Goal: Contribute content: Contribute content

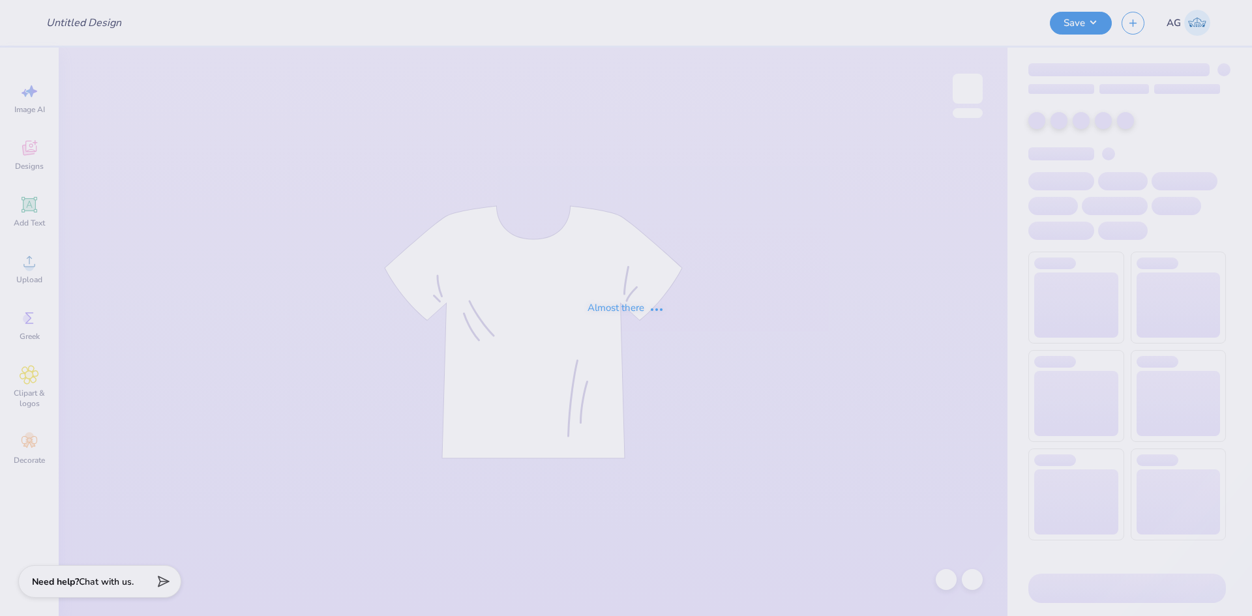
type input "Phi Sig Fall PR"
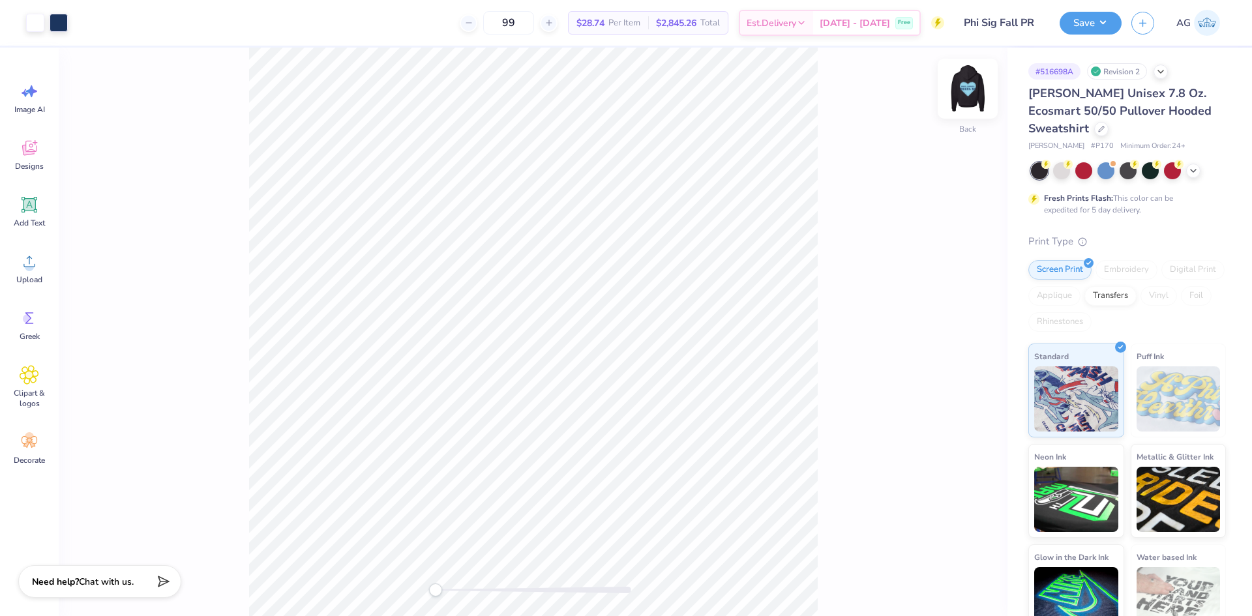
click at [971, 87] on img at bounding box center [967, 89] width 52 height 52
drag, startPoint x: 458, startPoint y: 588, endPoint x: 477, endPoint y: 588, distance: 18.3
click at [477, 588] on div "Accessibility label" at bounding box center [476, 589] width 13 height 13
click at [962, 93] on img at bounding box center [967, 89] width 52 height 52
drag, startPoint x: 479, startPoint y: 587, endPoint x: 524, endPoint y: 585, distance: 45.1
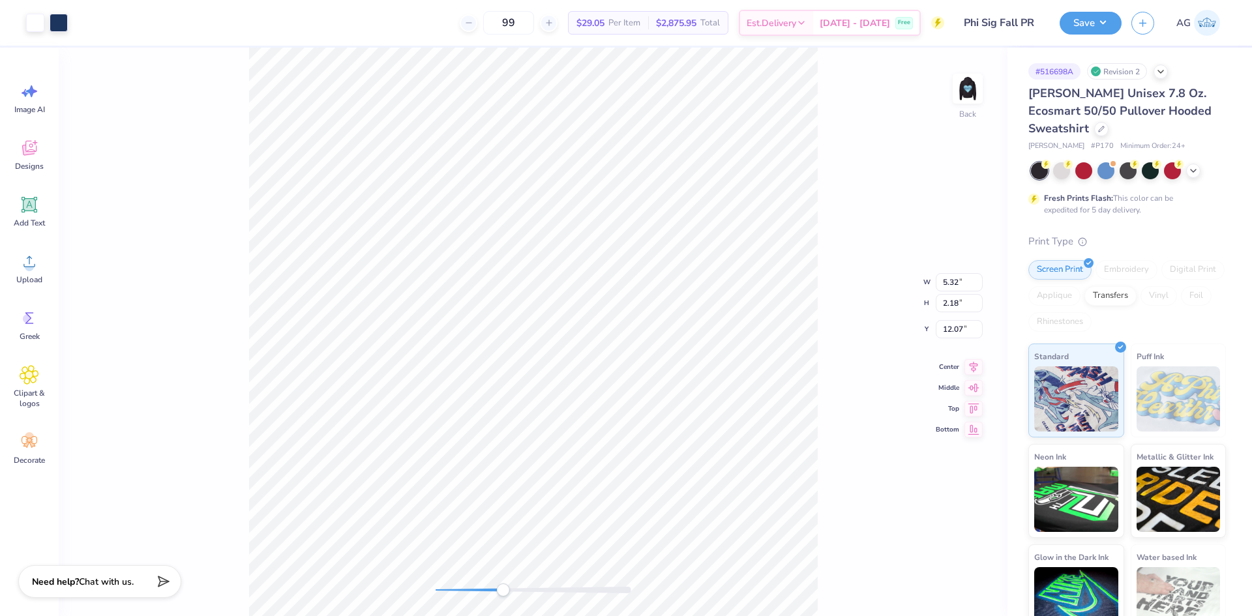
click at [509, 593] on div "Accessibility label" at bounding box center [502, 589] width 13 height 13
click at [974, 76] on img at bounding box center [967, 89] width 52 height 52
drag, startPoint x: 525, startPoint y: 592, endPoint x: 474, endPoint y: 585, distance: 51.4
click at [474, 585] on div "Accessibility label" at bounding box center [473, 589] width 13 height 13
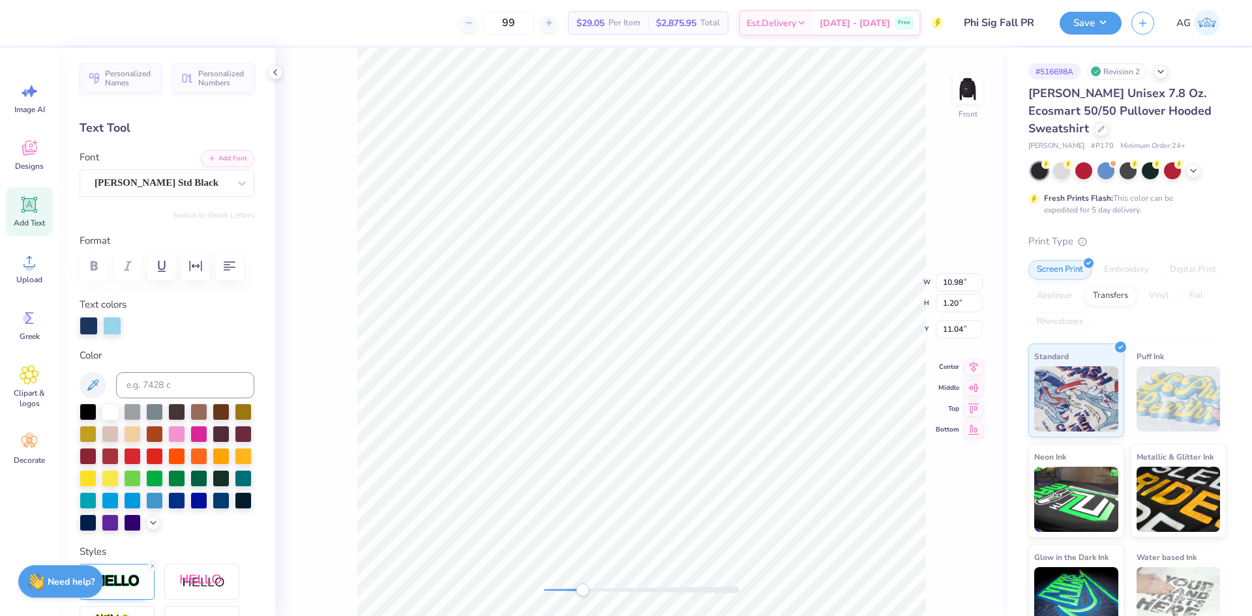
type input "12.53"
type input "3.50"
click at [209, 164] on button "Add Font" at bounding box center [227, 157] width 53 height 17
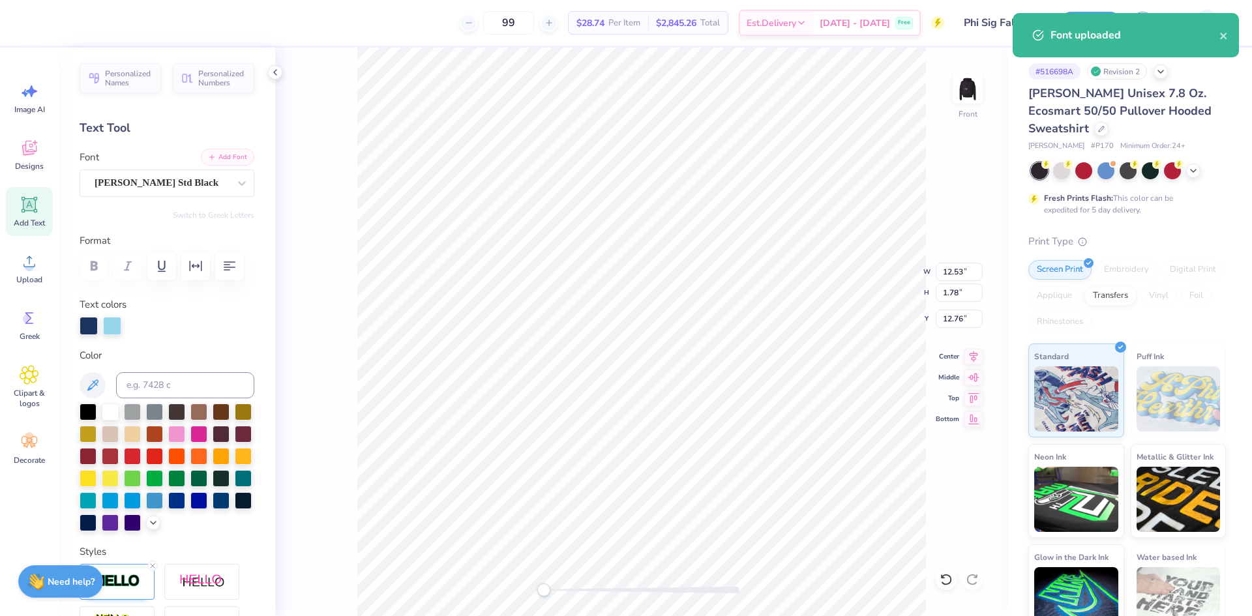
click at [216, 165] on button "Add Font" at bounding box center [227, 157] width 53 height 17
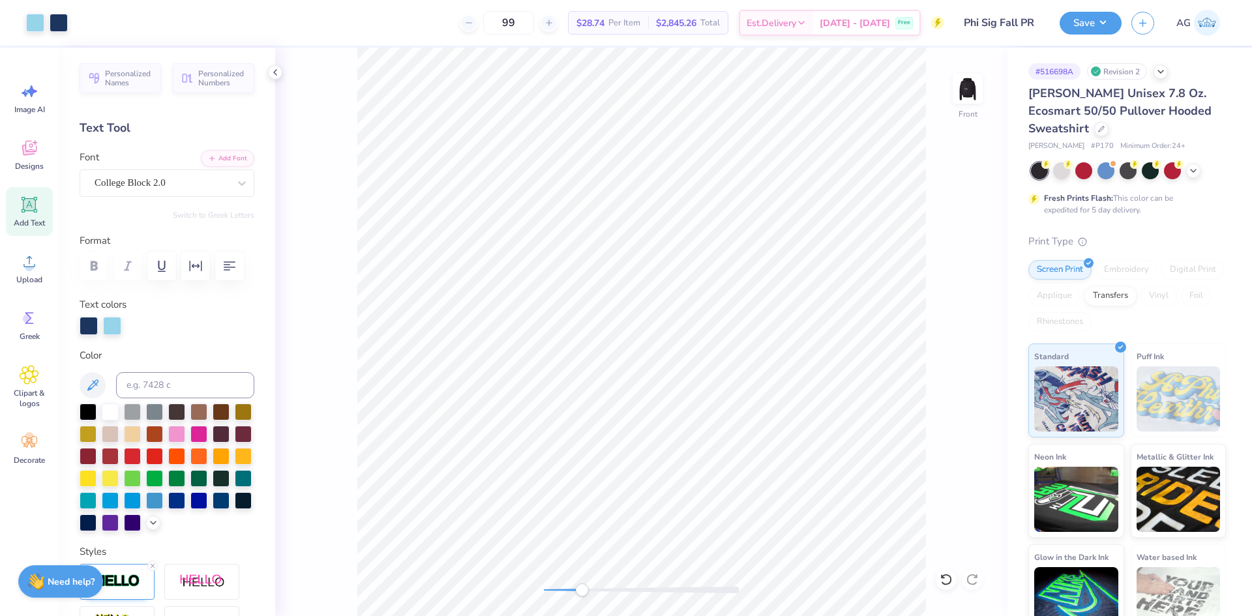
drag, startPoint x: 563, startPoint y: 587, endPoint x: 581, endPoint y: 585, distance: 18.3
click at [581, 585] on div "Accessibility label" at bounding box center [581, 589] width 13 height 13
click at [979, 359] on icon at bounding box center [973, 355] width 18 height 16
type input "7.47"
type input "1.16"
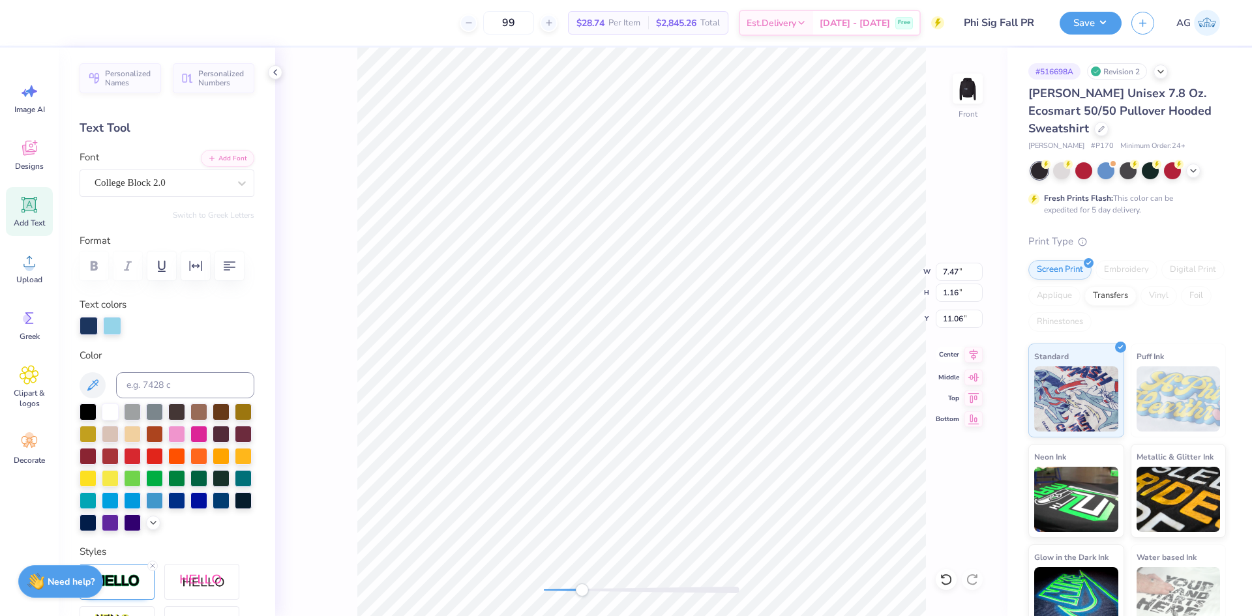
type input "11.06"
click at [977, 355] on icon at bounding box center [973, 355] width 18 height 16
type input "13.32"
type input "11.70"
type input "7.90"
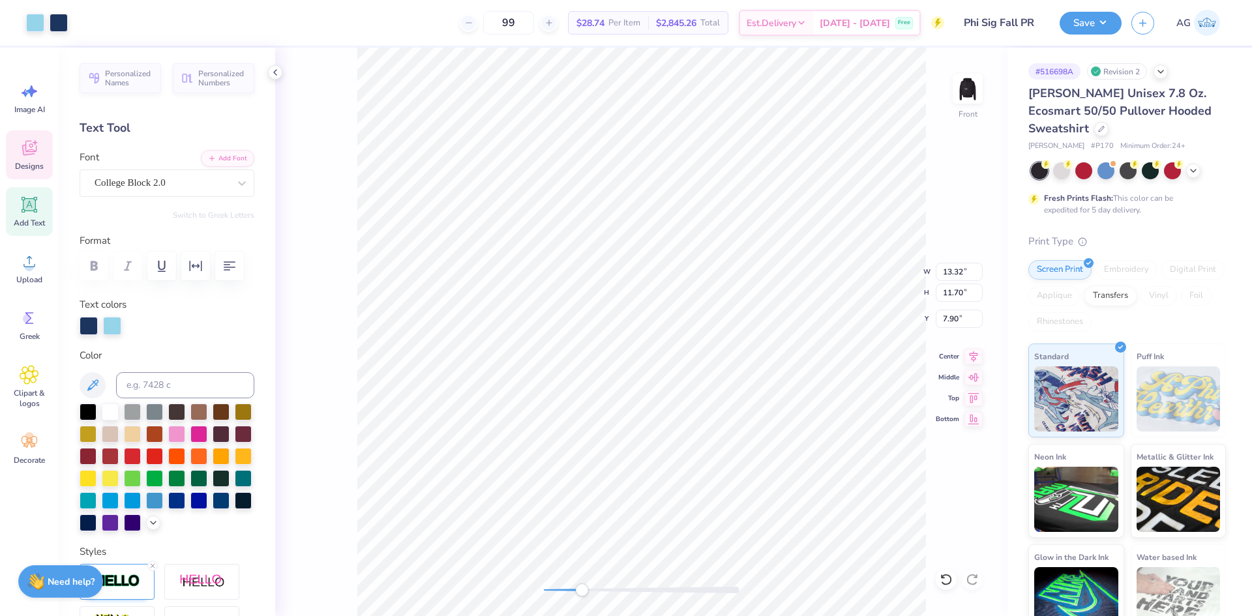
click at [583, 593] on div "Accessibility label" at bounding box center [581, 589] width 13 height 13
click at [524, 587] on div "Front W 13.32 13.32 " H 11.70 11.70 " Y 7.90 7.90 " Center Middle Top Bottom" at bounding box center [641, 332] width 732 height 568
click at [493, 567] on div "Front" at bounding box center [641, 332] width 732 height 568
click at [943, 271] on input "13.32" at bounding box center [958, 272] width 47 height 18
type input "11.73"
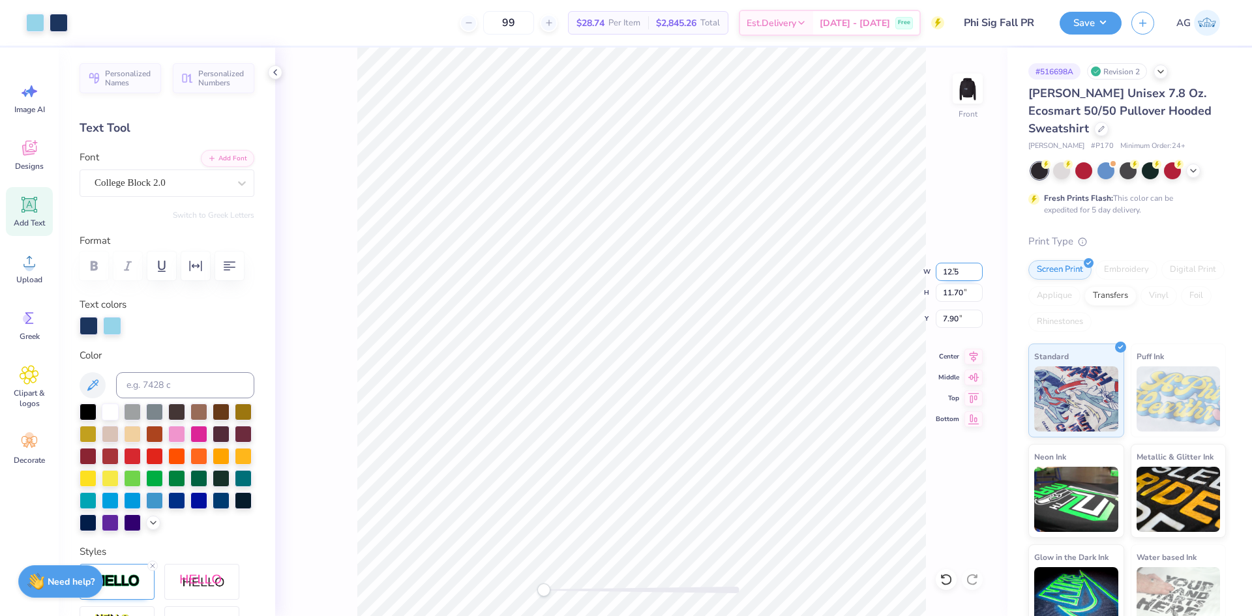
type input "10.30"
click at [960, 314] on input "8.60" at bounding box center [958, 319] width 47 height 18
type input "6.00"
click at [974, 359] on icon at bounding box center [973, 355] width 18 height 16
click at [954, 312] on input "6.00" at bounding box center [958, 319] width 47 height 18
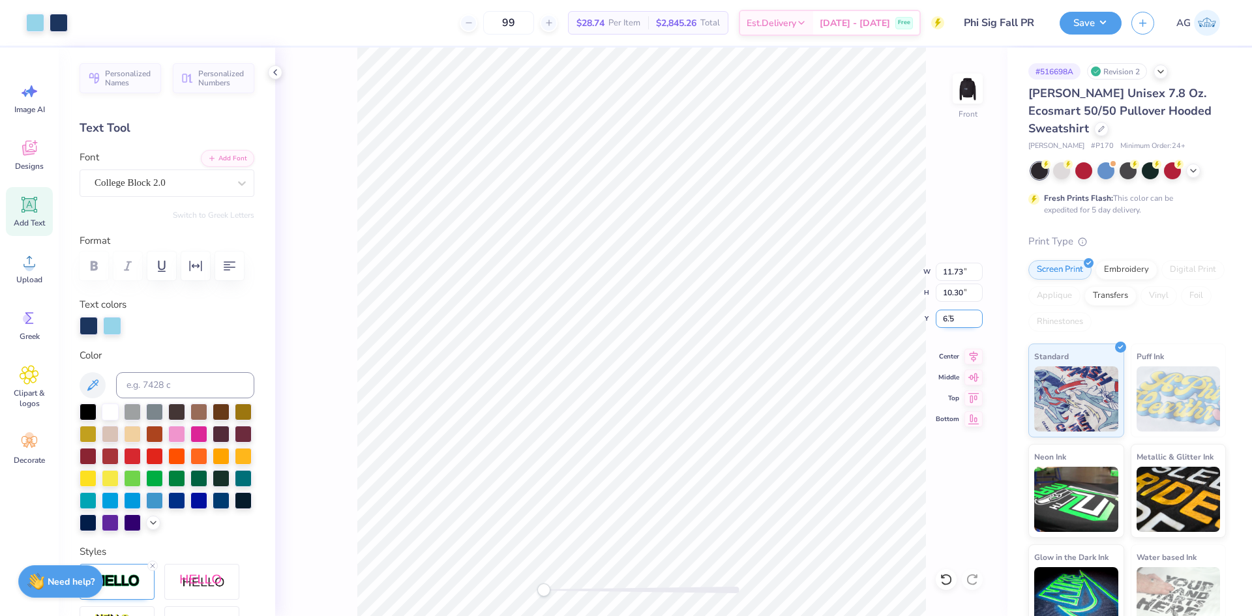
type input "6.50"
click at [43, 269] on div "Upload" at bounding box center [29, 268] width 47 height 49
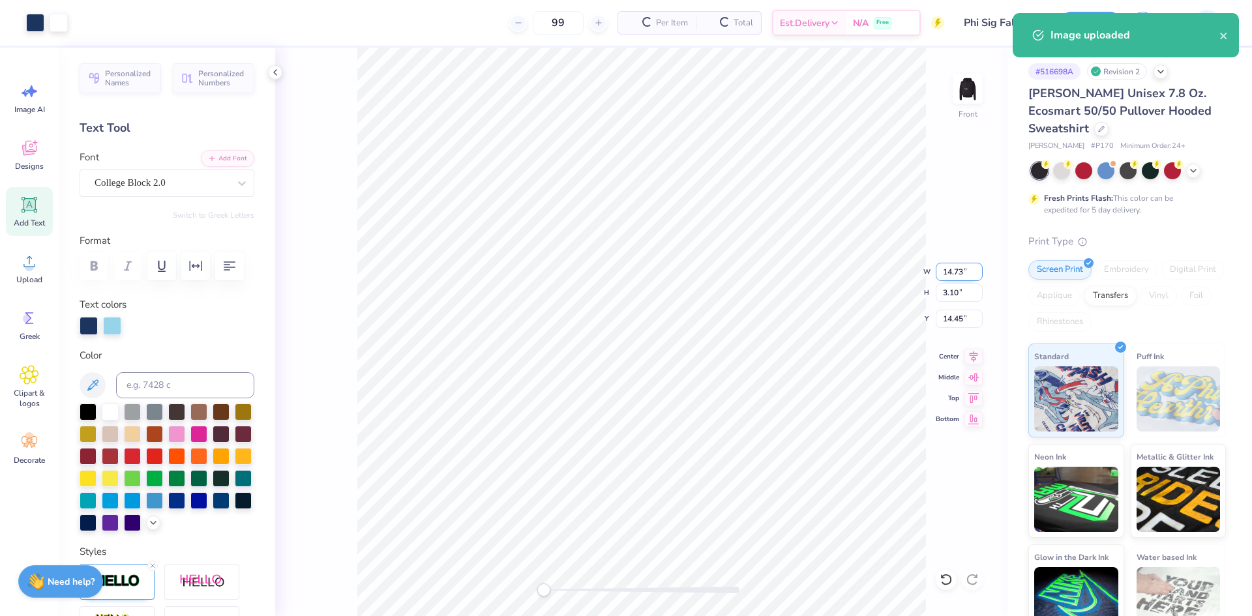
click at [953, 272] on input "14.73" at bounding box center [958, 272] width 47 height 18
type input "11"
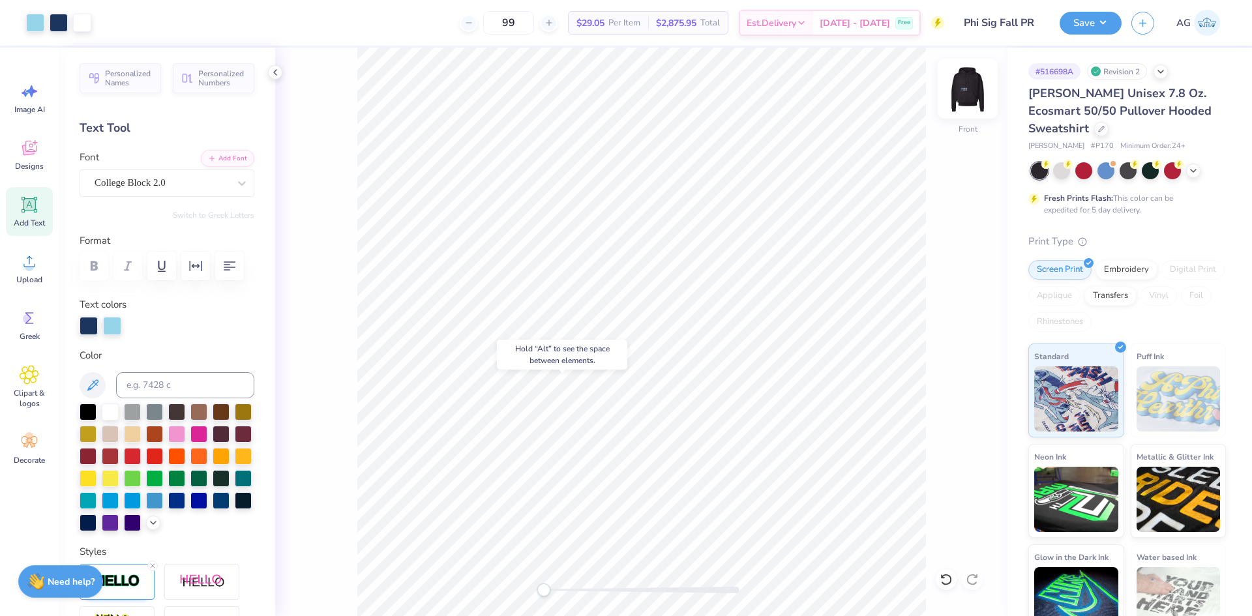
click at [958, 91] on img at bounding box center [967, 89] width 52 height 52
click at [35, 271] on div "Upload" at bounding box center [29, 268] width 47 height 49
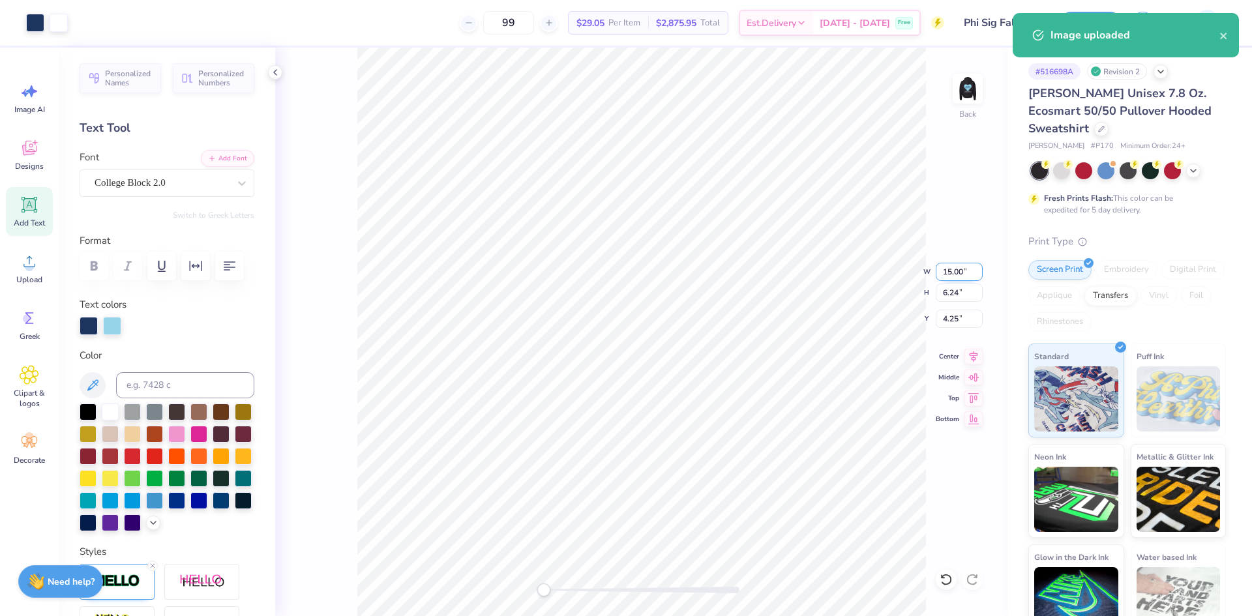
click at [964, 269] on input "15.00" at bounding box center [958, 272] width 47 height 18
type input "5"
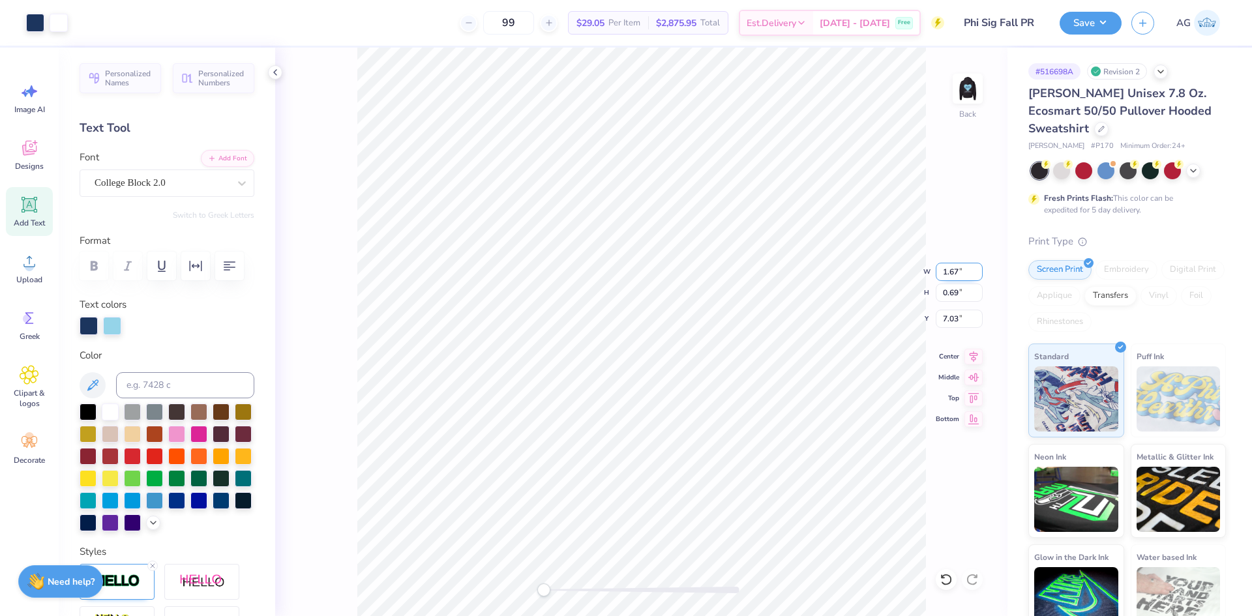
click at [945, 277] on input "1.67" at bounding box center [958, 272] width 47 height 18
type input "5"
type input "5.00"
type input "2.08"
click at [941, 321] on input "6.33" at bounding box center [958, 319] width 47 height 18
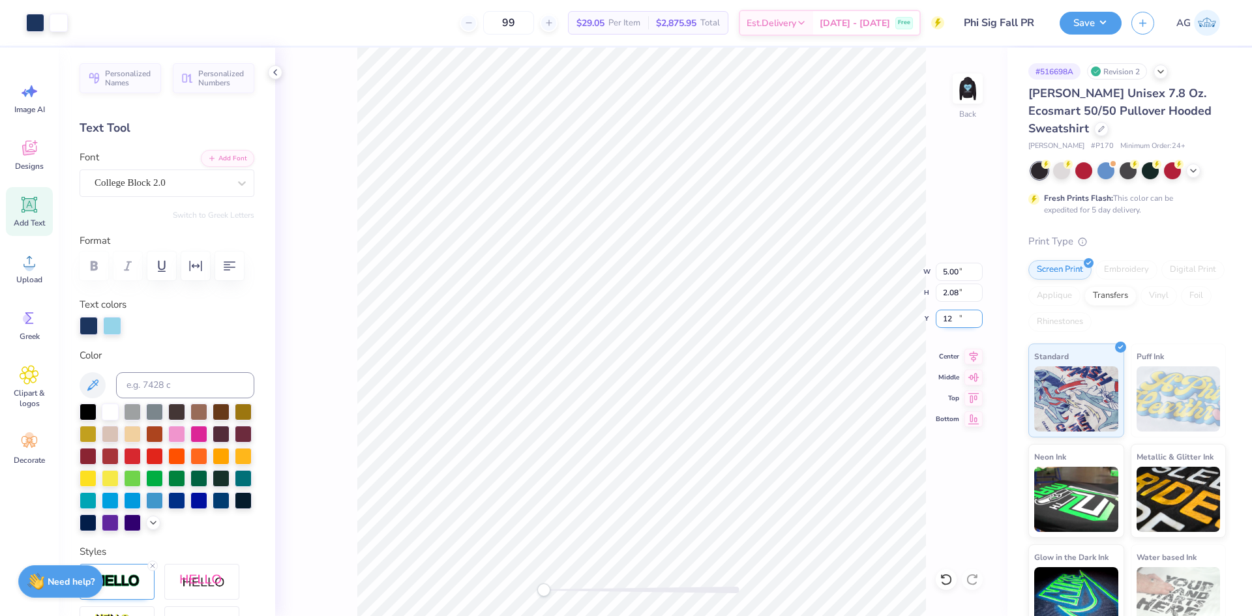
type input "12"
click at [945, 318] on input "12.00" at bounding box center [958, 319] width 47 height 18
type input "12.5"
click at [954, 89] on img at bounding box center [967, 89] width 52 height 52
click at [957, 288] on input "13.72" at bounding box center [958, 293] width 47 height 18
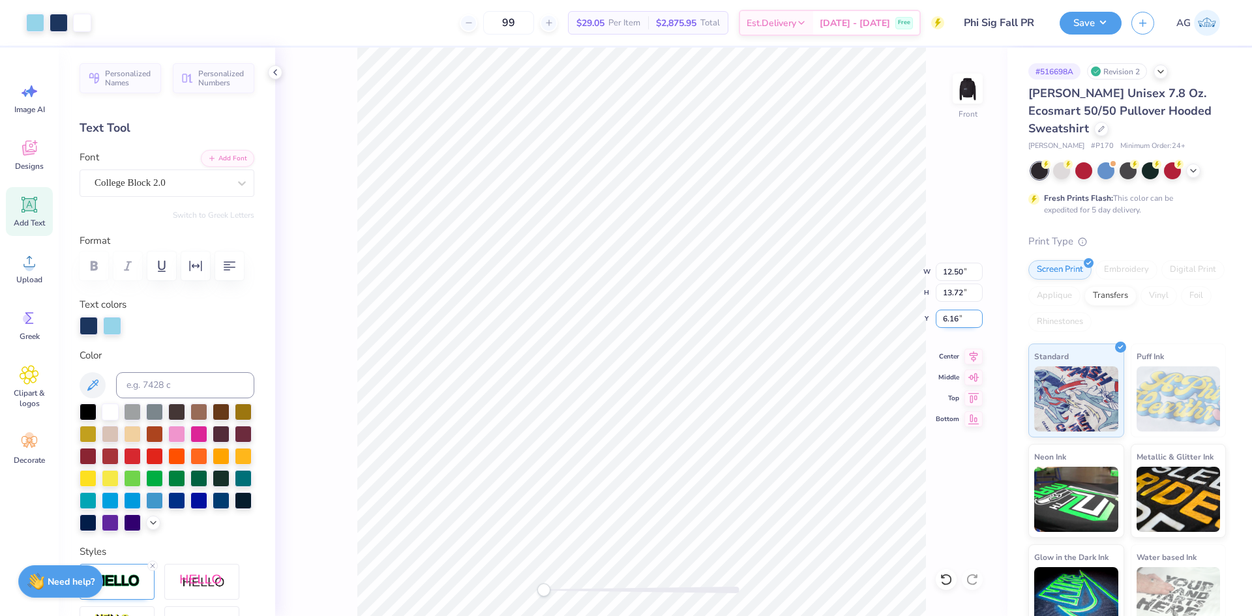
click at [961, 318] on input "6.16" at bounding box center [958, 319] width 47 height 18
type input "6.50"
click at [960, 98] on img at bounding box center [967, 89] width 52 height 52
click at [1111, 15] on button "Save" at bounding box center [1090, 21] width 62 height 23
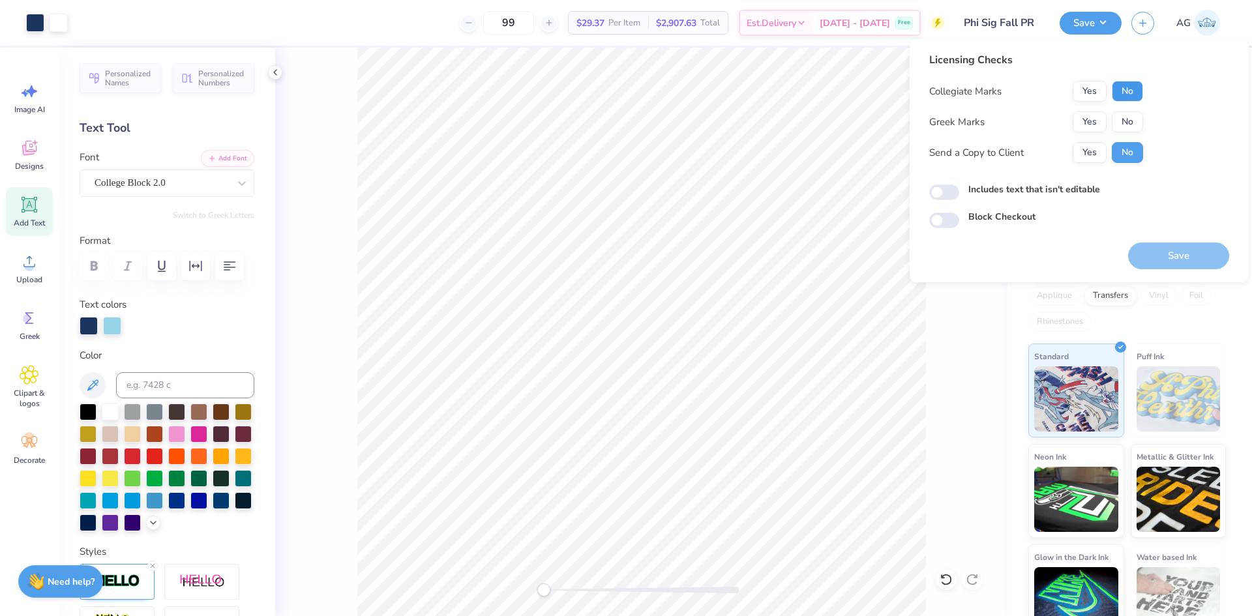
click at [1123, 98] on button "No" at bounding box center [1126, 91] width 31 height 21
click at [1100, 122] on button "Yes" at bounding box center [1089, 121] width 34 height 21
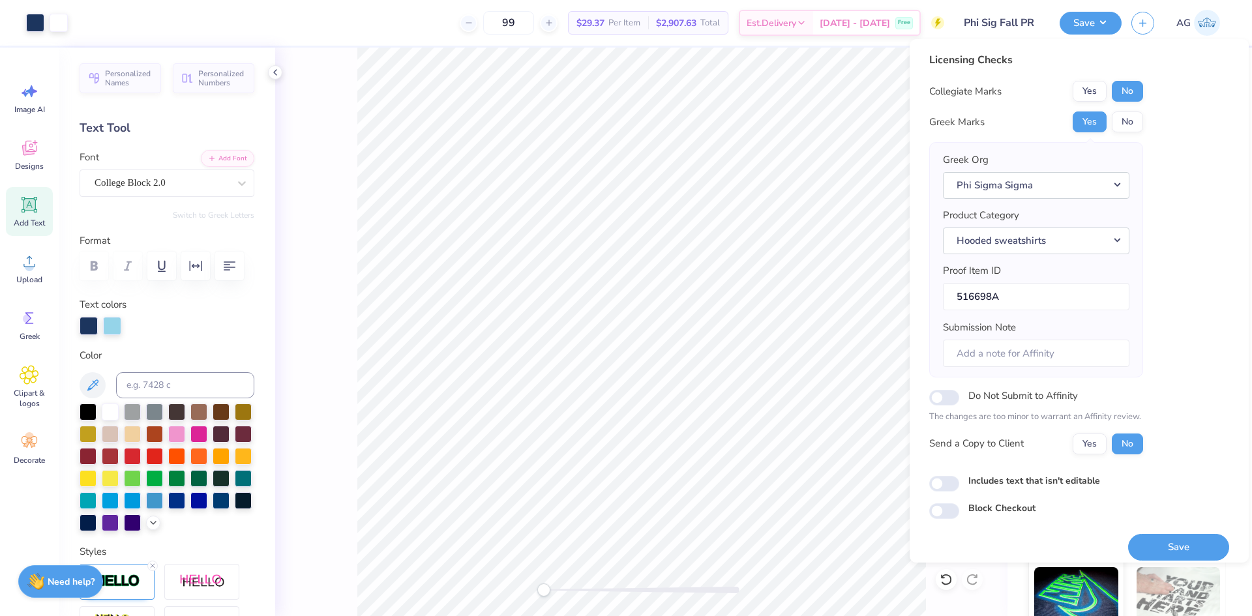
click at [928, 488] on div "Licensing Checks Collegiate Marks Yes No Greek Marks Yes No Greek Org Phi Sigma…" at bounding box center [1078, 300] width 339 height 523
click at [937, 486] on input "Includes text that isn't editable" at bounding box center [944, 484] width 30 height 16
checkbox input "true"
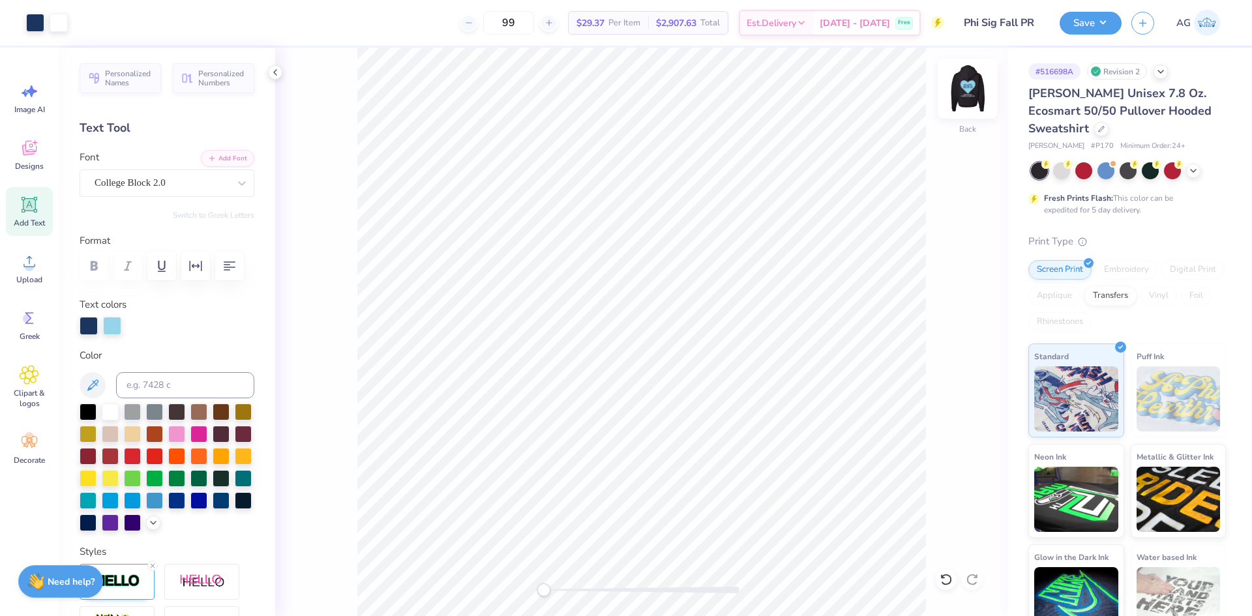
click at [956, 98] on img at bounding box center [967, 89] width 52 height 52
click at [1091, 23] on button "Save" at bounding box center [1090, 21] width 62 height 23
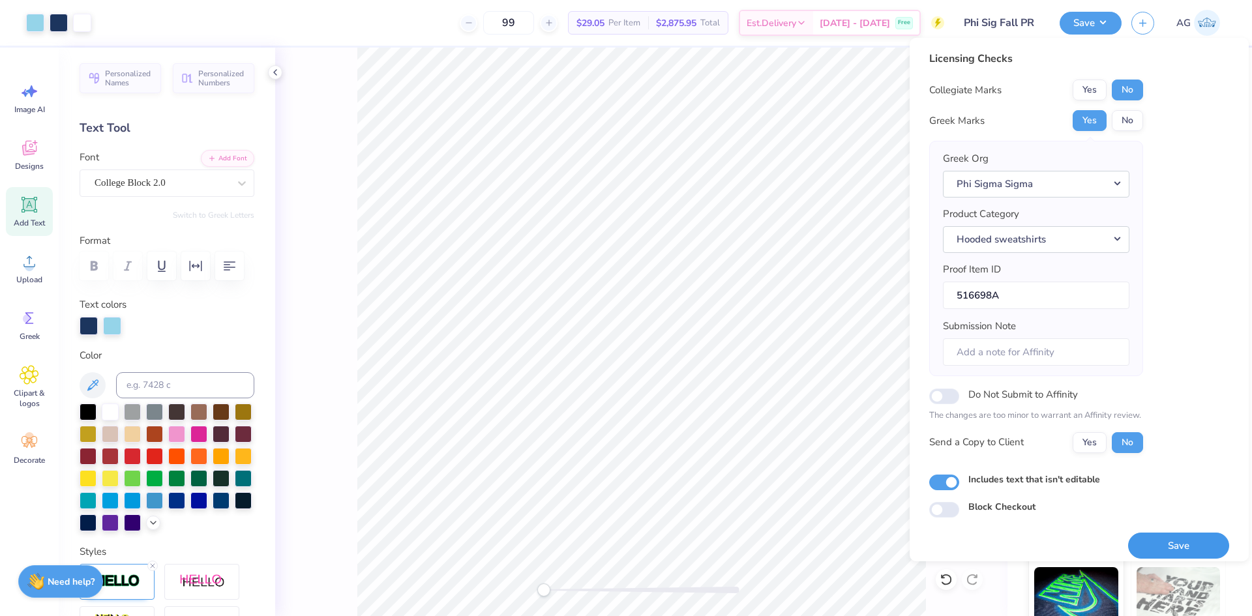
click at [1175, 555] on button "Save" at bounding box center [1178, 546] width 101 height 27
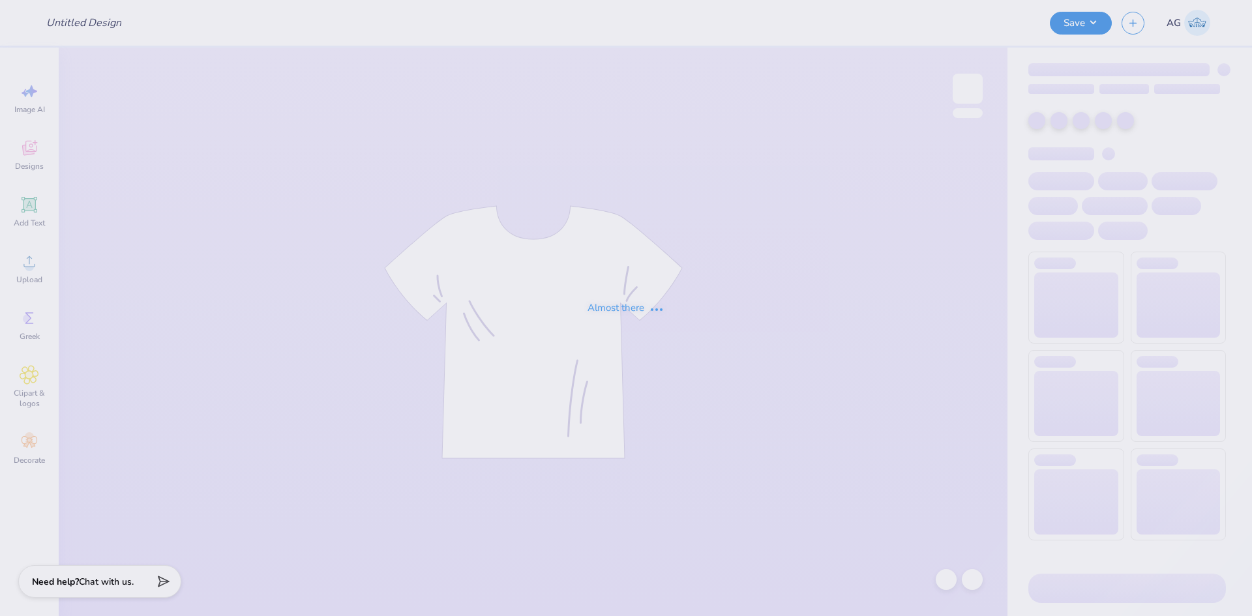
type input "[PERSON_NAME] : [GEOGRAPHIC_DATA][US_STATE]"
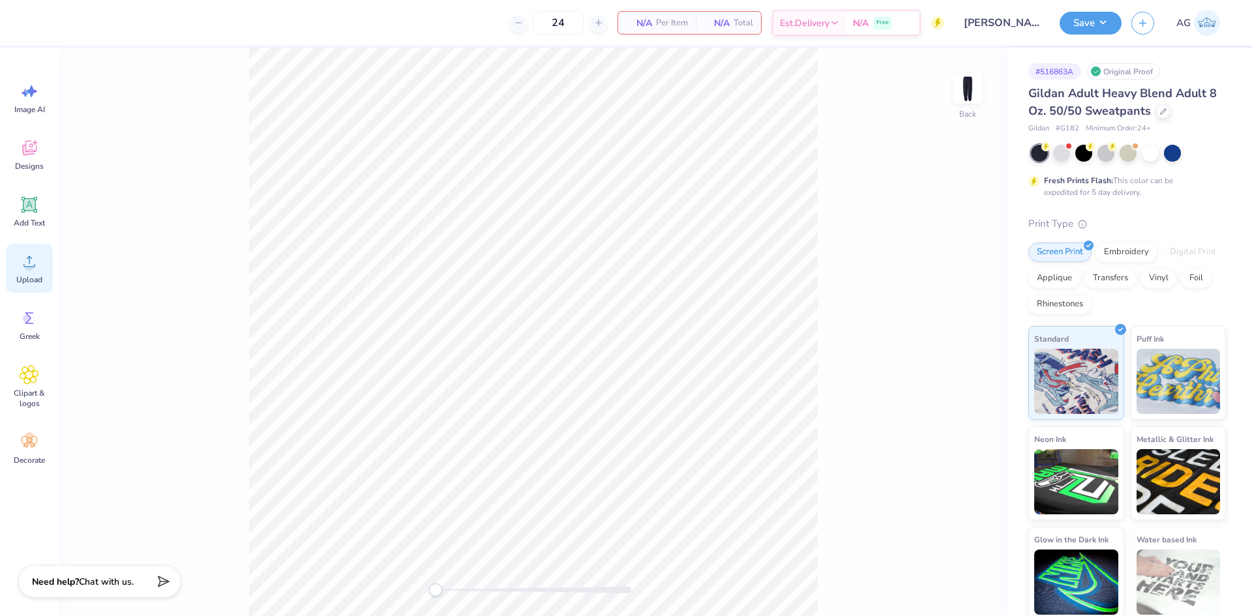
click at [27, 269] on circle at bounding box center [29, 266] width 9 height 9
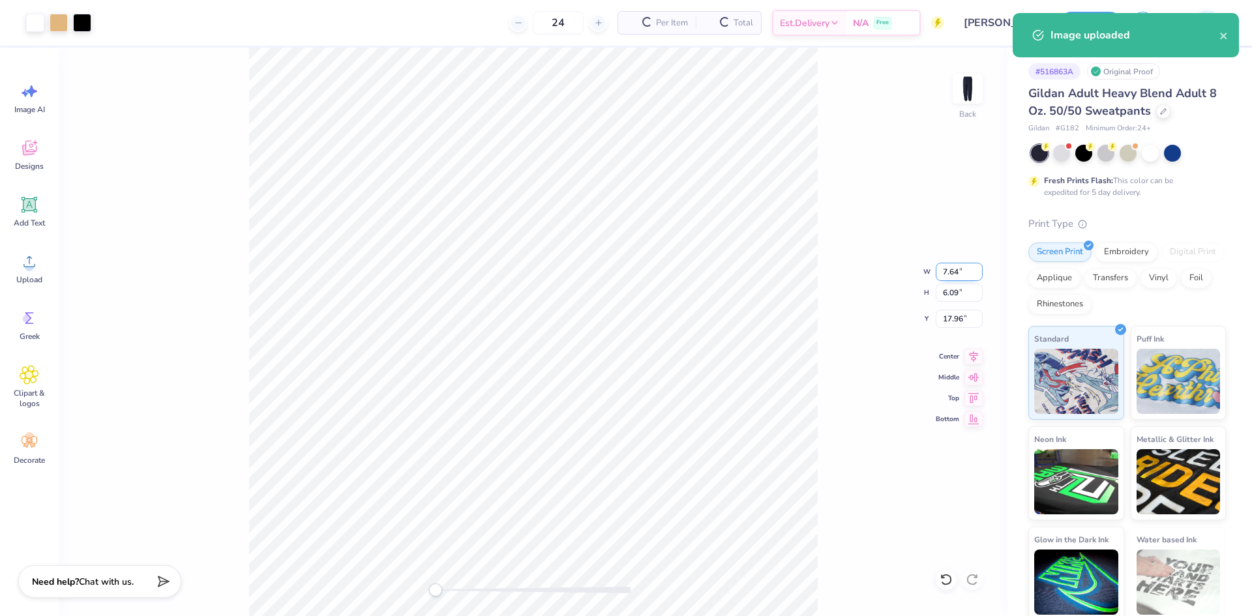
click at [958, 280] on input "7.64" at bounding box center [958, 272] width 47 height 18
type input "5"
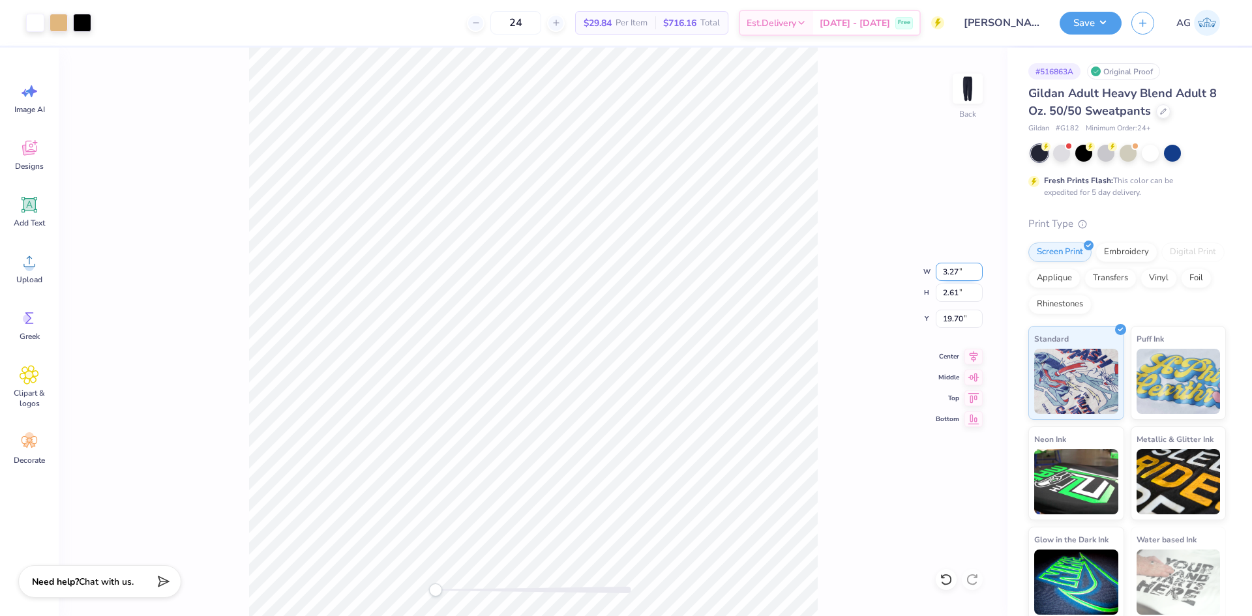
click at [949, 271] on input "3.27" at bounding box center [958, 272] width 47 height 18
type input "6.00"
type input "4.78"
click at [951, 312] on input "18.61" at bounding box center [958, 319] width 47 height 18
type input "3"
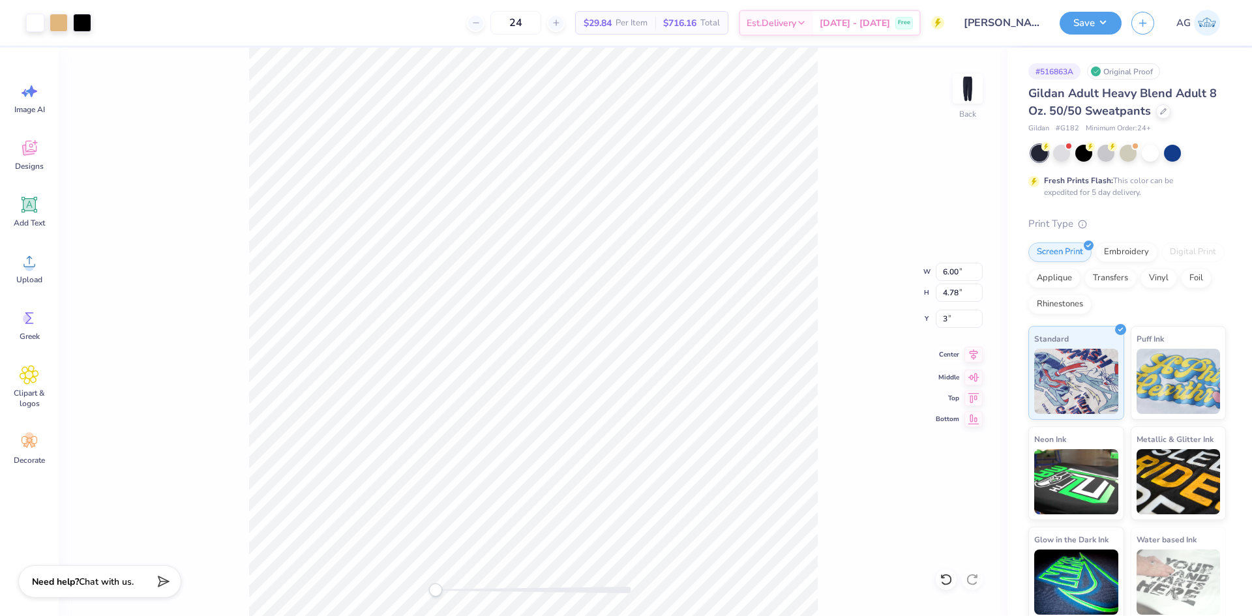
click at [975, 357] on icon at bounding box center [973, 355] width 18 height 16
click at [19, 270] on div "Upload" at bounding box center [29, 268] width 47 height 49
click at [949, 317] on input "2.67" at bounding box center [958, 319] width 47 height 18
type input "5"
type input "4"
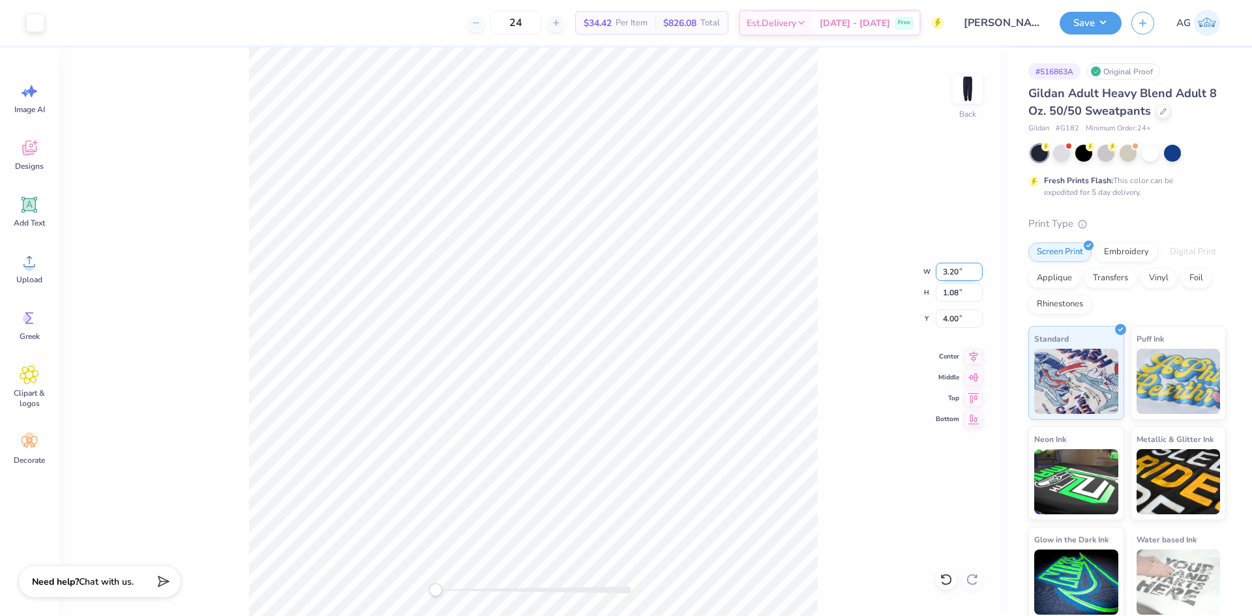
click at [953, 271] on input "3.20" at bounding box center [958, 272] width 47 height 18
type input "4"
click at [956, 278] on input "4" at bounding box center [958, 272] width 47 height 18
click at [949, 275] on input "4.99" at bounding box center [958, 272] width 47 height 18
type input "4"
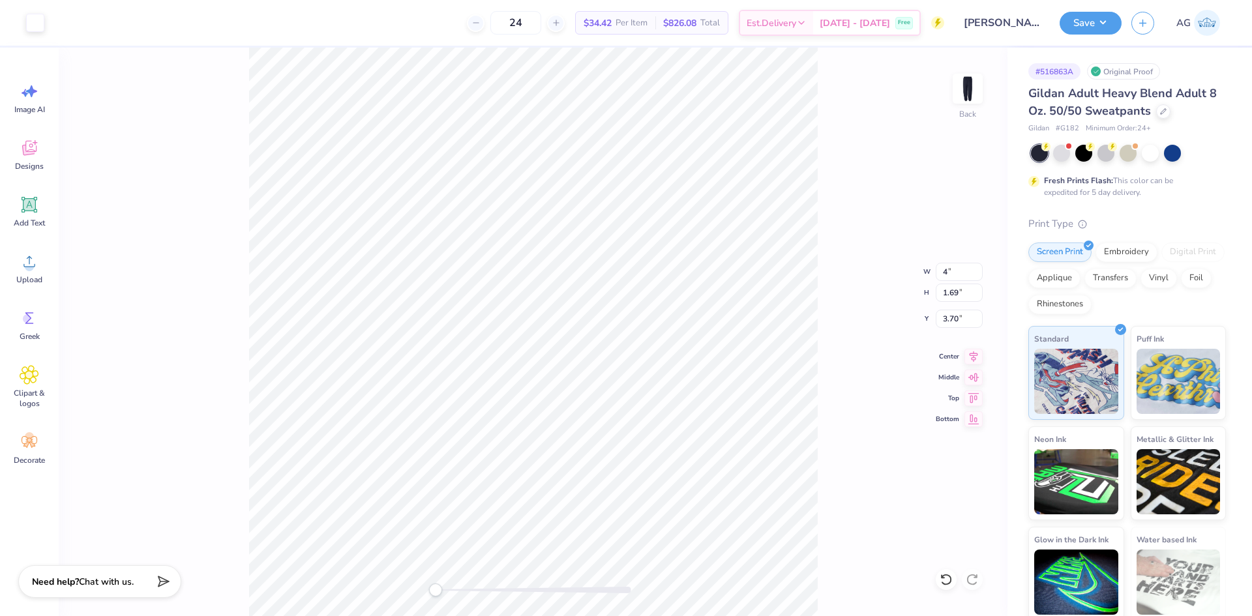
click at [850, 327] on div "Back W 4 4 " H 1.69 1.69 " Y 3.70 3.70 " Center Middle Top Bottom" at bounding box center [533, 332] width 949 height 568
click at [960, 272] on input "3.20" at bounding box center [958, 272] width 47 height 18
type input "4"
click at [833, 251] on div "Back W 4 4 " H 1.08 1.08 " Y 4.00 4.00 " Center Middle Top Bottom" at bounding box center [533, 332] width 949 height 568
click at [946, 273] on input "4.99" at bounding box center [958, 272] width 47 height 18
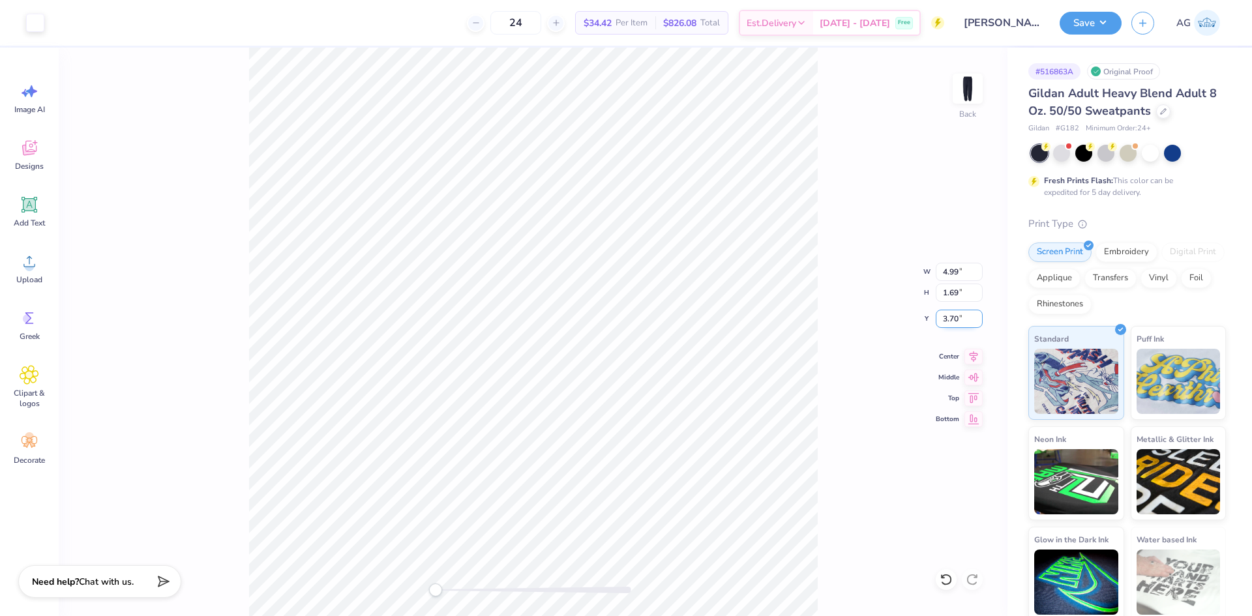
click at [956, 321] on input "3.70" at bounding box center [958, 319] width 47 height 18
type input "4"
click at [954, 268] on input "4.99" at bounding box center [958, 272] width 47 height 18
click at [954, 267] on input "3" at bounding box center [958, 272] width 47 height 18
type input "4"
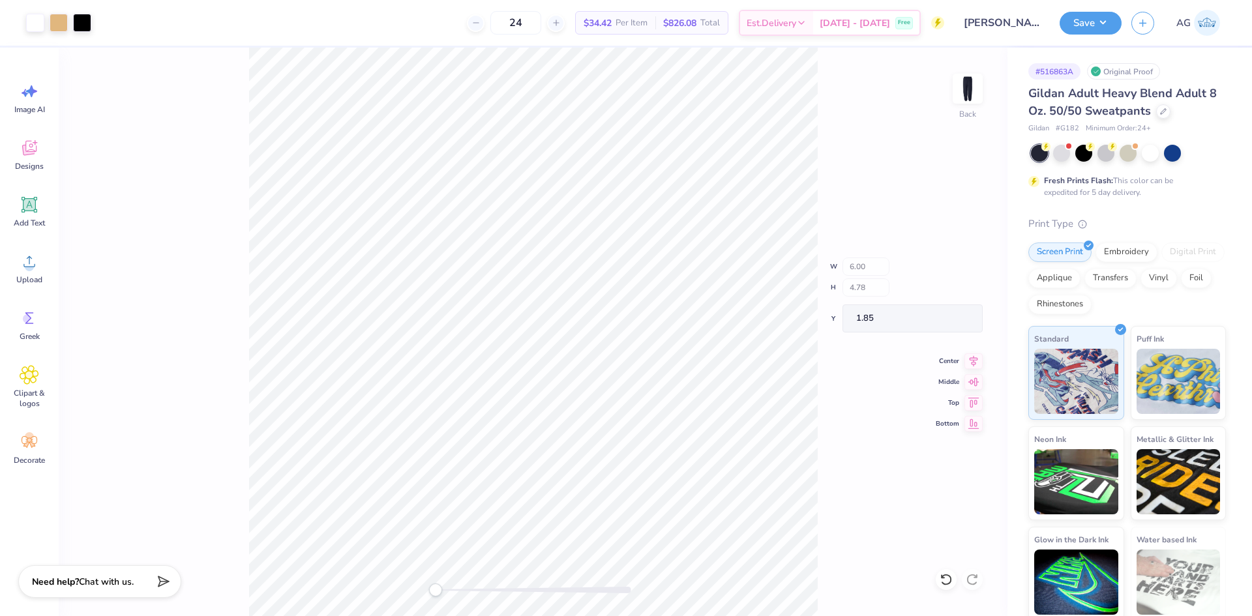
type input "1.16"
type input "0.39"
type input "4.05"
click at [973, 361] on icon at bounding box center [973, 355] width 18 height 16
drag, startPoint x: 976, startPoint y: 356, endPoint x: 827, endPoint y: 278, distance: 168.2
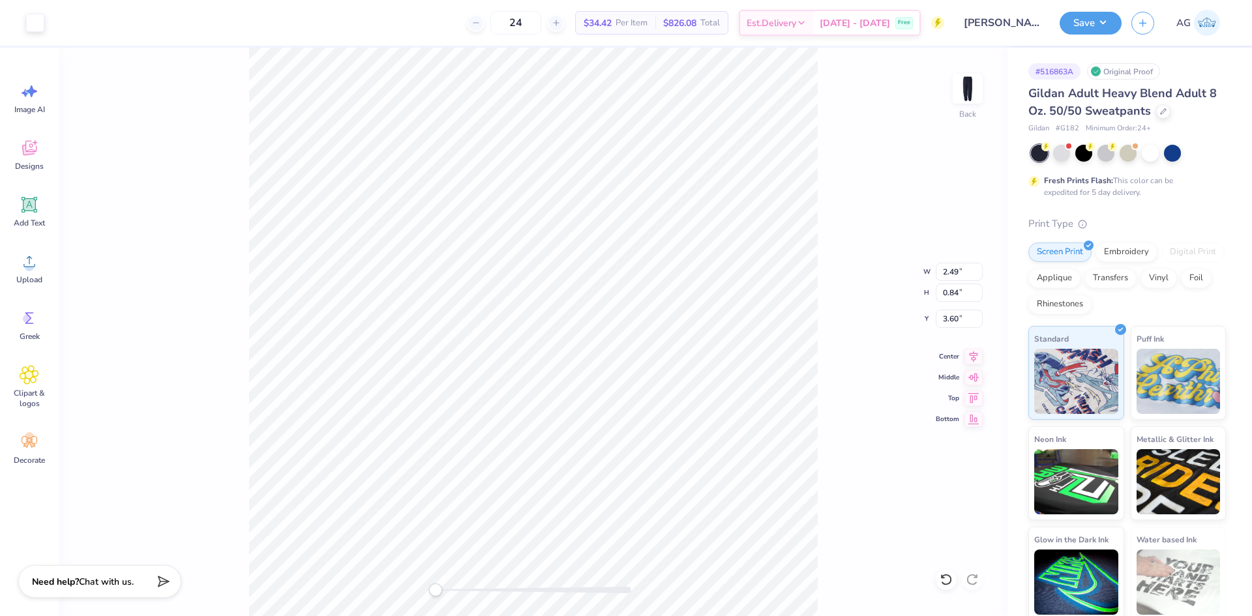
click at [975, 356] on icon at bounding box center [973, 357] width 18 height 16
click at [956, 271] on input "4.17" at bounding box center [958, 272] width 47 height 18
type input "4"
click at [946, 267] on input "3.84" at bounding box center [958, 272] width 47 height 18
type input "4.00"
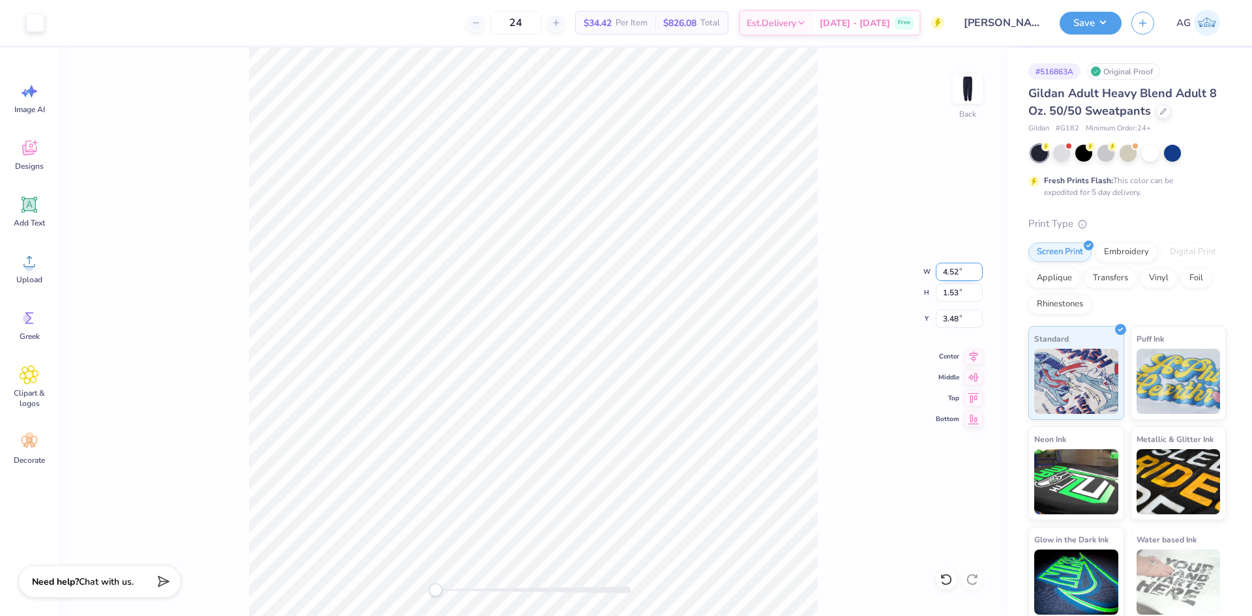
click at [970, 275] on input "4.52" at bounding box center [958, 272] width 47 height 18
type input "4"
click at [950, 272] on input "3.54" at bounding box center [958, 272] width 47 height 18
type input "3.5"
click at [971, 321] on input "3.66" at bounding box center [958, 319] width 47 height 18
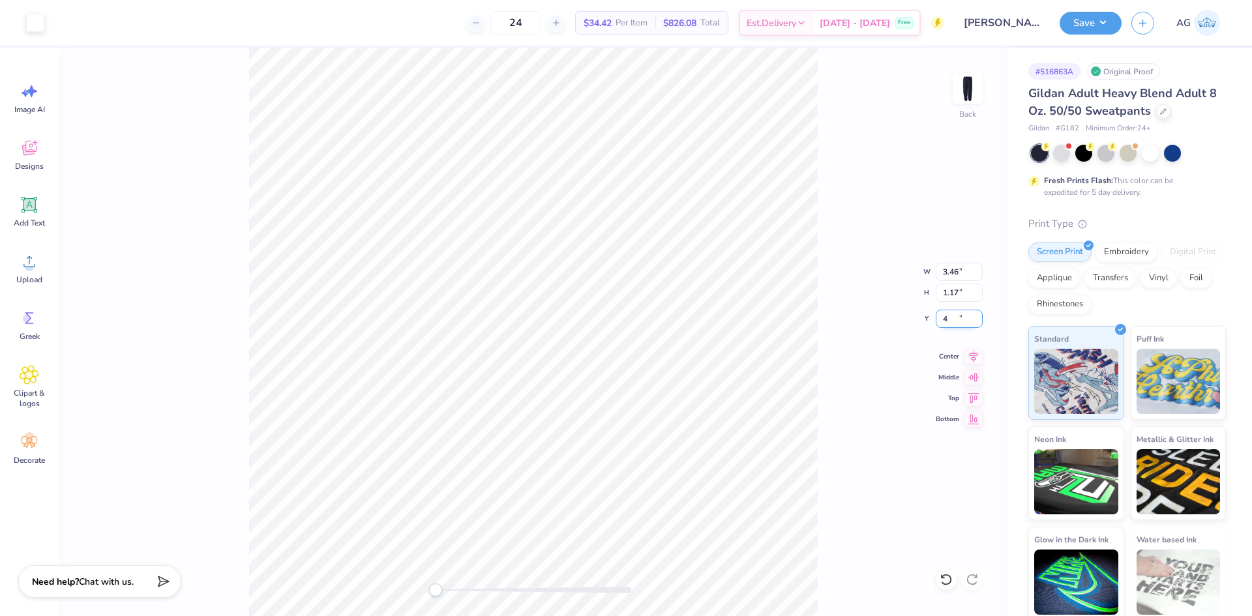
type input "4"
click at [44, 267] on div "Upload" at bounding box center [29, 268] width 47 height 49
drag, startPoint x: 435, startPoint y: 588, endPoint x: 464, endPoint y: 589, distance: 28.0
click at [445, 589] on div "Accessibility label" at bounding box center [438, 589] width 13 height 13
click at [12, 264] on div "Upload" at bounding box center [29, 268] width 47 height 49
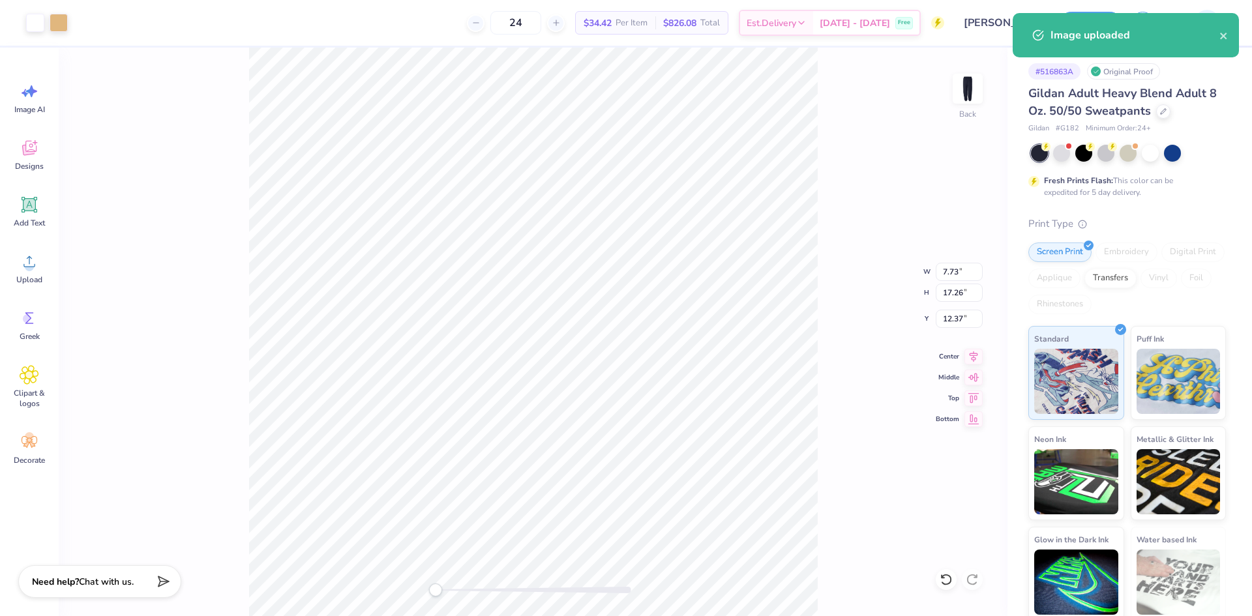
click at [428, 583] on div "Back W 7.73 7.73 " H 17.26 17.26 " Y 12.37 12.37 " Center Middle Top Bottom" at bounding box center [533, 332] width 949 height 568
click at [958, 268] on input "7.73" at bounding box center [958, 272] width 47 height 18
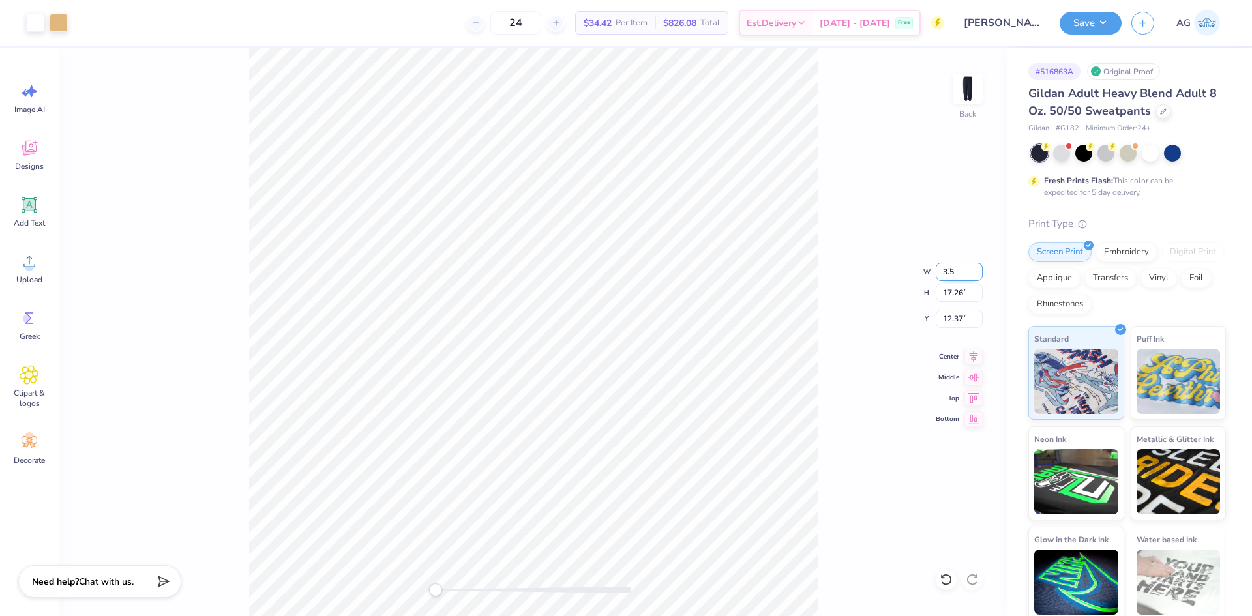
type input "3.5"
click at [958, 271] on input "0.24" at bounding box center [958, 272] width 47 height 18
click at [955, 274] on input "3.11" at bounding box center [958, 272] width 47 height 18
type input "3"
click at [952, 316] on input "1.91" at bounding box center [958, 319] width 47 height 18
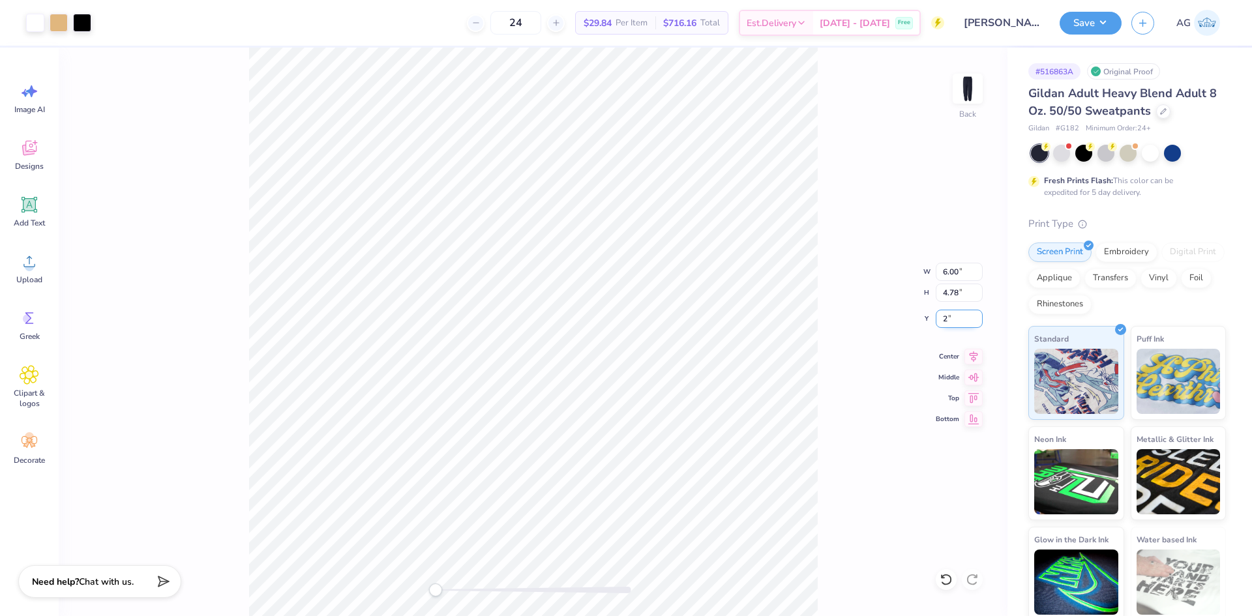
type input "2"
click at [954, 328] on div "Back W 6.00 6.00 " H 4.78 4.78 " Y 2.00 2.00 " Center Middle Top Bottom" at bounding box center [533, 332] width 949 height 568
click at [954, 323] on div "Back W 6.00 H 4.78 Y 2.00 Center Middle Top Bottom" at bounding box center [533, 332] width 949 height 568
click at [958, 320] on input "2.00" at bounding box center [958, 319] width 47 height 18
type input "3"
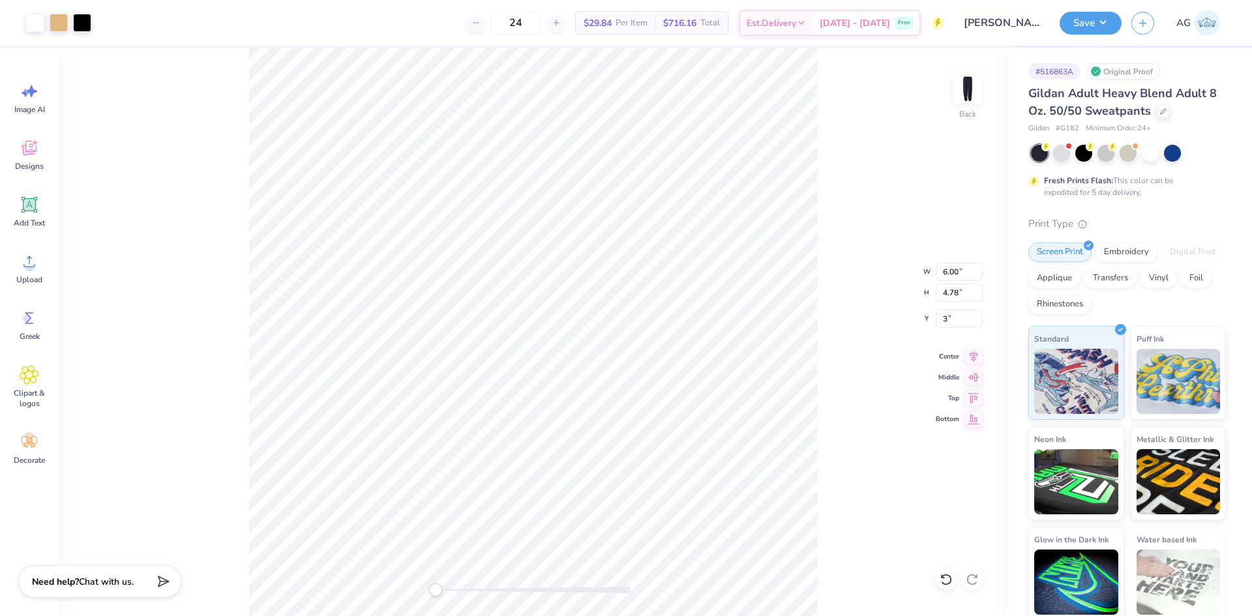
click at [831, 316] on div "Back W 6.00 6.00 " H 4.78 4.78 " Y 3 3 " Center Middle Top Bottom" at bounding box center [533, 332] width 949 height 568
click at [22, 272] on div "Upload" at bounding box center [29, 268] width 47 height 49
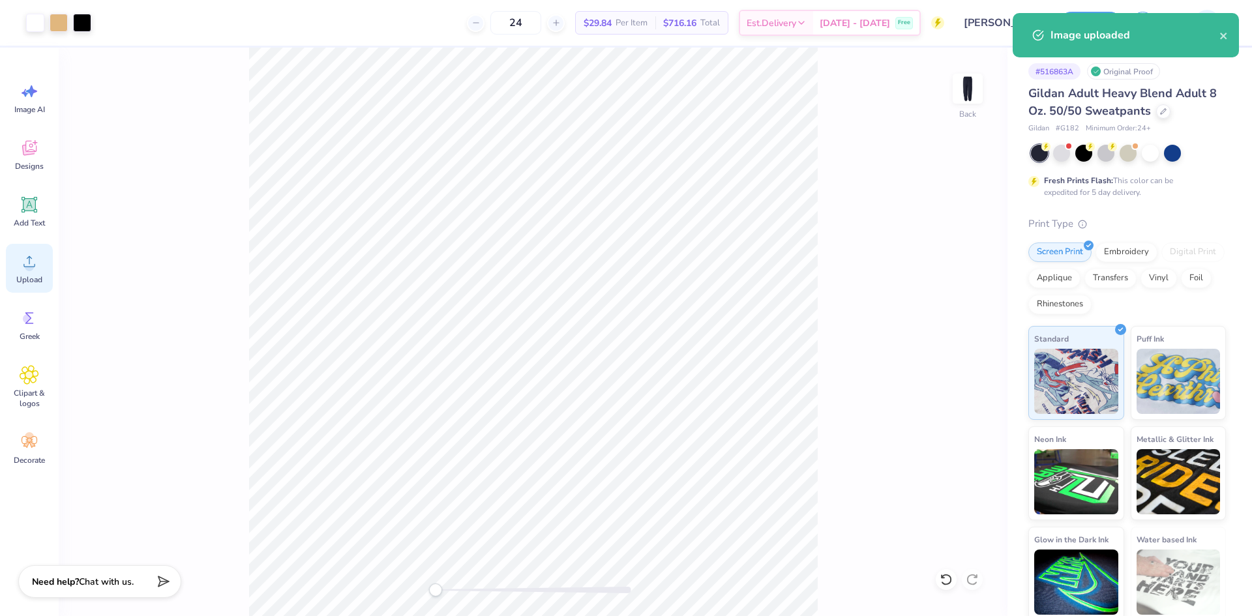
click at [37, 278] on span "Upload" at bounding box center [29, 279] width 26 height 10
click at [943, 277] on input "7.73" at bounding box center [958, 272] width 47 height 18
type input "5"
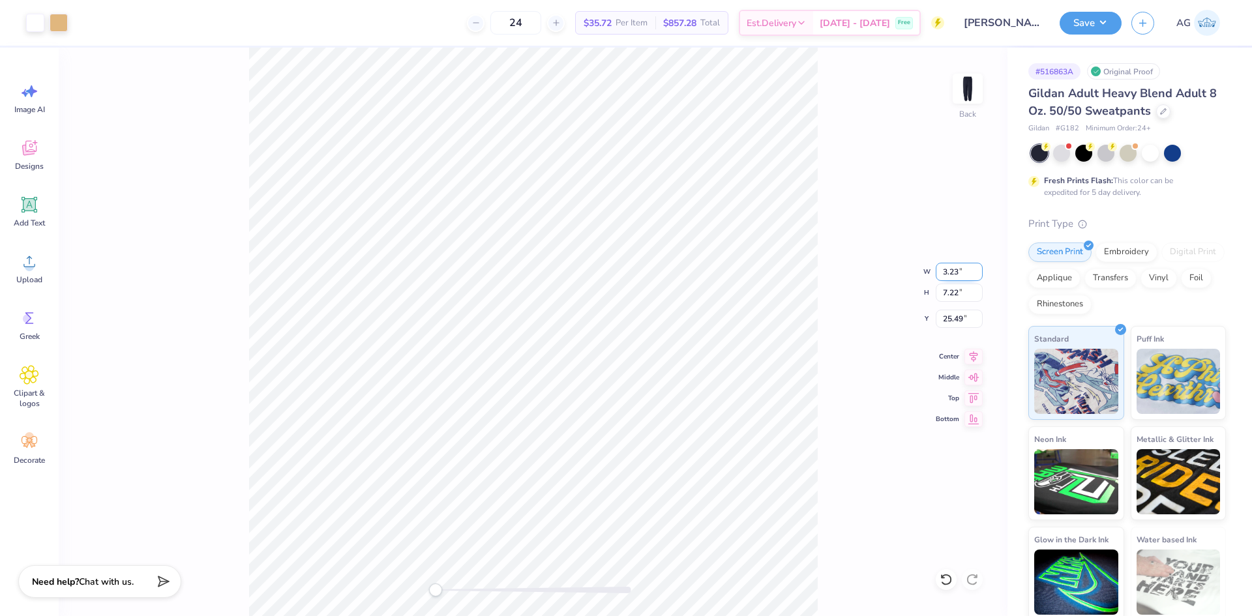
click at [954, 277] on input "3.23" at bounding box center [958, 272] width 47 height 18
type input "3.5"
click at [956, 269] on input "3.79" at bounding box center [958, 272] width 47 height 18
type input "3"
drag, startPoint x: 971, startPoint y: 355, endPoint x: 910, endPoint y: 363, distance: 61.2
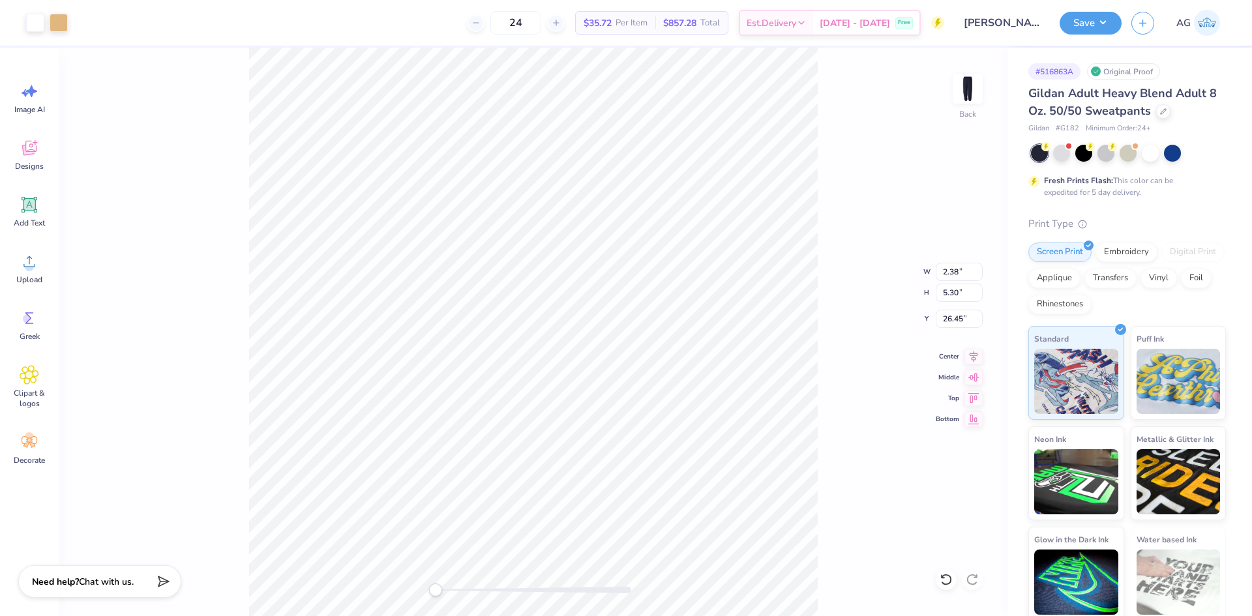
click at [971, 355] on icon at bounding box center [973, 357] width 18 height 16
click at [971, 356] on icon at bounding box center [973, 354] width 8 height 11
click at [35, 272] on div "Upload" at bounding box center [29, 268] width 47 height 49
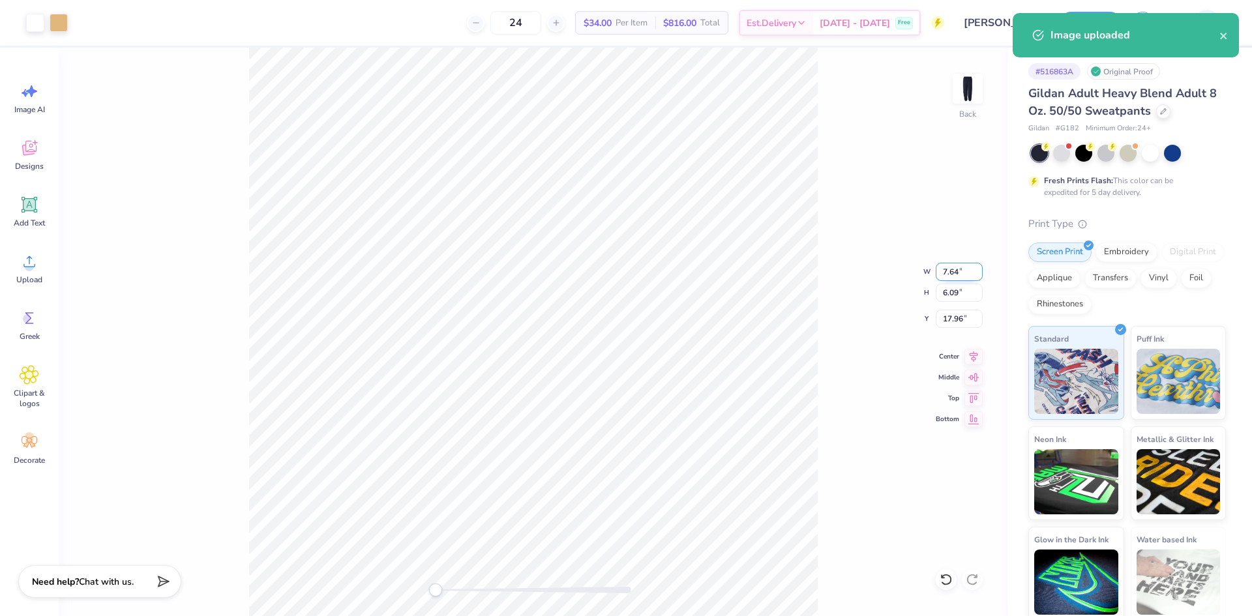
click at [957, 271] on input "7.64" at bounding box center [958, 272] width 47 height 18
type input "6"
click at [962, 311] on input "17.96" at bounding box center [958, 319] width 47 height 18
type input "3"
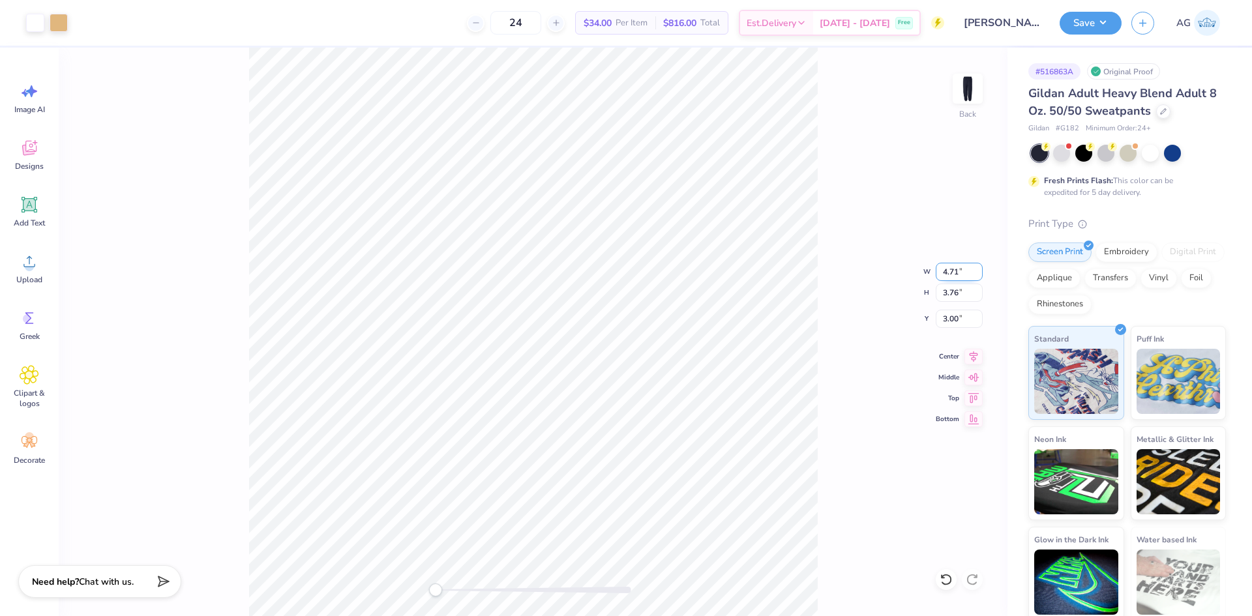
click at [958, 274] on input "4.71" at bounding box center [958, 272] width 47 height 18
type input "5"
click at [945, 274] on input "5.30" at bounding box center [958, 272] width 47 height 18
type input "6"
click at [954, 274] on input "6.79" at bounding box center [958, 272] width 47 height 18
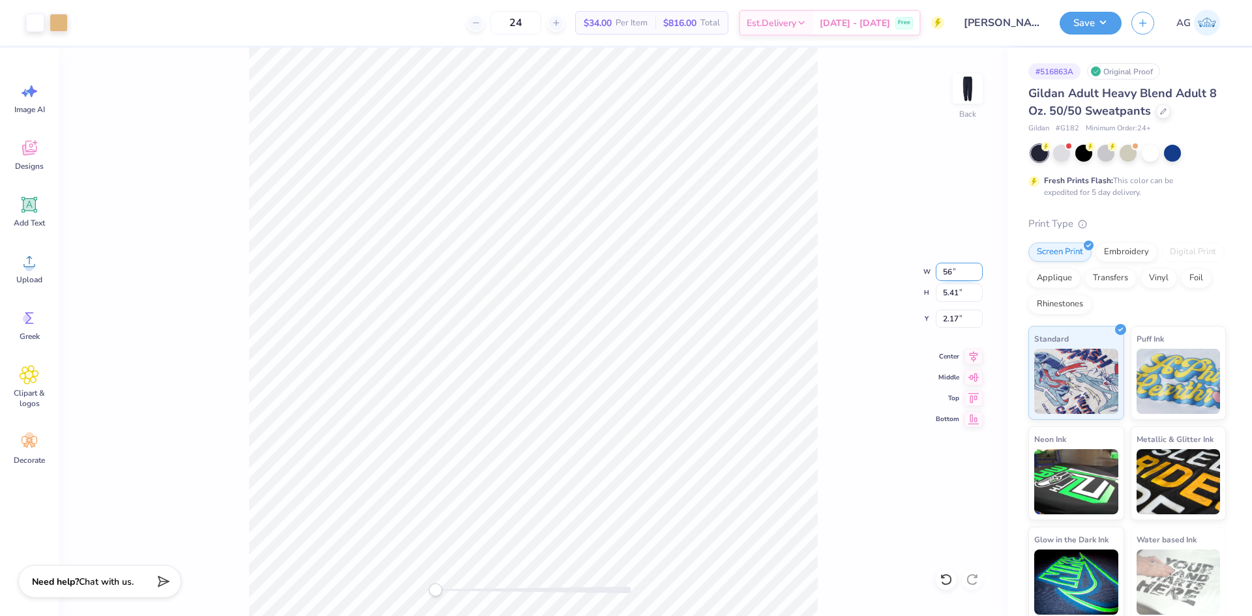
type input "5"
type input "6"
click at [949, 265] on input "5.30" at bounding box center [958, 272] width 47 height 18
type input "6"
drag, startPoint x: 949, startPoint y: 265, endPoint x: 833, endPoint y: 245, distance: 117.8
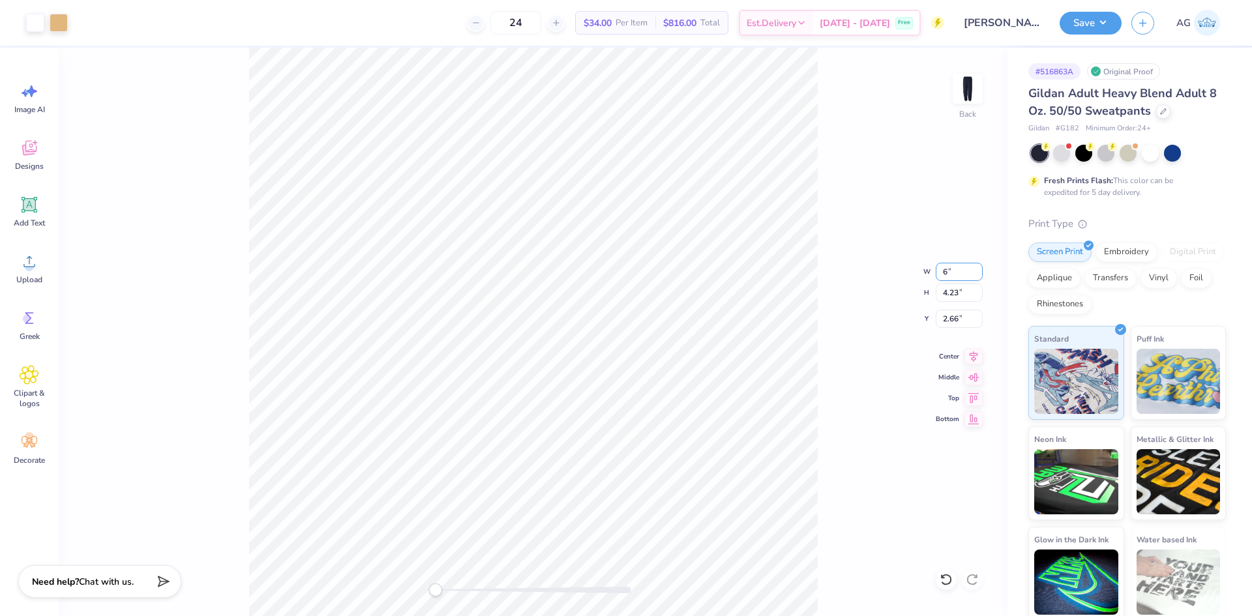
click at [888, 250] on div "Back W 6 6 " H 4.23 4.23 " Y 2.66 2.66 " Center Middle Top Bottom" at bounding box center [533, 332] width 949 height 568
click at [952, 271] on input "6.79" at bounding box center [958, 272] width 47 height 18
type input "5"
click at [961, 276] on input "5" at bounding box center [958, 272] width 47 height 18
click at [971, 359] on icon at bounding box center [973, 355] width 18 height 16
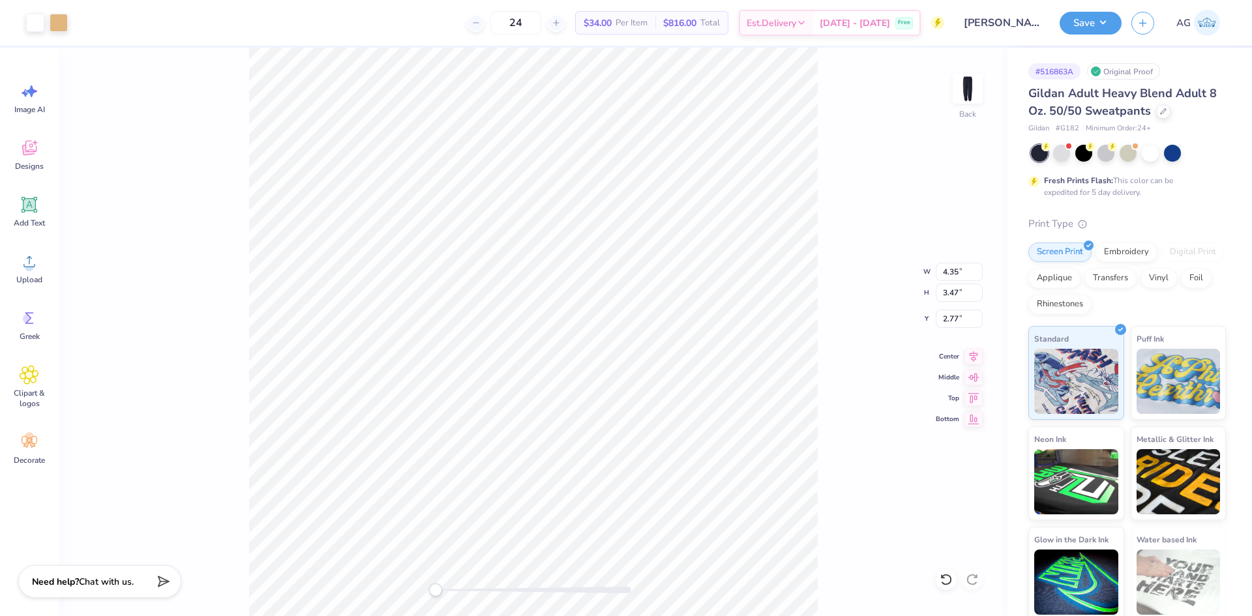
type input "5.02"
type input "4.00"
type input "2.24"
click at [960, 305] on div "Back W 5.84 5.84 " H 4.65 4.65 " Y 2.24 2.24 " Center Middle Top Bottom" at bounding box center [533, 332] width 949 height 568
click at [960, 317] on div "Back W 5.84 H 4.65 Y 2.24 Center Middle Top Bottom" at bounding box center [533, 332] width 949 height 568
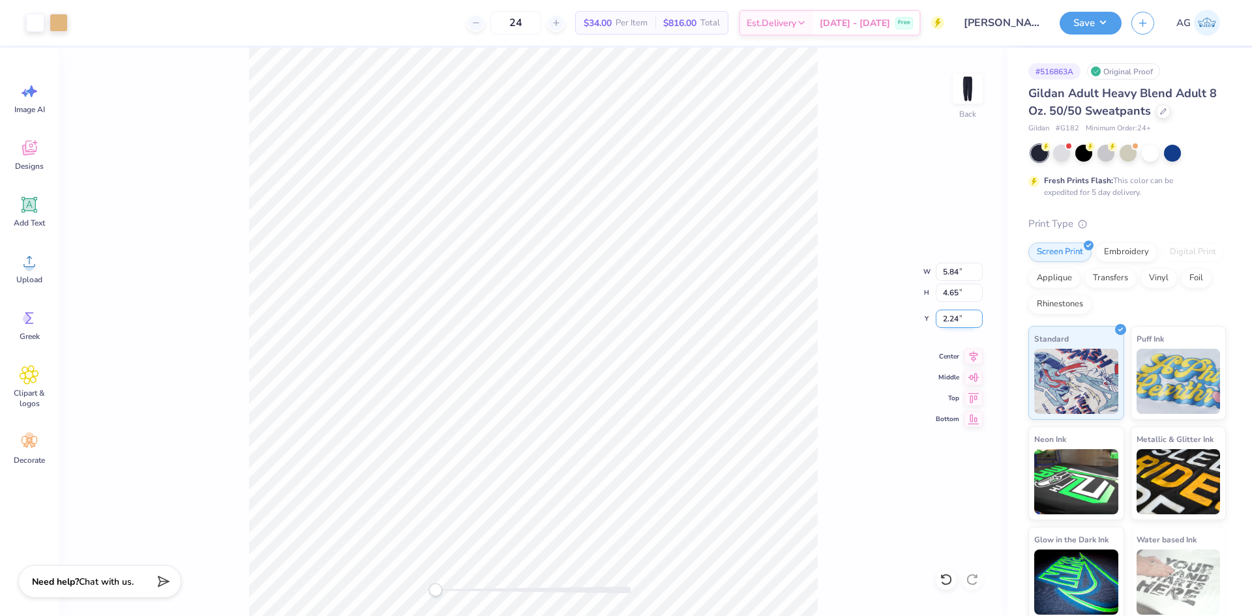
click at [952, 320] on input "2.24" at bounding box center [958, 319] width 47 height 18
type input "3"
click at [959, 274] on input "5.84" at bounding box center [958, 272] width 47 height 18
click at [958, 277] on input "5.84" at bounding box center [958, 272] width 47 height 18
type input "5"
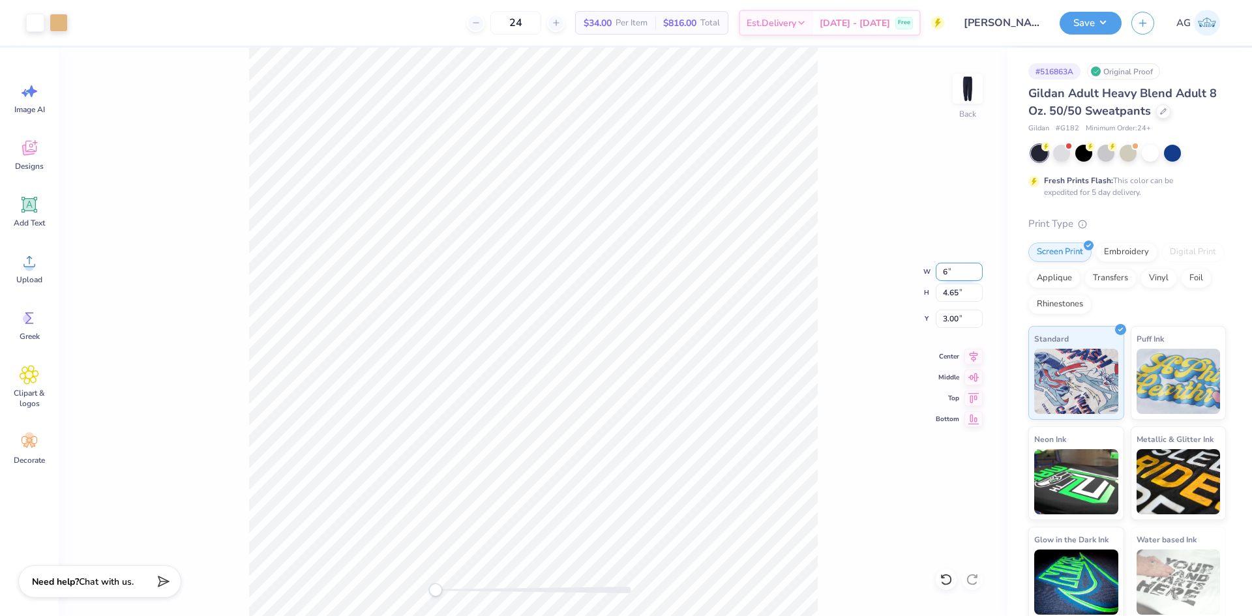
type input "6"
click at [971, 266] on input "6.17" at bounding box center [958, 272] width 47 height 18
type input "6"
click at [937, 277] on input "5.84" at bounding box center [958, 272] width 47 height 18
type input "6"
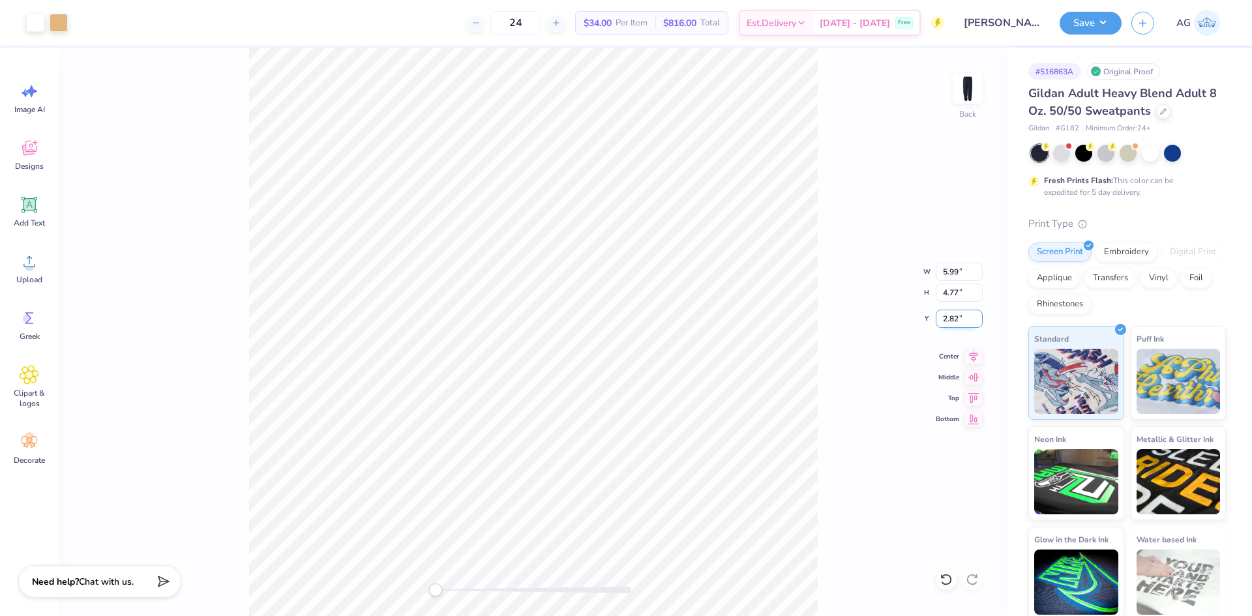
click at [962, 323] on input "2.82" at bounding box center [958, 319] width 47 height 18
type input "3"
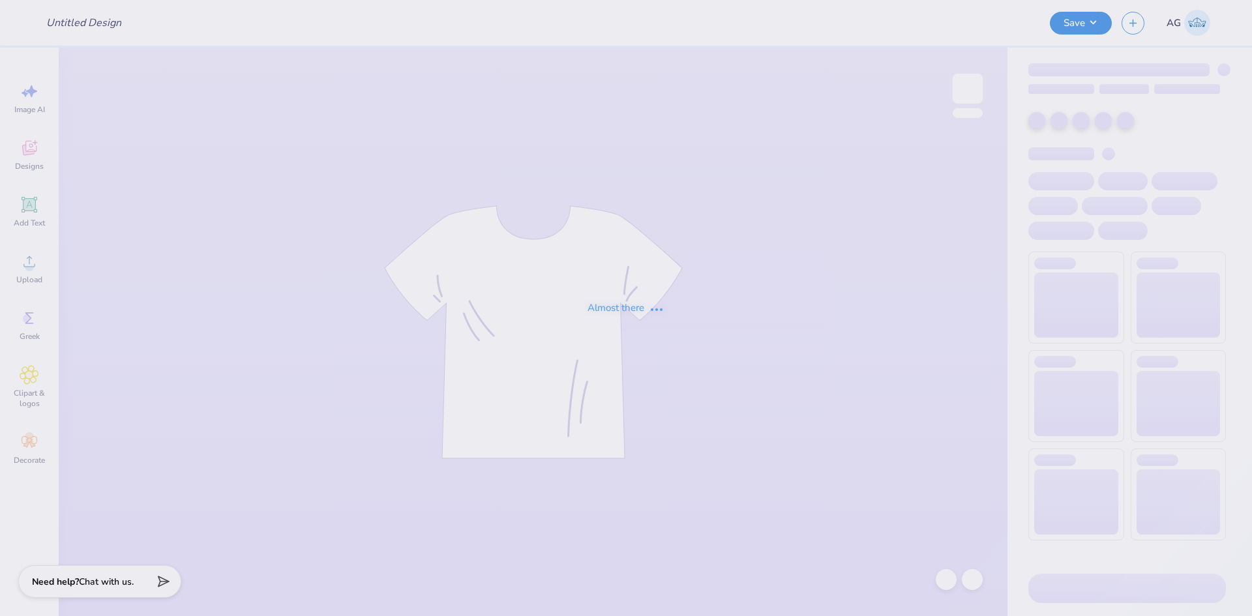
type input "Jane White : Lehigh University"
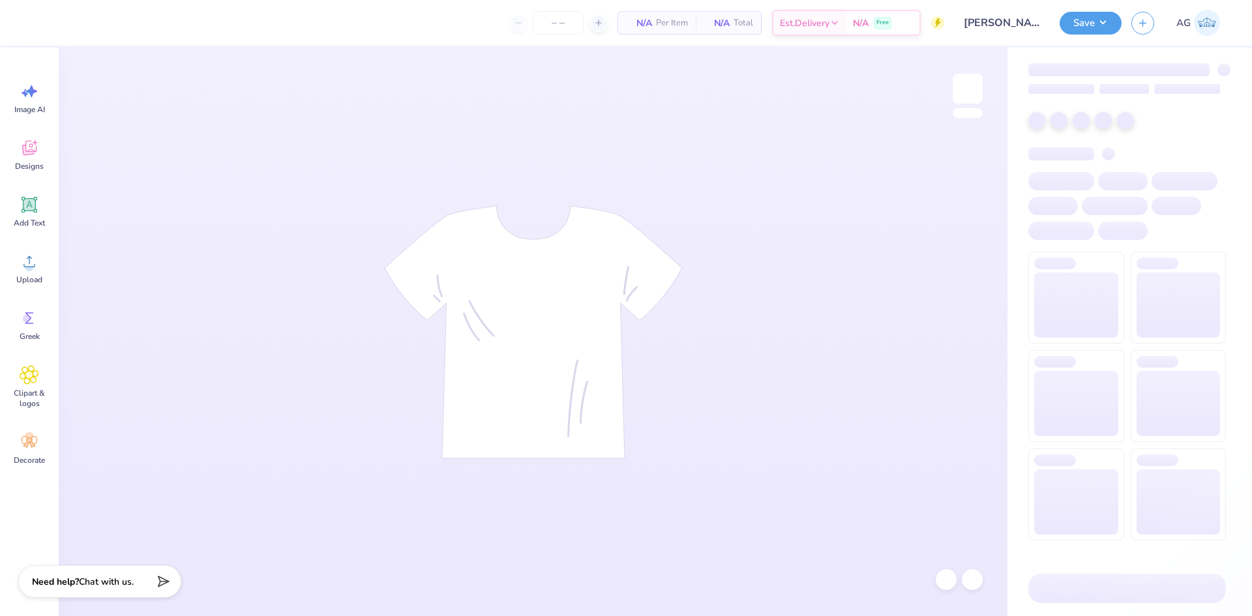
type input "24"
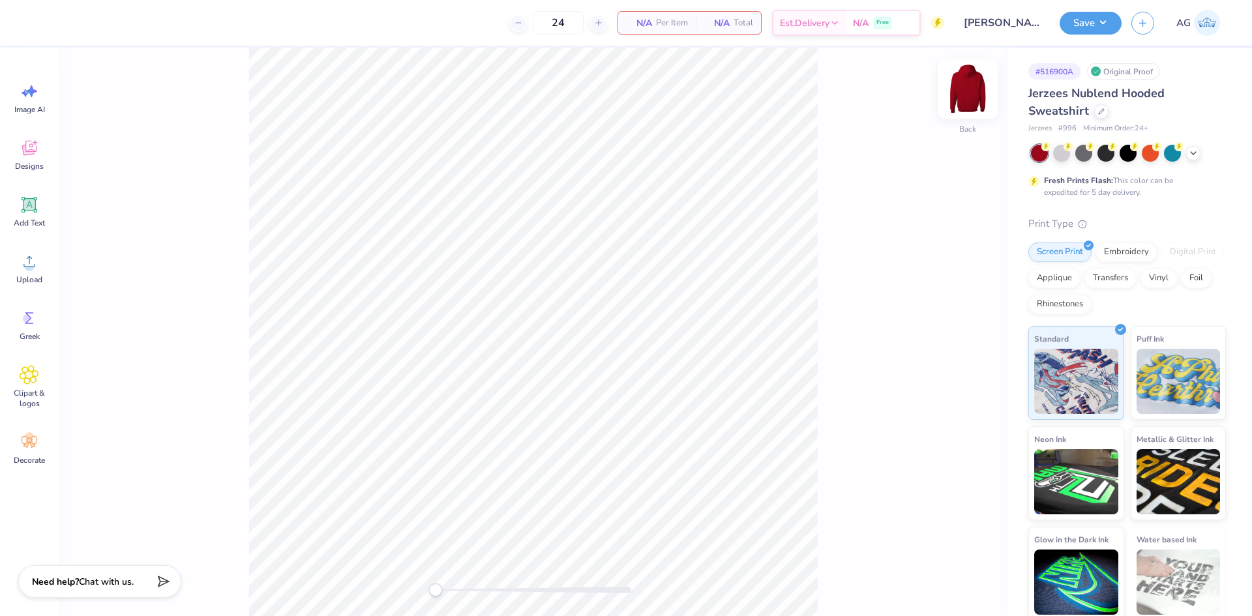
click at [979, 85] on img at bounding box center [967, 89] width 52 height 52
click at [15, 278] on div "Upload" at bounding box center [29, 268] width 47 height 49
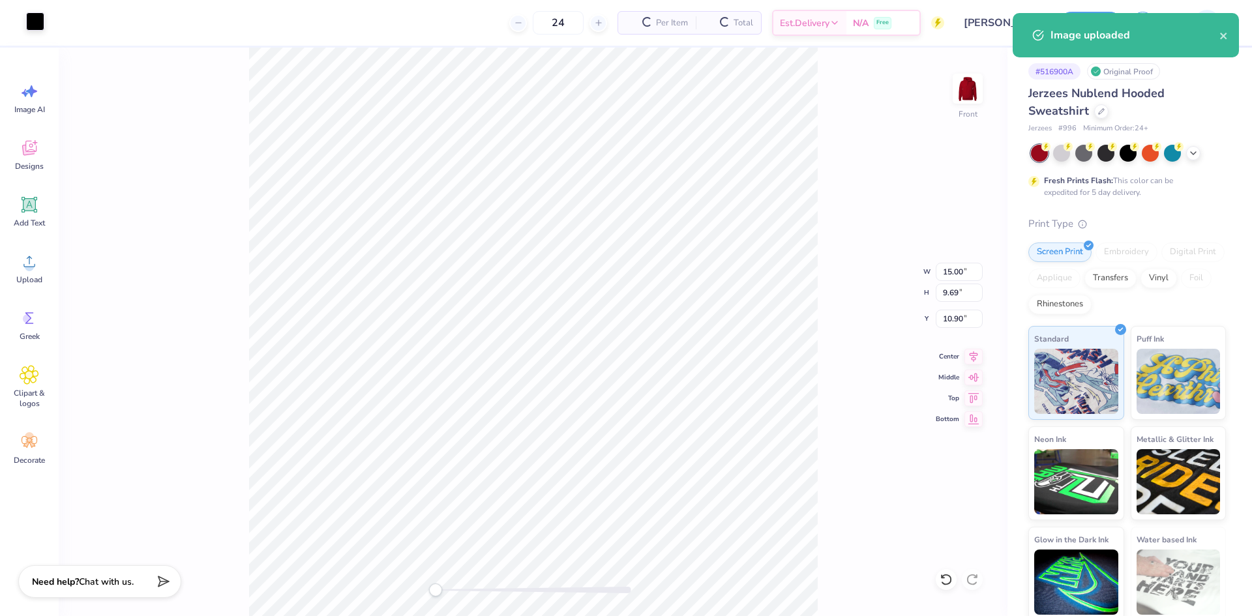
click at [27, 22] on div at bounding box center [35, 21] width 18 height 18
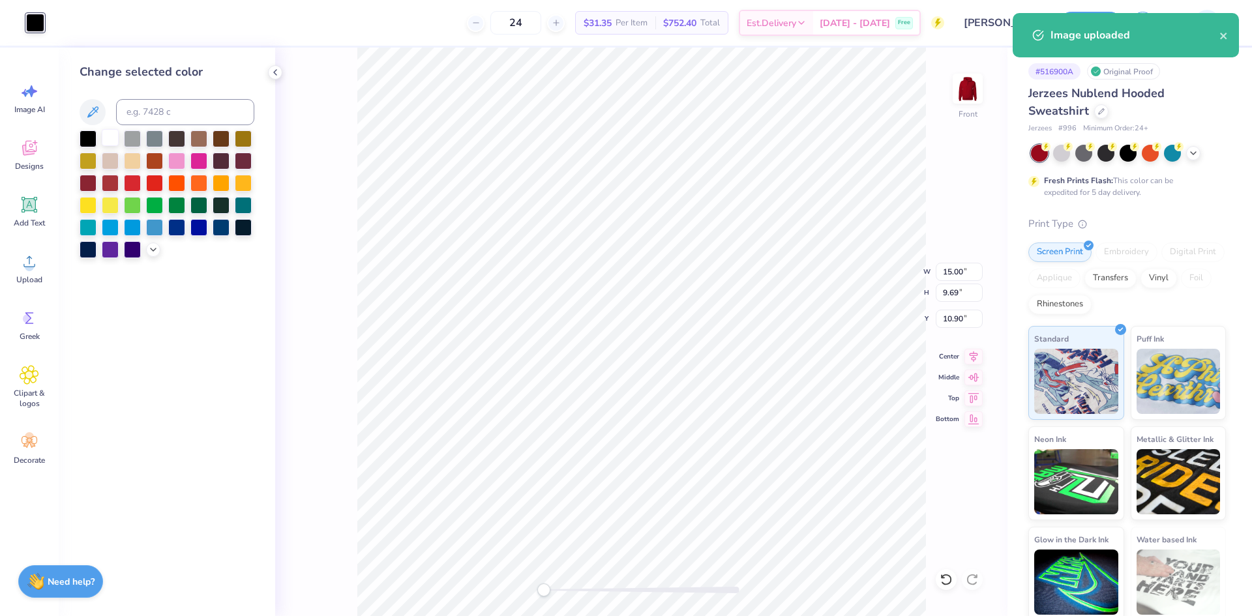
click at [113, 141] on div at bounding box center [110, 137] width 17 height 17
click at [950, 279] on input "15.00" at bounding box center [958, 272] width 47 height 18
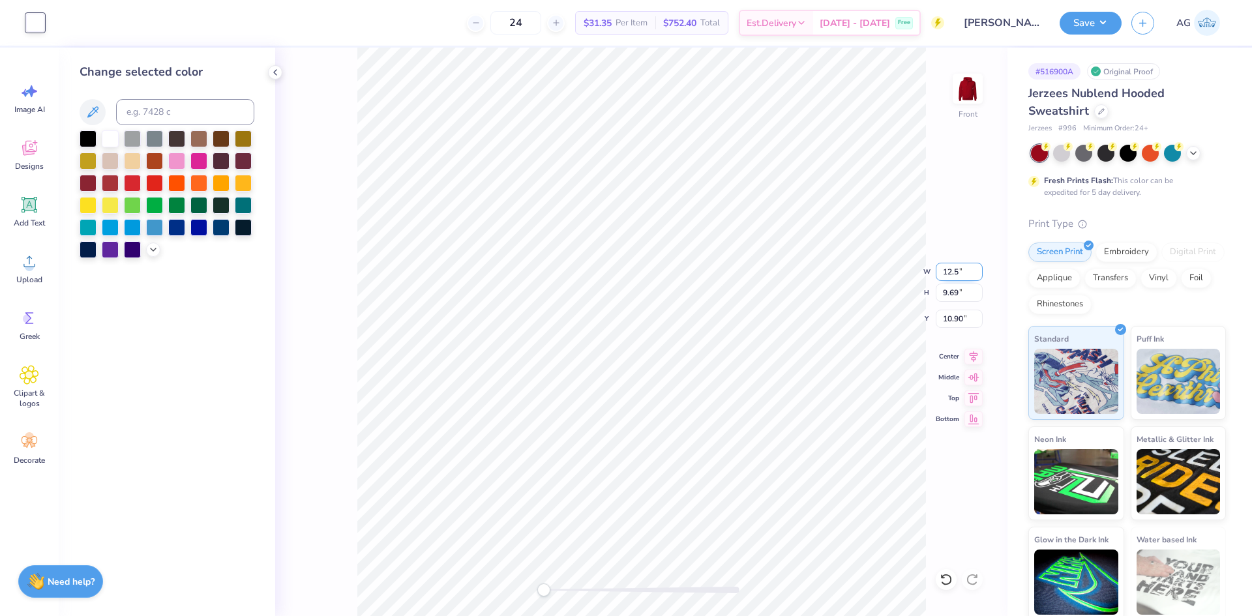
click at [950, 279] on input "12.5" at bounding box center [958, 272] width 47 height 18
type input "12.5"
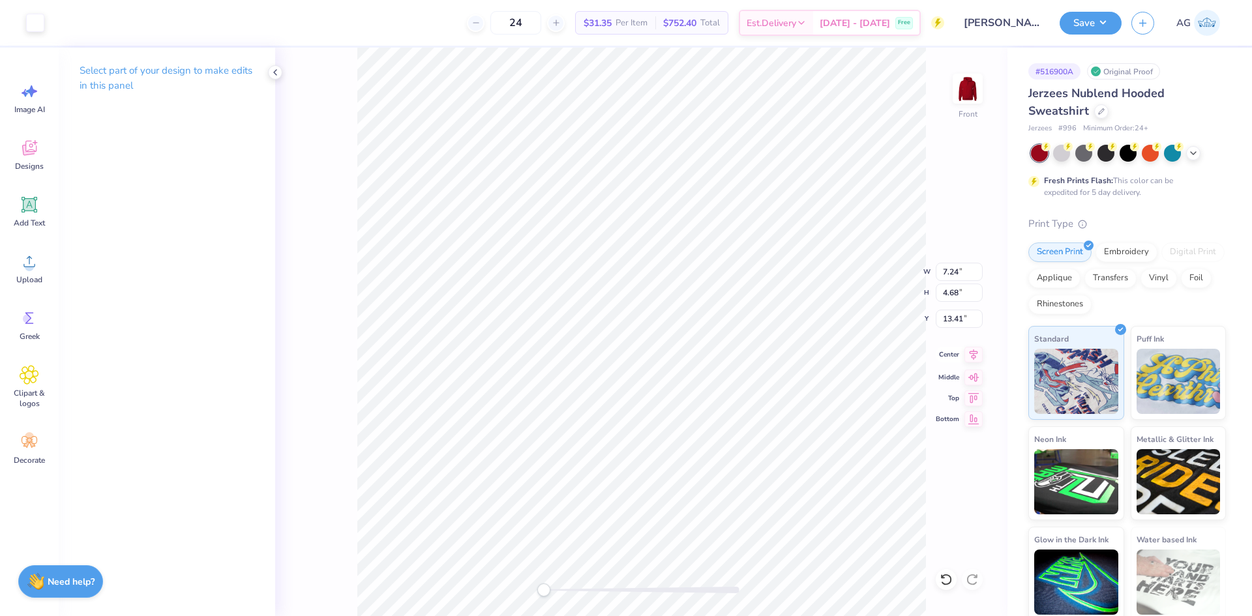
click at [972, 359] on icon at bounding box center [973, 355] width 18 height 16
type input "10.81"
type input "6.99"
type input "11.10"
click at [969, 355] on icon at bounding box center [973, 355] width 18 height 16
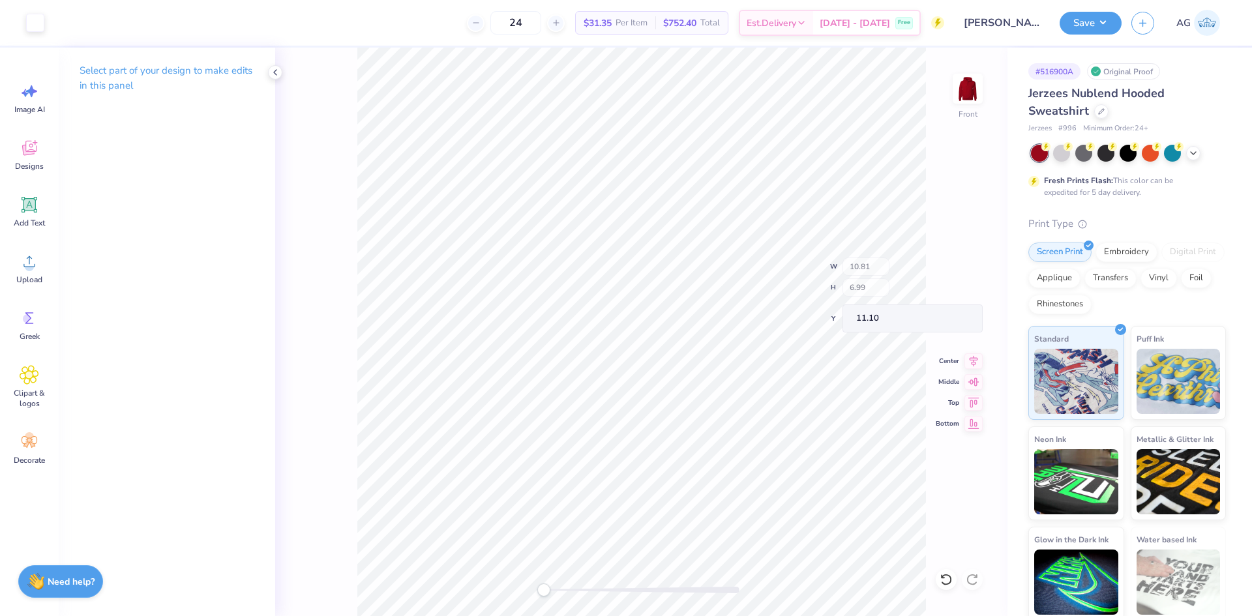
type input "11.79"
type input "7.62"
type input "10.46"
drag, startPoint x: 969, startPoint y: 355, endPoint x: 945, endPoint y: 361, distance: 25.0
click at [969, 354] on icon at bounding box center [973, 355] width 18 height 16
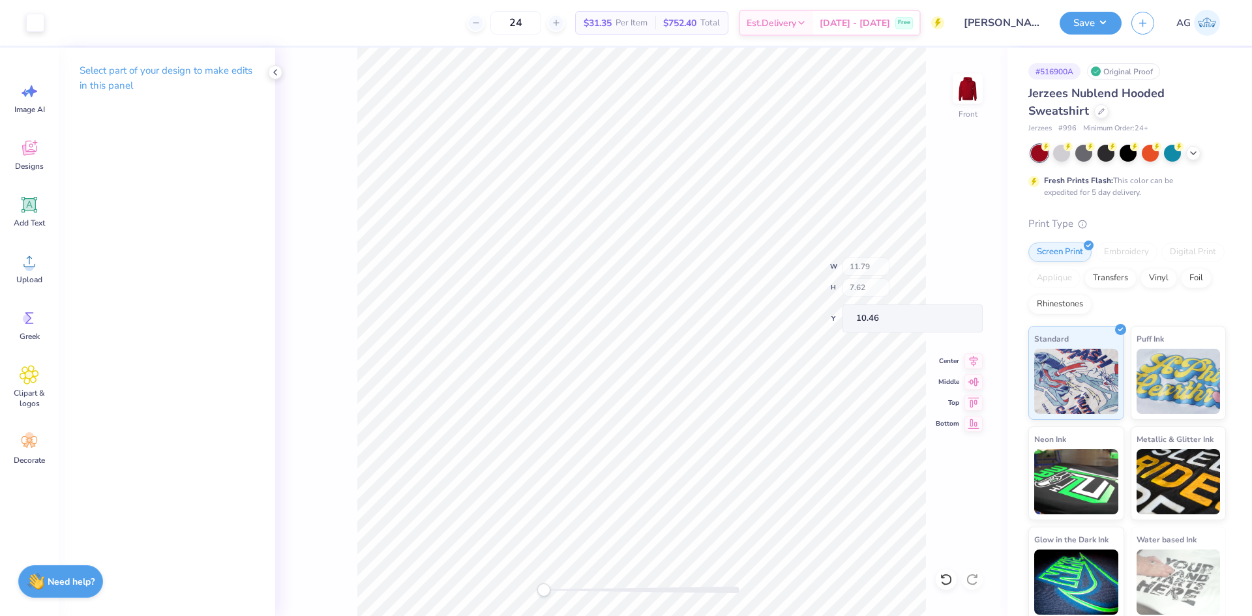
type input "12.20"
type input "7.88"
click at [961, 321] on input "10.20" at bounding box center [958, 319] width 47 height 18
type input "6"
type input "12.49"
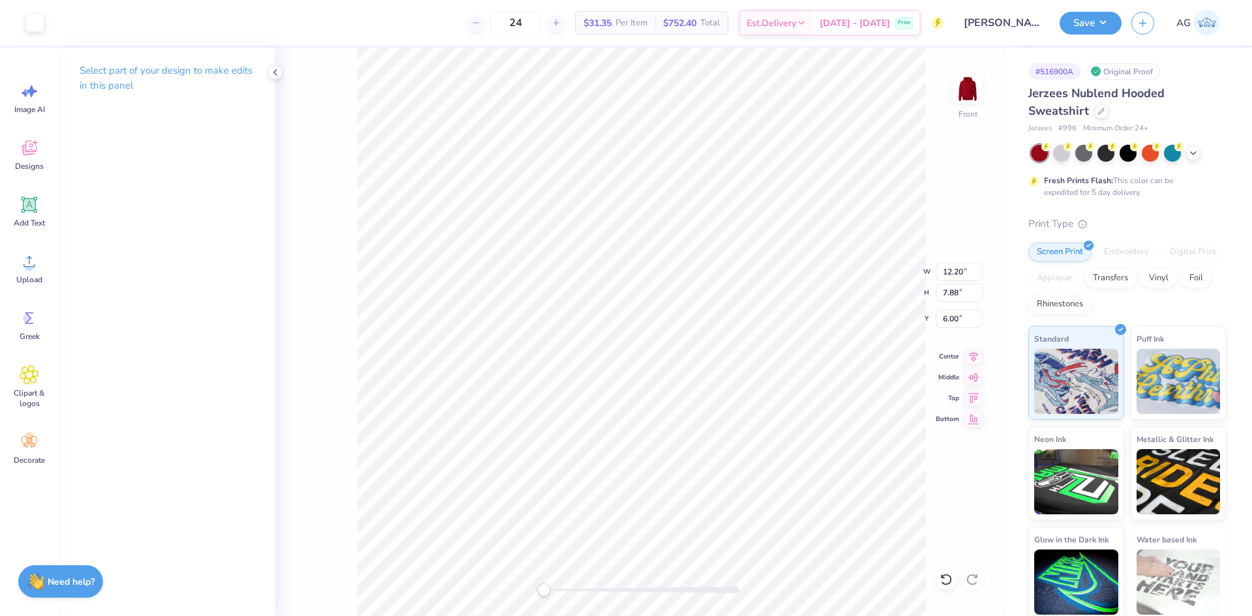
type input "8.07"
click at [951, 318] on input "5.81" at bounding box center [958, 319] width 47 height 18
type input "6"
click at [1098, 33] on div "Save" at bounding box center [1090, 23] width 62 height 23
click at [1089, 27] on button "Save" at bounding box center [1090, 21] width 62 height 23
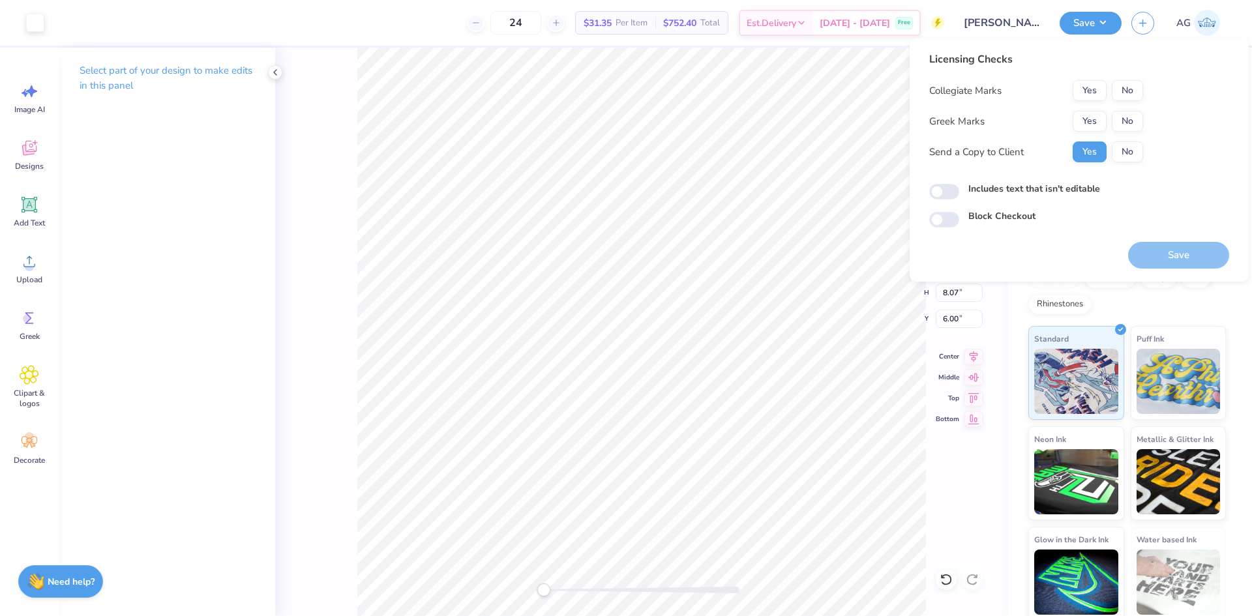
click at [1138, 76] on div "Licensing Checks Collegiate Marks Yes No Greek Marks Yes No Send a Copy to Clie…" at bounding box center [1036, 112] width 214 height 121
click at [1135, 84] on button "No" at bounding box center [1126, 90] width 31 height 21
click at [1081, 121] on button "Yes" at bounding box center [1089, 121] width 34 height 21
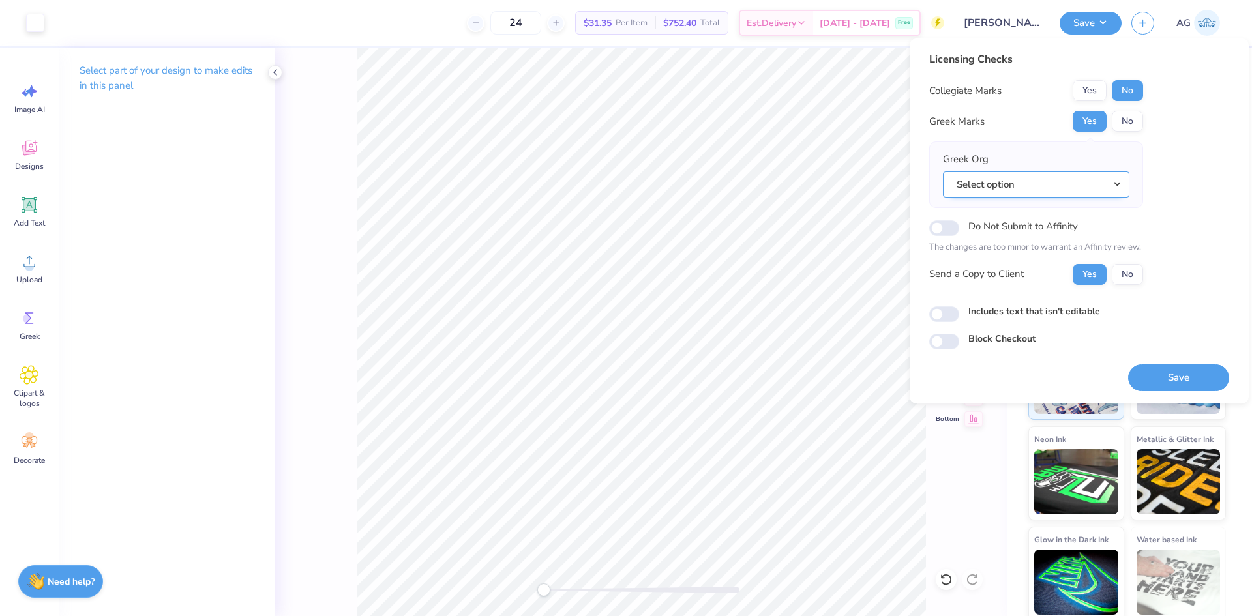
click at [1082, 196] on button "Select option" at bounding box center [1036, 184] width 186 height 27
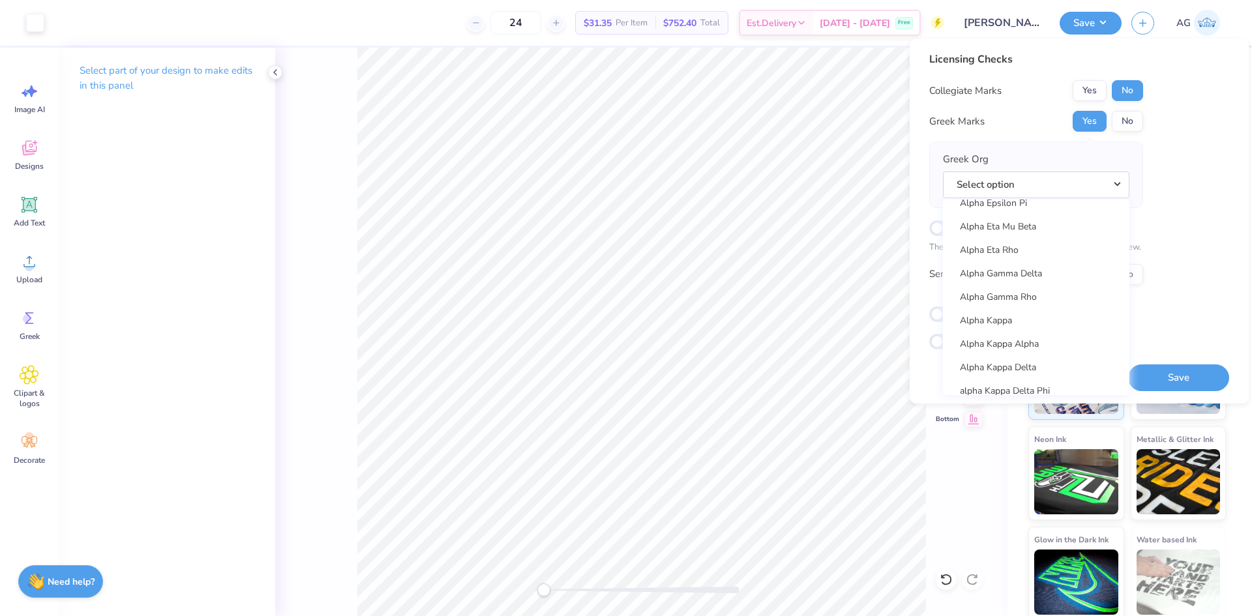
scroll to position [326, 0]
click at [1048, 297] on link "Alpha Epsilon Phi" at bounding box center [1036, 289] width 176 height 22
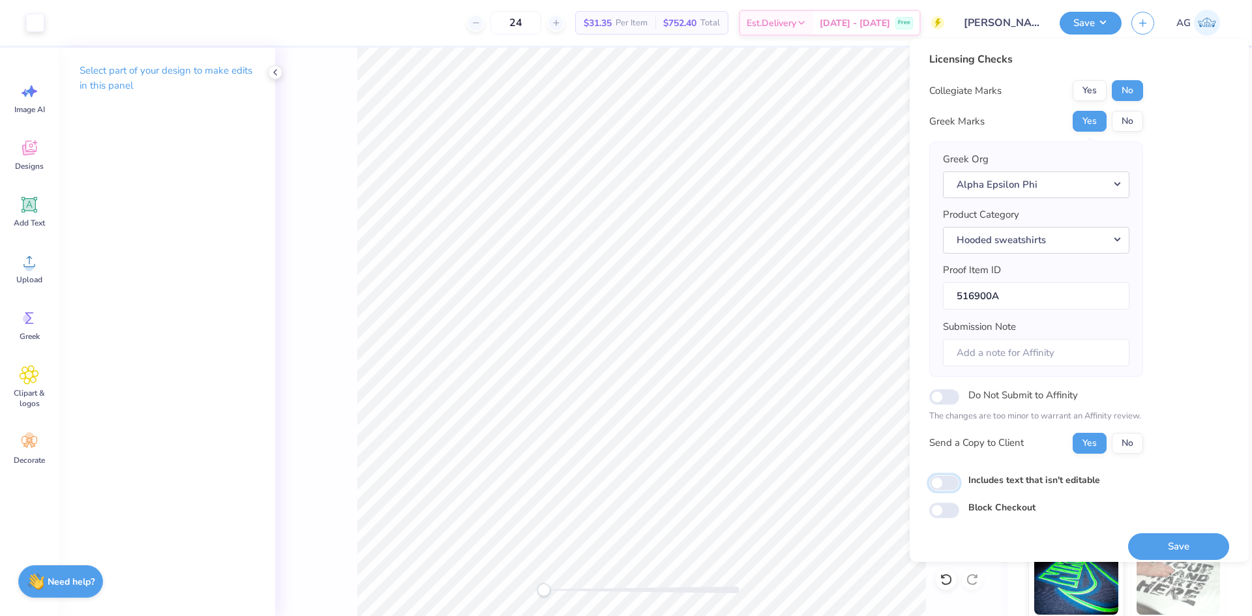
click at [955, 484] on input "Includes text that isn't editable" at bounding box center [944, 483] width 30 height 16
checkbox input "true"
click at [1173, 544] on button "Save" at bounding box center [1178, 546] width 101 height 27
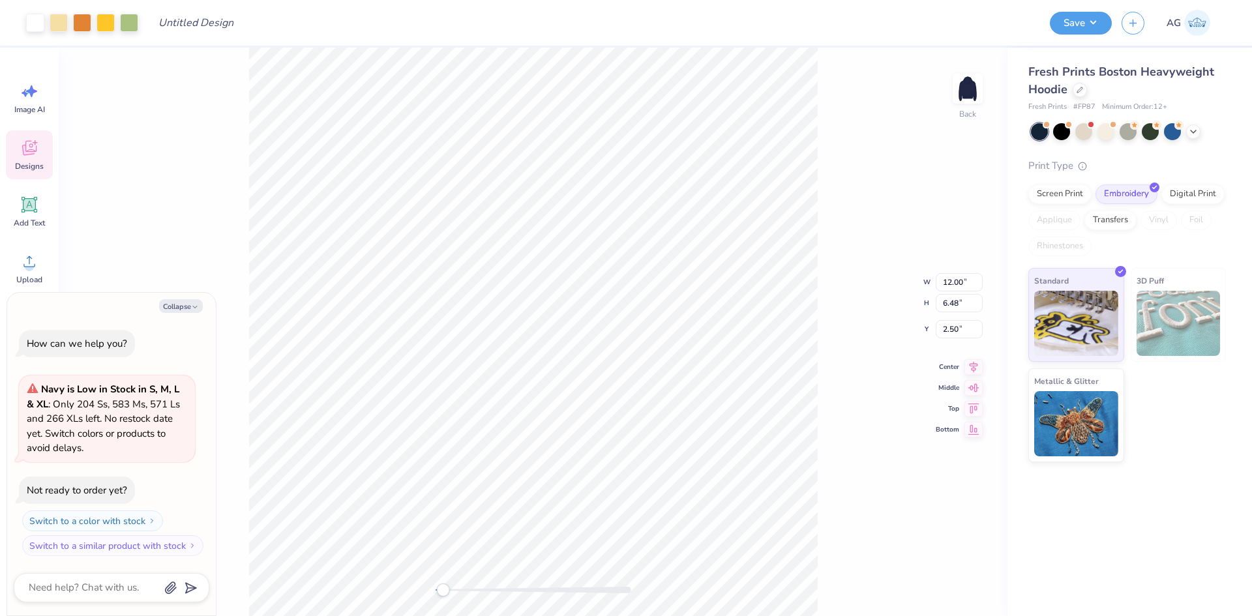
drag, startPoint x: 435, startPoint y: 590, endPoint x: 447, endPoint y: 584, distance: 12.5
click at [443, 588] on div "Accessibility label" at bounding box center [442, 589] width 13 height 13
drag, startPoint x: 455, startPoint y: 588, endPoint x: 465, endPoint y: 583, distance: 10.8
click at [465, 583] on div "Accessibility label" at bounding box center [464, 589] width 13 height 13
click at [479, 393] on li "Download vector" at bounding box center [498, 396] width 102 height 25
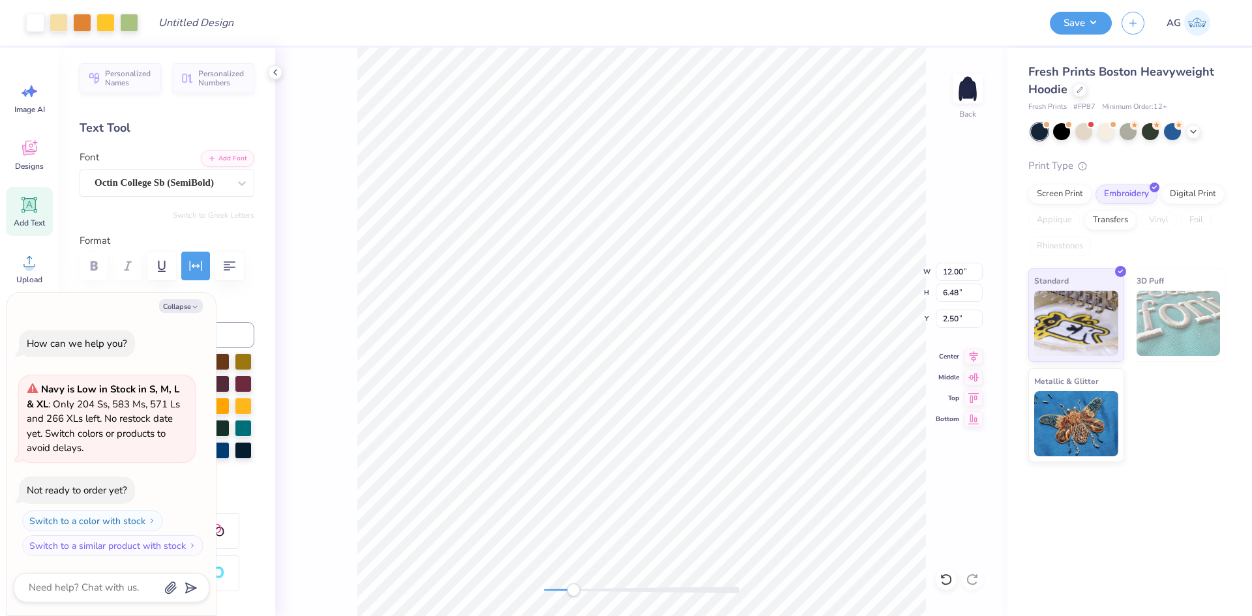
type textarea "x"
type input "12.00"
type input "6.48"
type input "2.50"
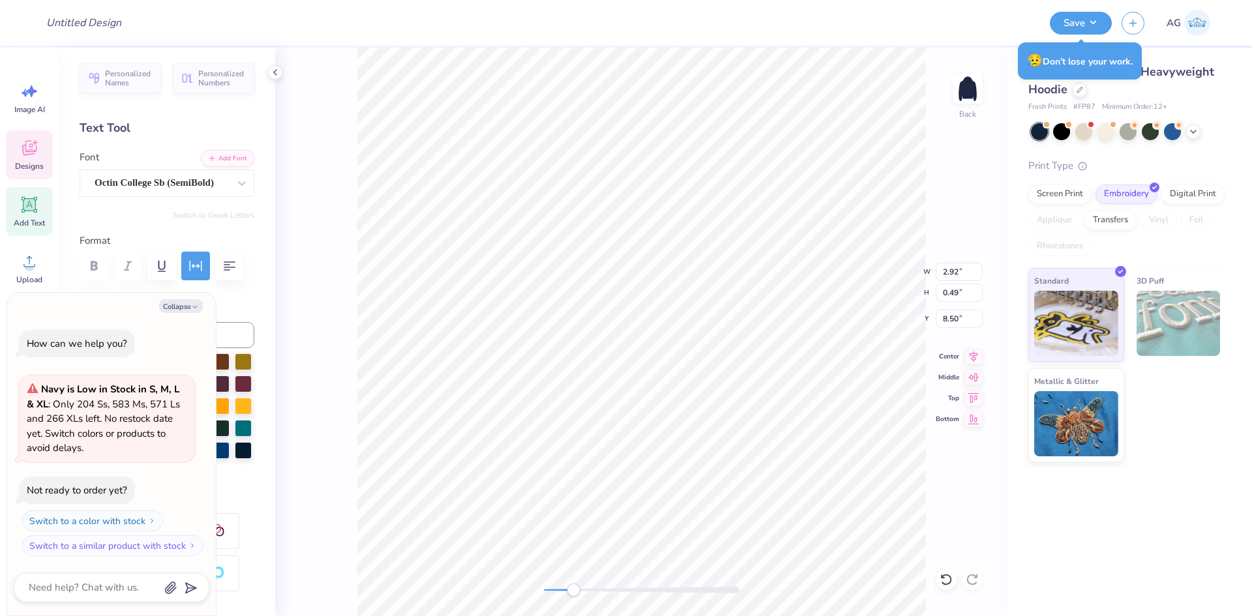
type textarea "x"
type input "4.73"
type input "7.80"
click at [184, 307] on button "Collapse" at bounding box center [181, 306] width 44 height 14
type textarea "x"
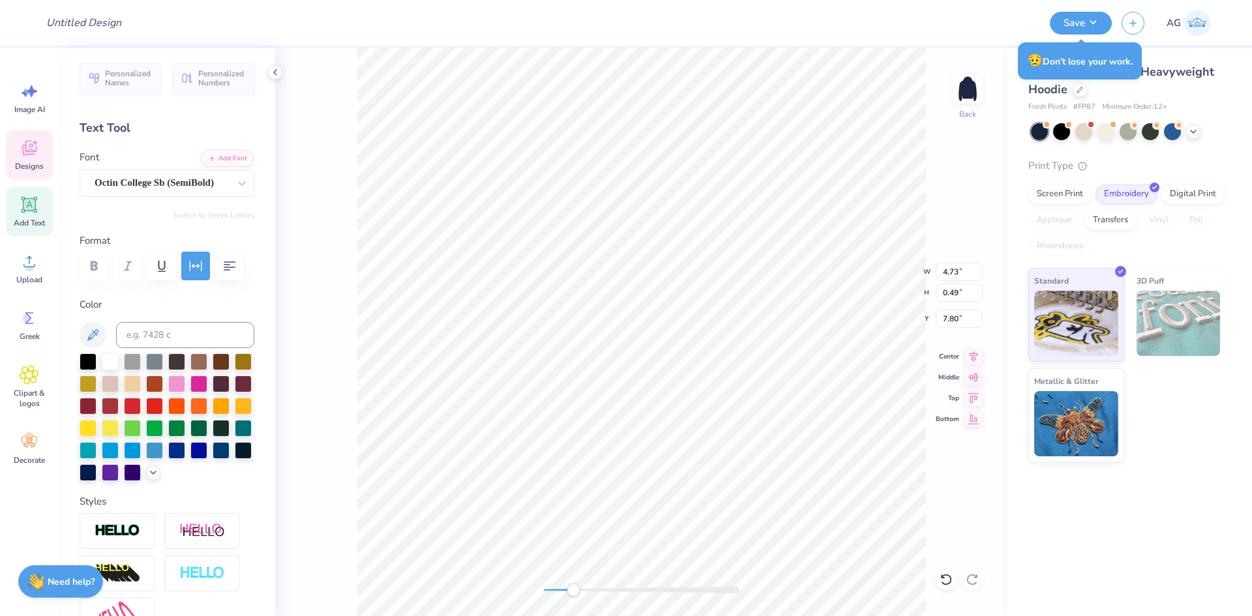
type input "2.92"
type input "8.50"
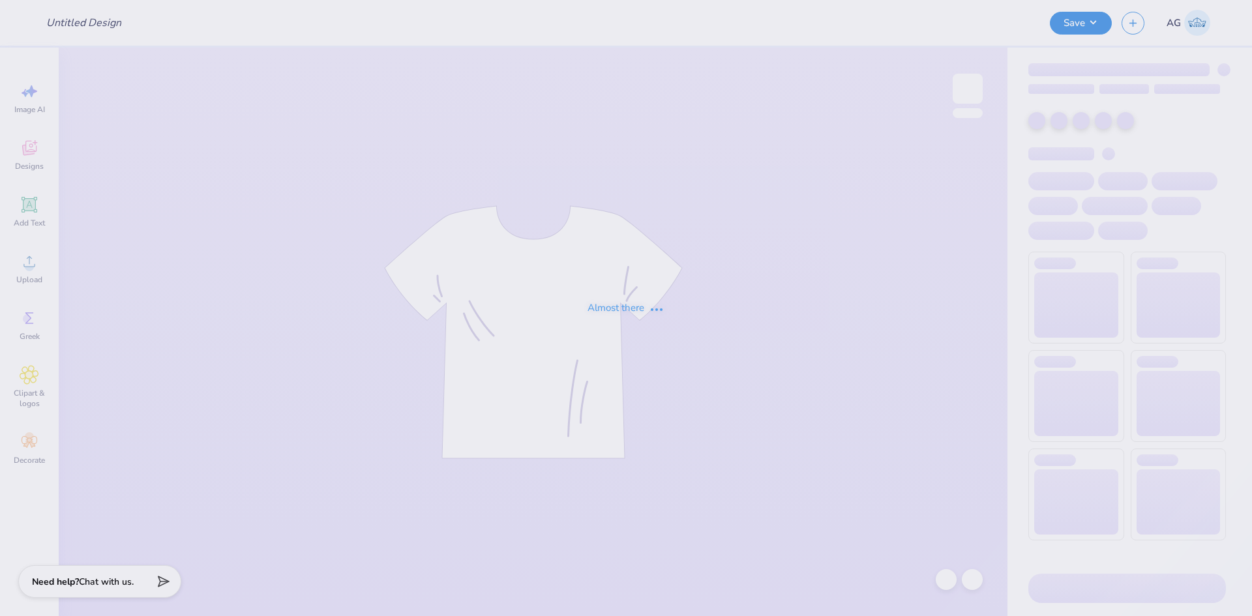
type input "[GEOGRAPHIC_DATA][US_STATE] : [PERSON_NAME]"
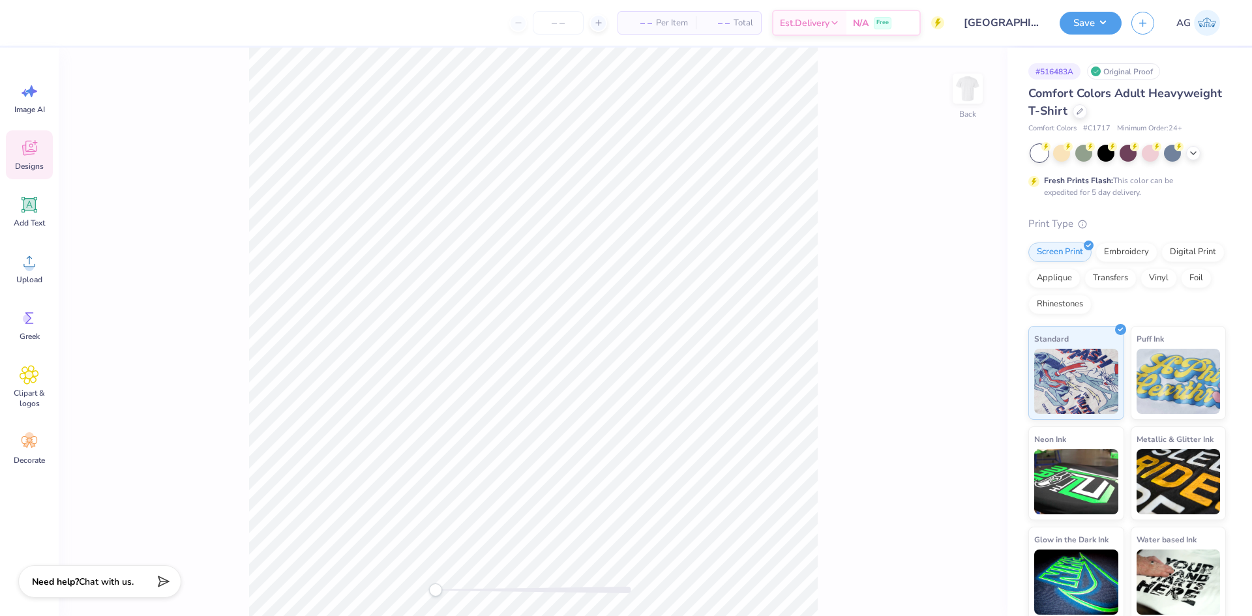
click at [44, 163] on span "Designs" at bounding box center [29, 166] width 29 height 10
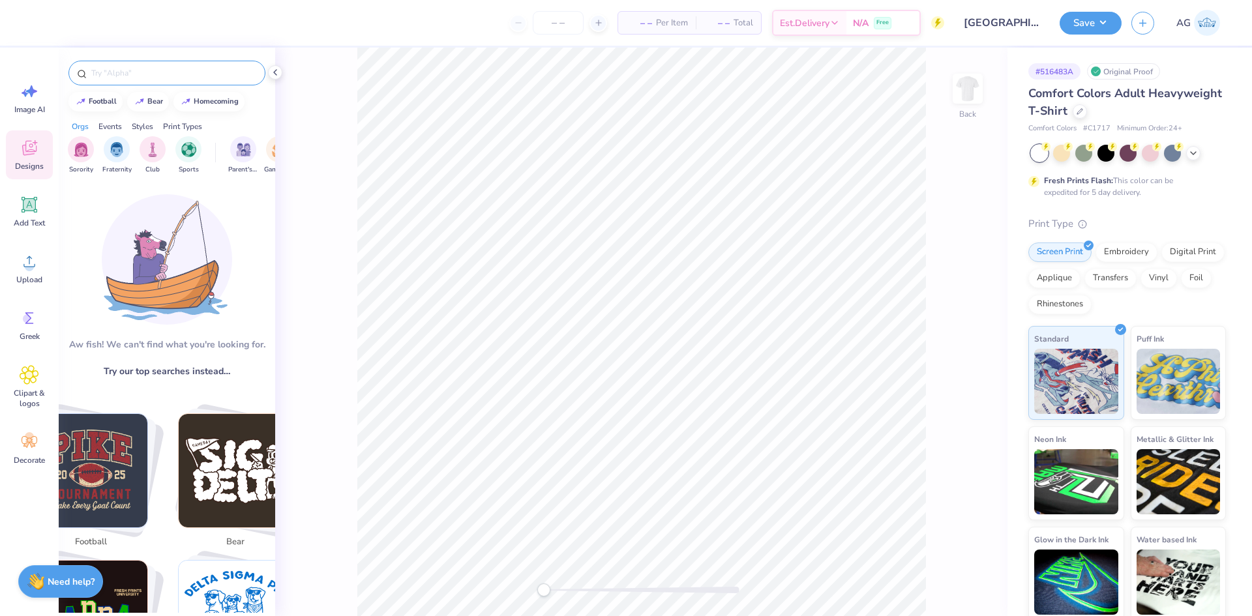
click at [149, 76] on input "text" at bounding box center [173, 72] width 167 height 13
type input "lemon"
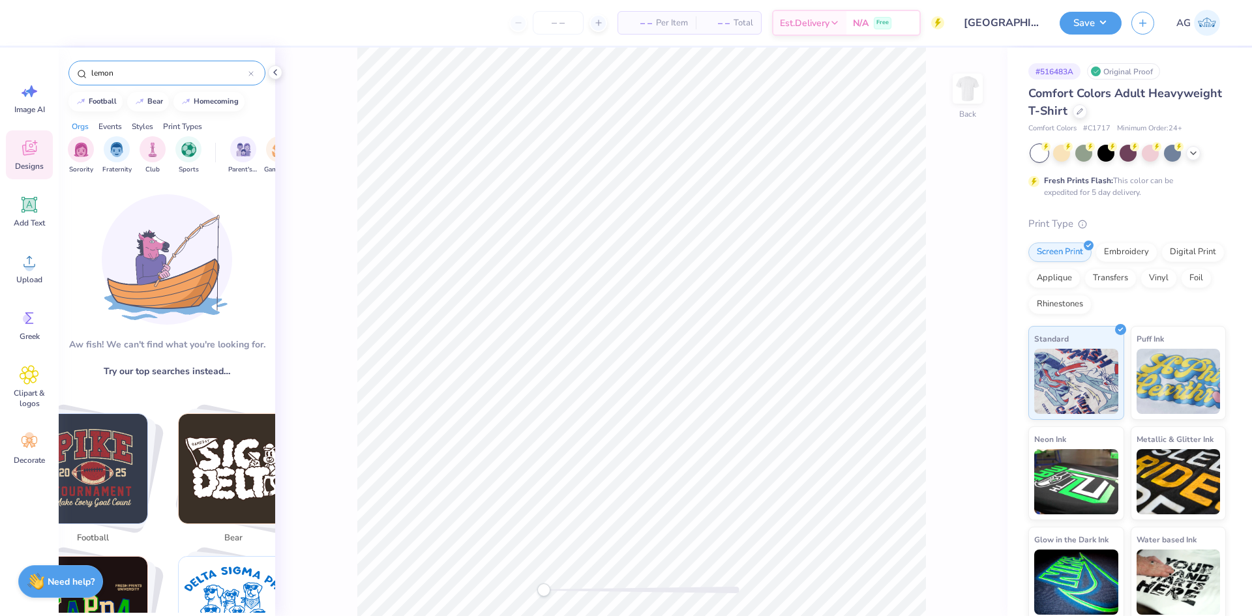
click at [144, 75] on input "lemon" at bounding box center [169, 72] width 158 height 13
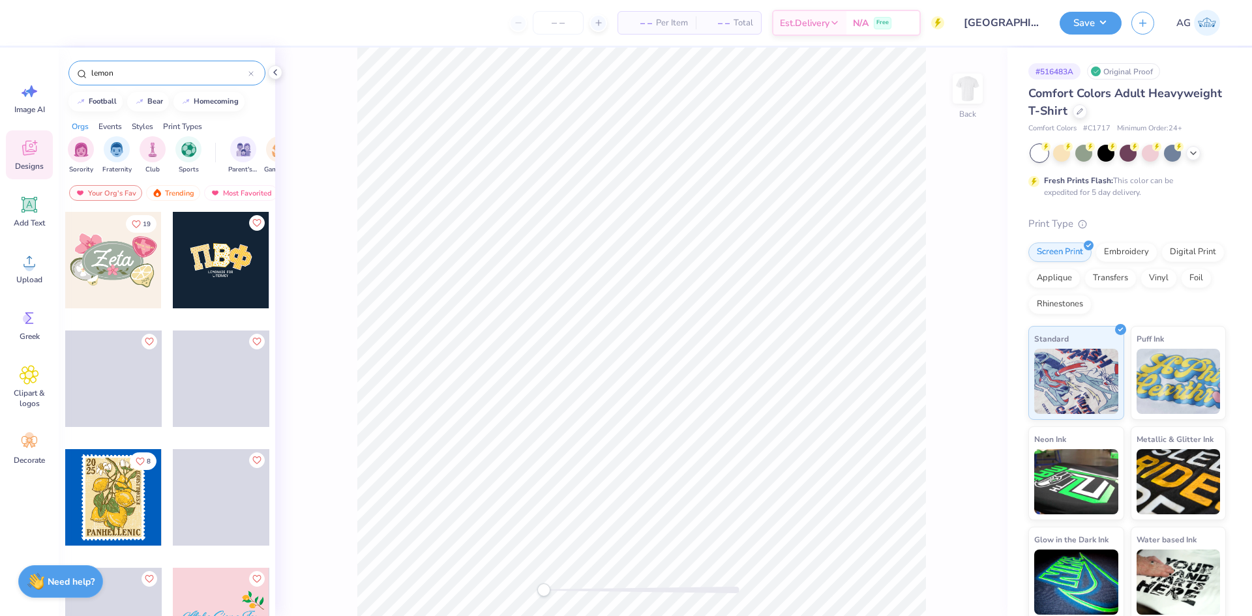
click at [224, 275] on div at bounding box center [221, 260] width 96 height 96
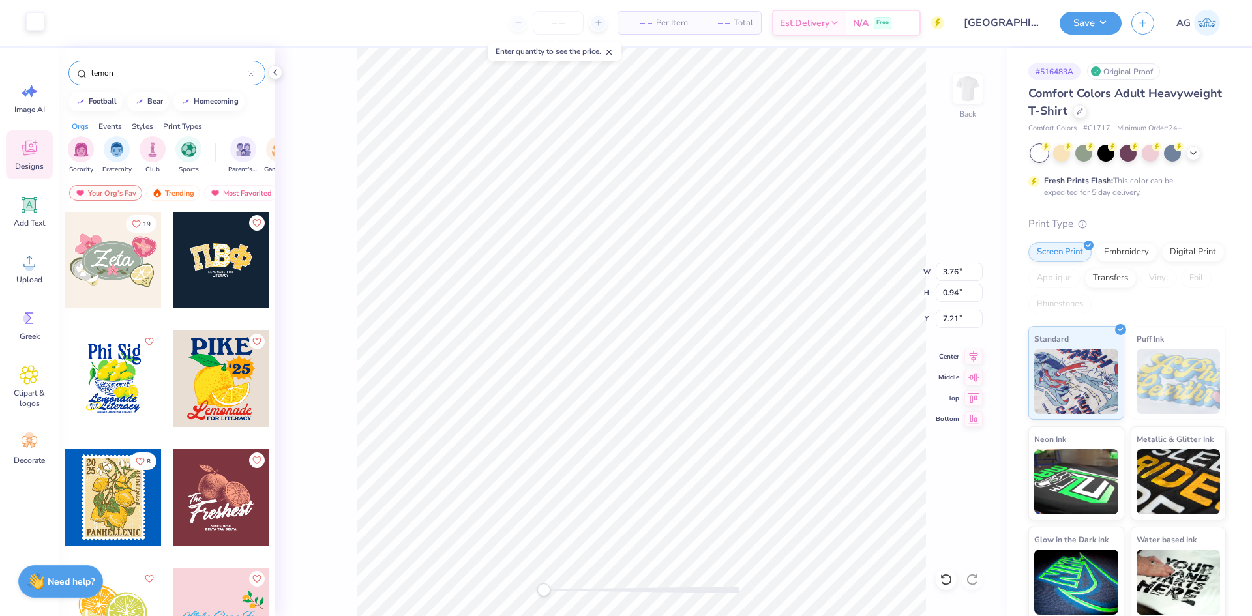
click at [26, 23] on div at bounding box center [35, 21] width 18 height 18
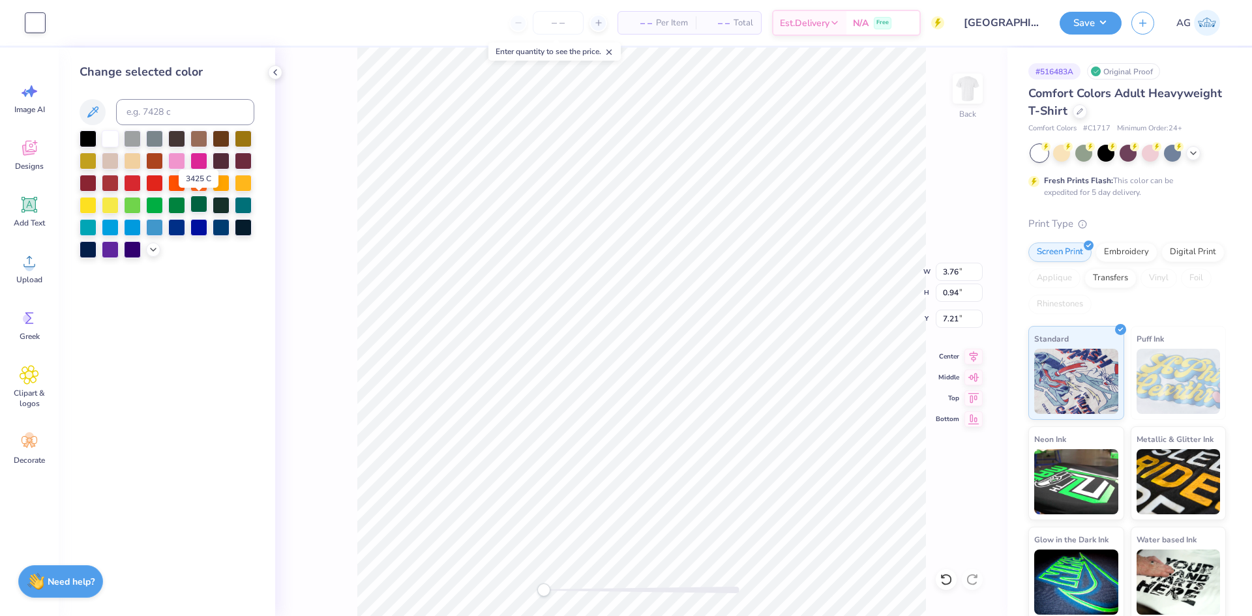
click at [199, 201] on div at bounding box center [198, 204] width 17 height 17
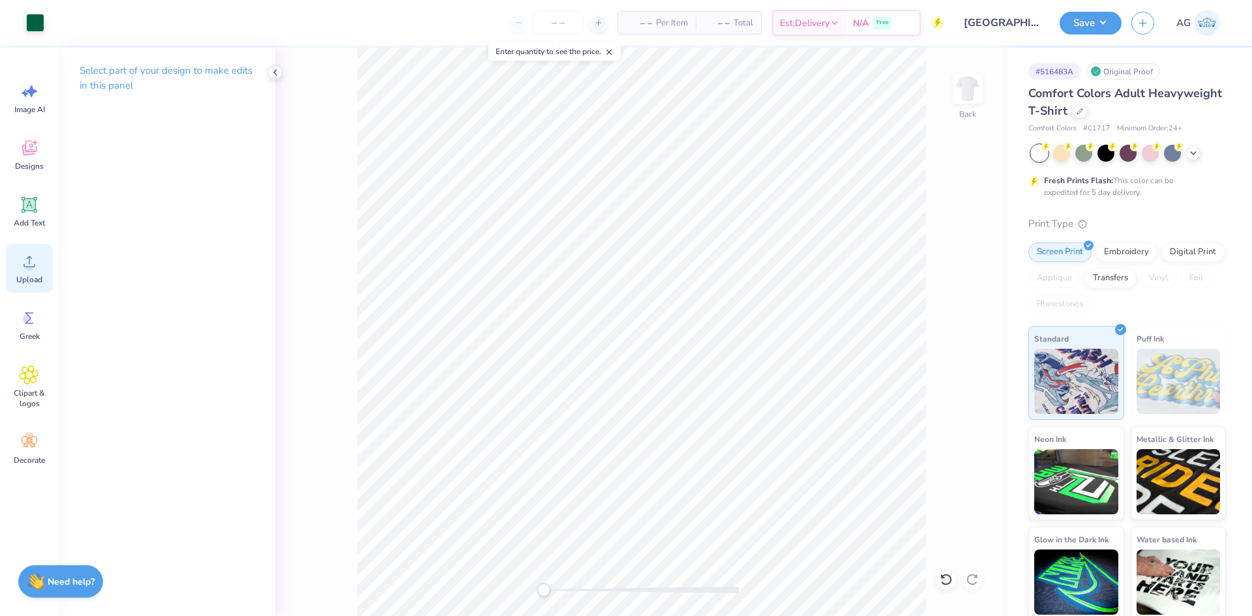
click at [37, 263] on icon at bounding box center [30, 262] width 20 height 20
click at [960, 264] on input "14.17" at bounding box center [958, 272] width 47 height 18
type input "11"
click at [958, 333] on div "Back W 11 11 " H 6.72 6.72 " Y 9.14 9.14 " Center Middle Top Bottom" at bounding box center [641, 332] width 732 height 568
click at [957, 325] on div "Back W 11 H 6.72 Y 9.14 Center Middle Top Bottom" at bounding box center [641, 332] width 732 height 568
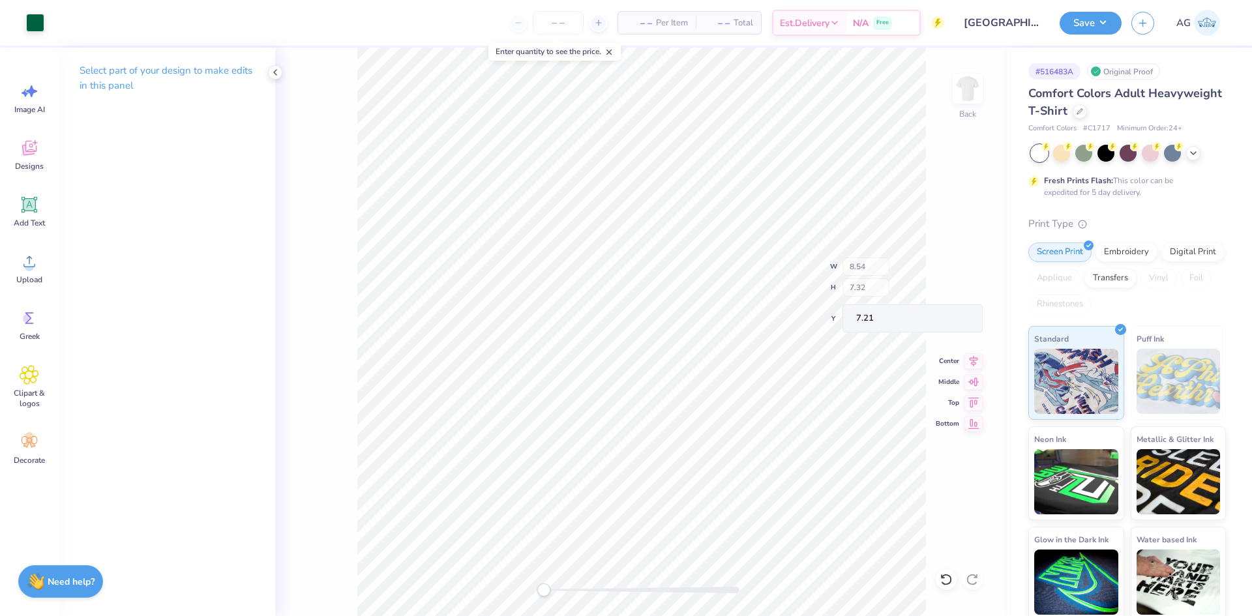
type input "4.05"
click at [945, 317] on input "10.48" at bounding box center [958, 319] width 47 height 18
type input "3"
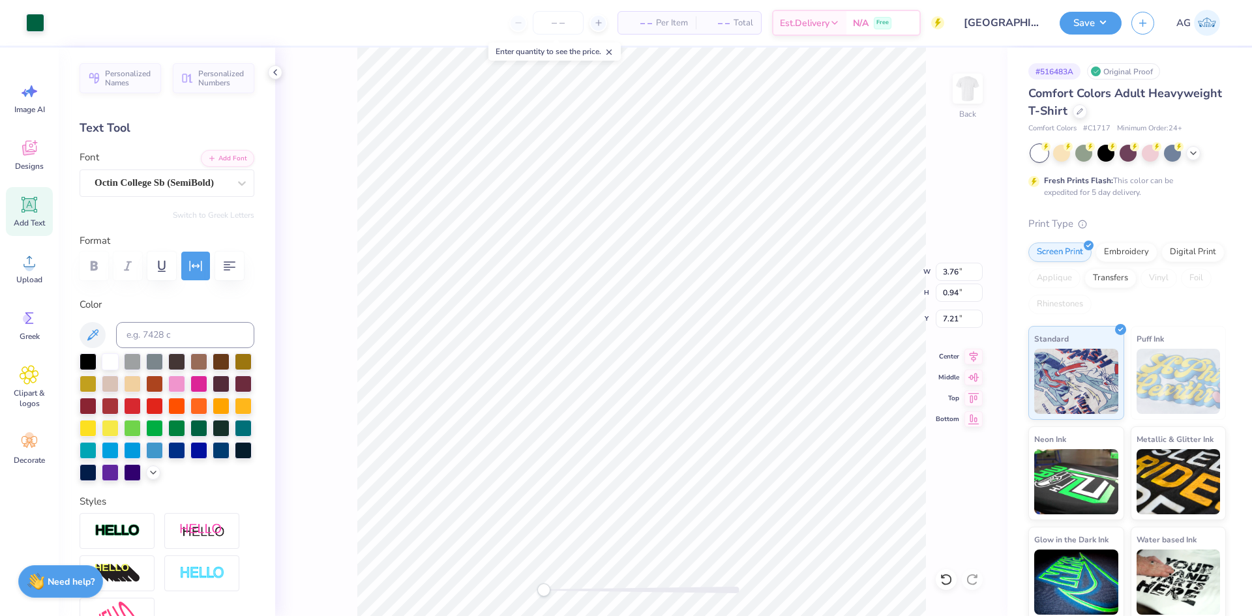
type input "6.82"
click at [975, 353] on icon at bounding box center [973, 355] width 18 height 16
click at [969, 359] on icon at bounding box center [973, 355] width 18 height 16
type input "11.00"
type input "5.22"
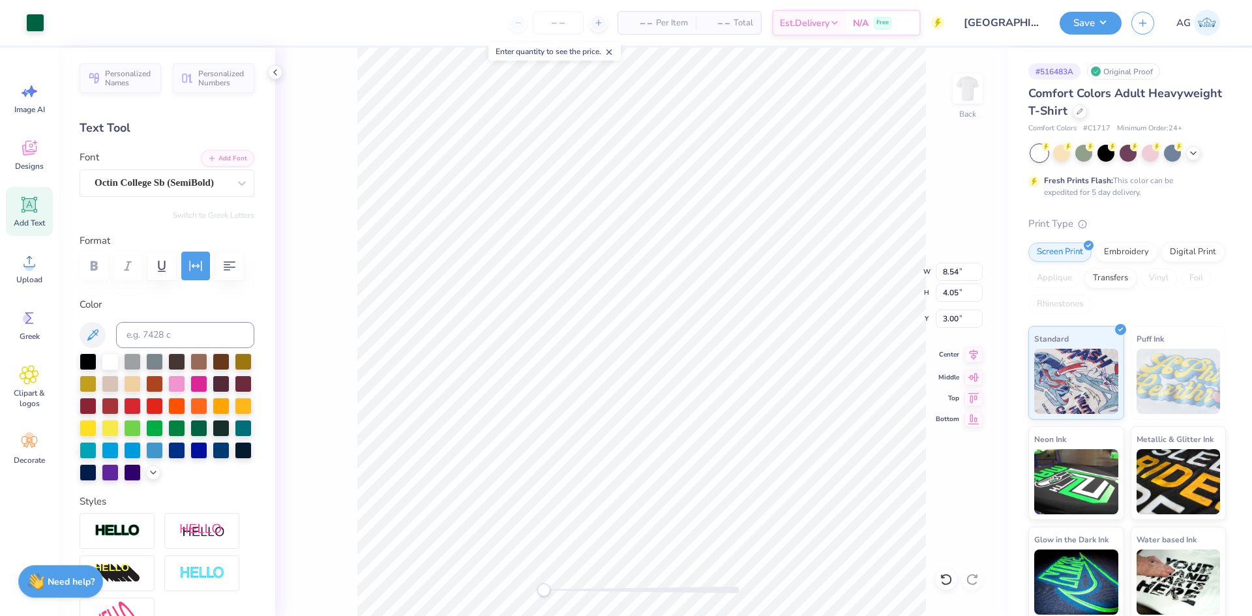
type input "2.42"
click at [968, 353] on icon at bounding box center [973, 355] width 18 height 16
click at [970, 355] on icon at bounding box center [973, 355] width 18 height 16
click at [950, 320] on input "1.13" at bounding box center [958, 319] width 47 height 18
type input "3"
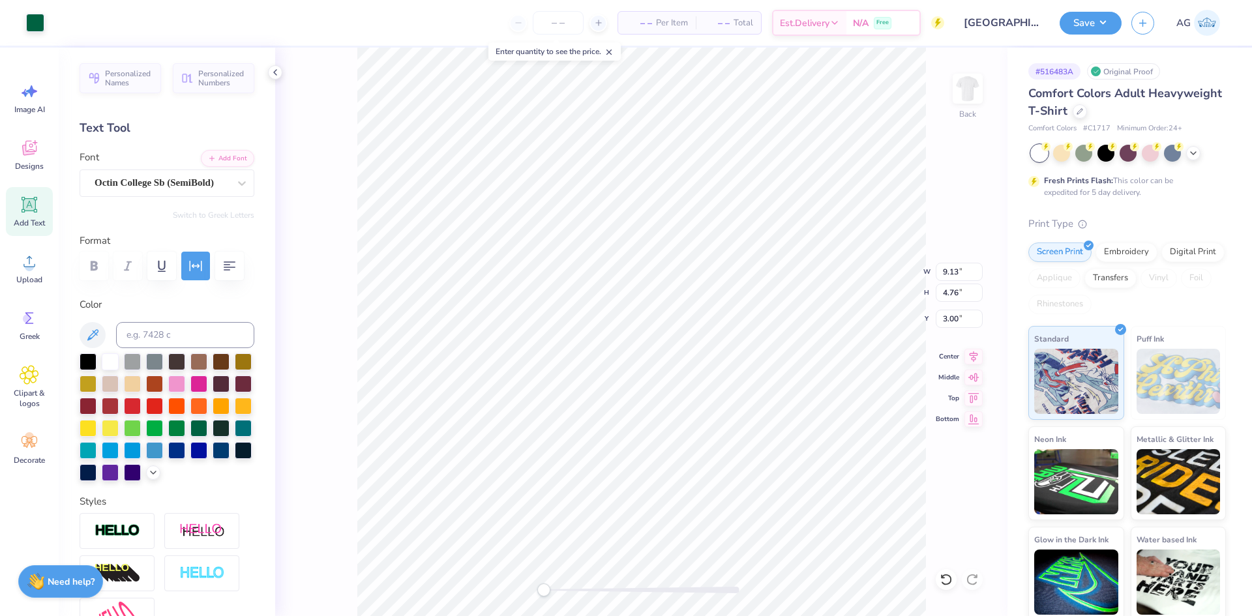
type input "3.76"
type input "0.94"
type input "7.10"
click at [20, 260] on icon at bounding box center [30, 262] width 20 height 20
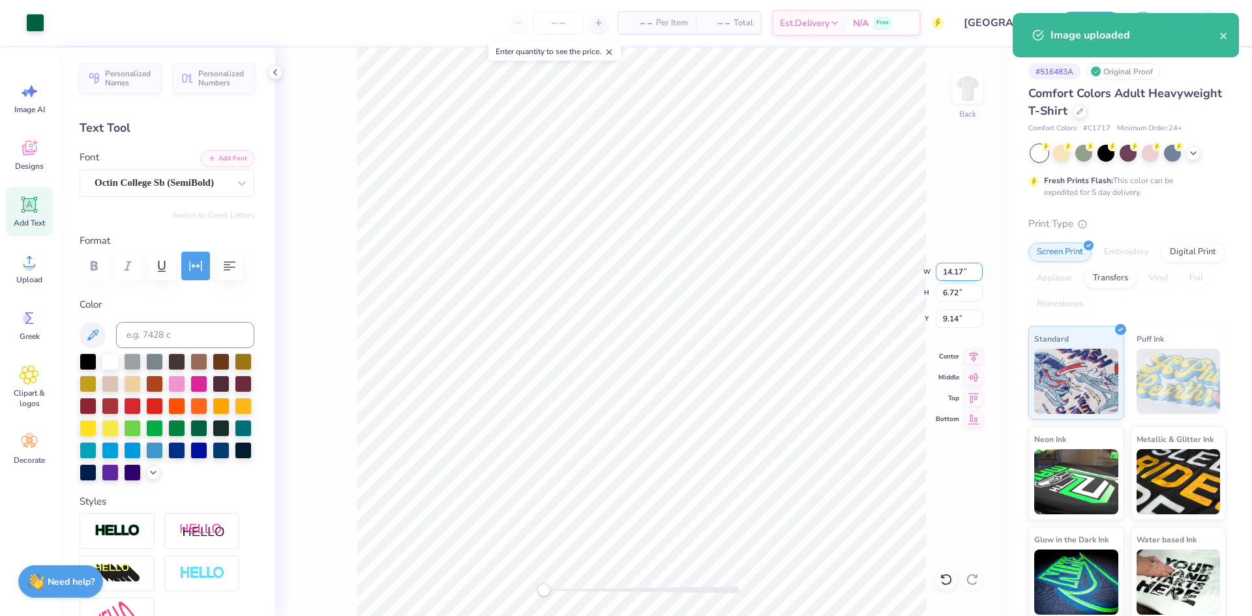
click at [954, 274] on input "14.17" at bounding box center [958, 272] width 47 height 18
type input "11"
click at [957, 315] on input "9.14" at bounding box center [958, 319] width 47 height 18
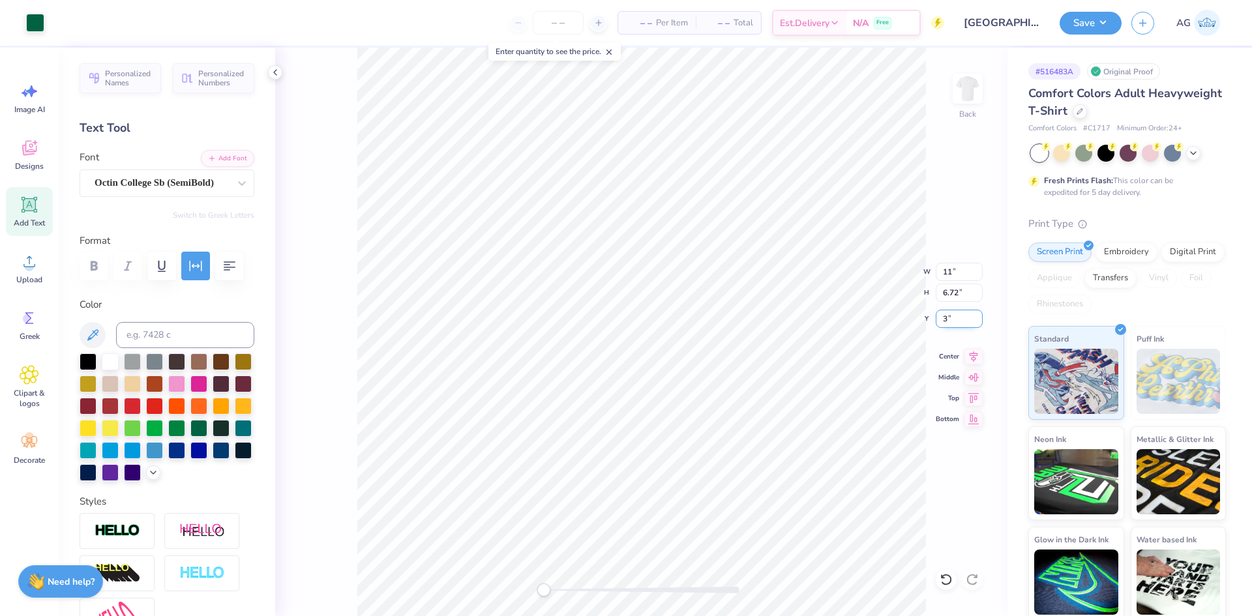
type input "3"
click at [951, 274] on input "8.54" at bounding box center [958, 272] width 47 height 18
type input "10"
click at [973, 355] on icon at bounding box center [973, 354] width 8 height 11
click at [978, 355] on icon at bounding box center [973, 355] width 18 height 16
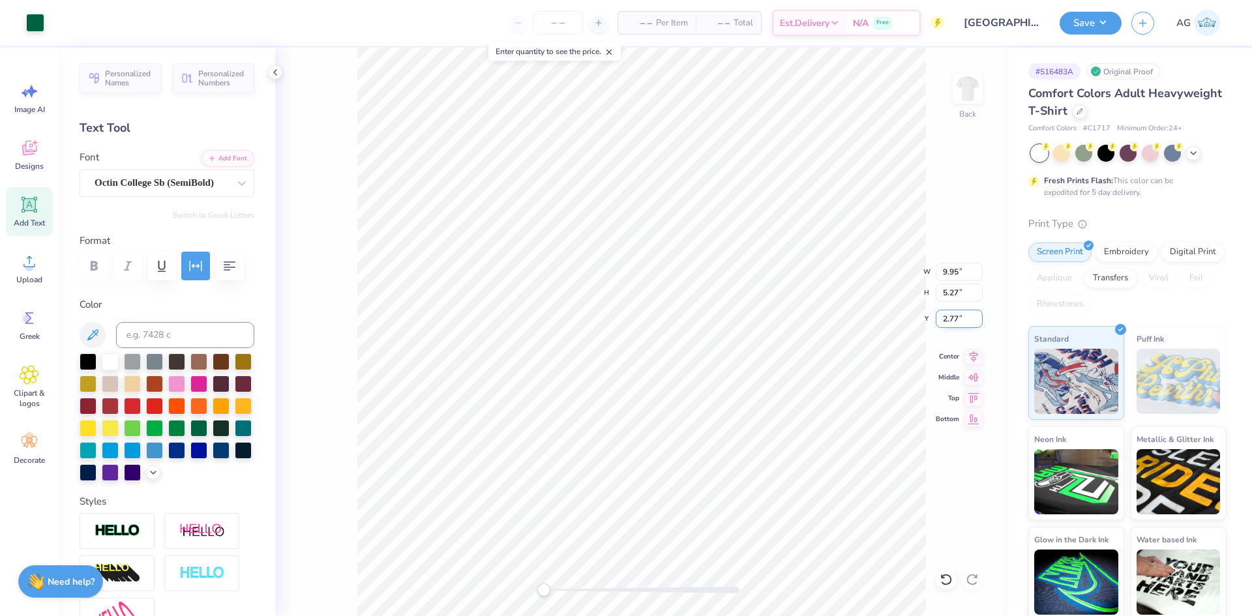
click at [950, 318] on input "2.77" at bounding box center [958, 319] width 47 height 18
type input "3.00"
click at [1077, 24] on button "Save" at bounding box center [1090, 21] width 62 height 23
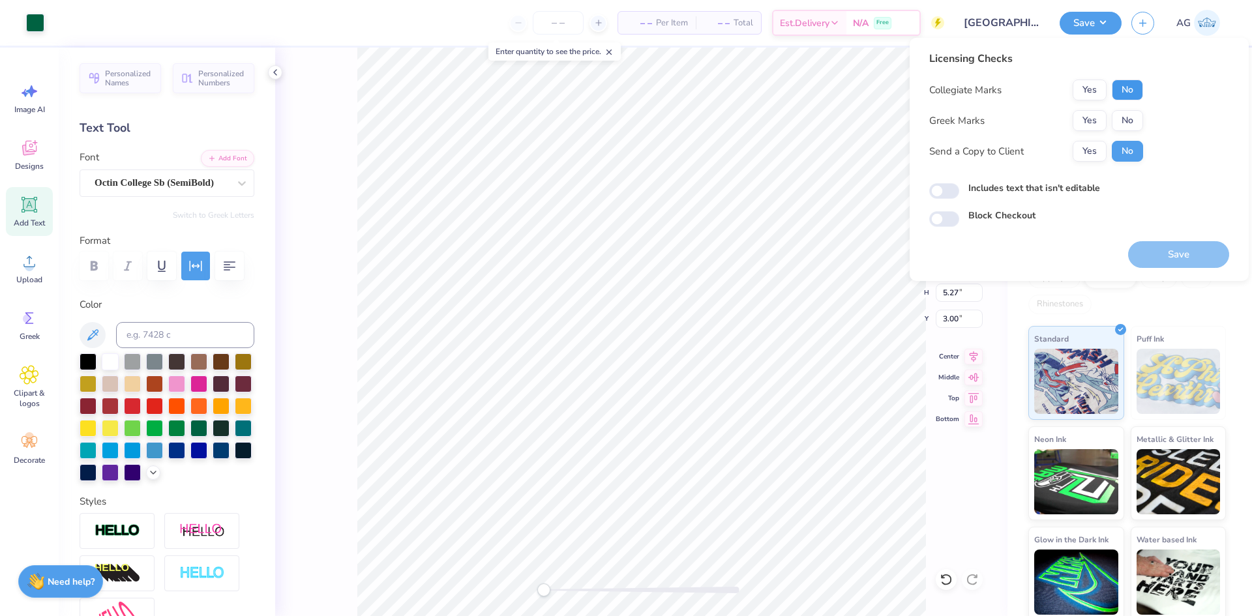
drag, startPoint x: 1131, startPoint y: 91, endPoint x: 1117, endPoint y: 104, distance: 18.9
click at [1130, 92] on button "No" at bounding box center [1126, 90] width 31 height 21
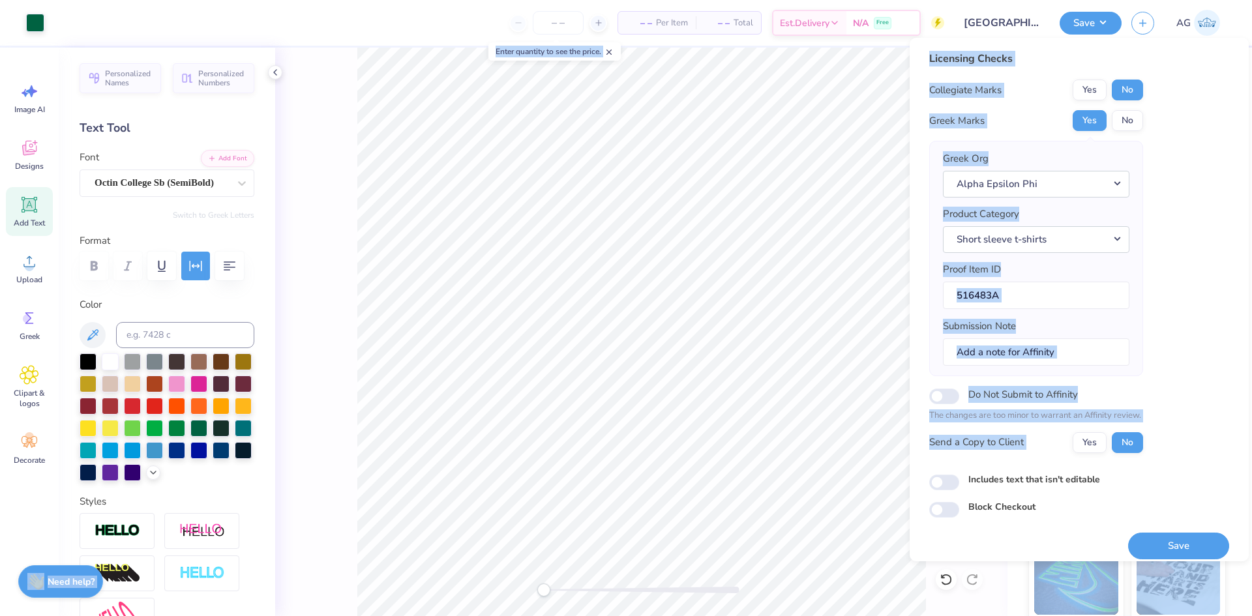
click at [760, 468] on body "Art colors – – Per Item – – Total Est. Delivery N/A Free Design Title Universit…" at bounding box center [626, 308] width 1252 height 616
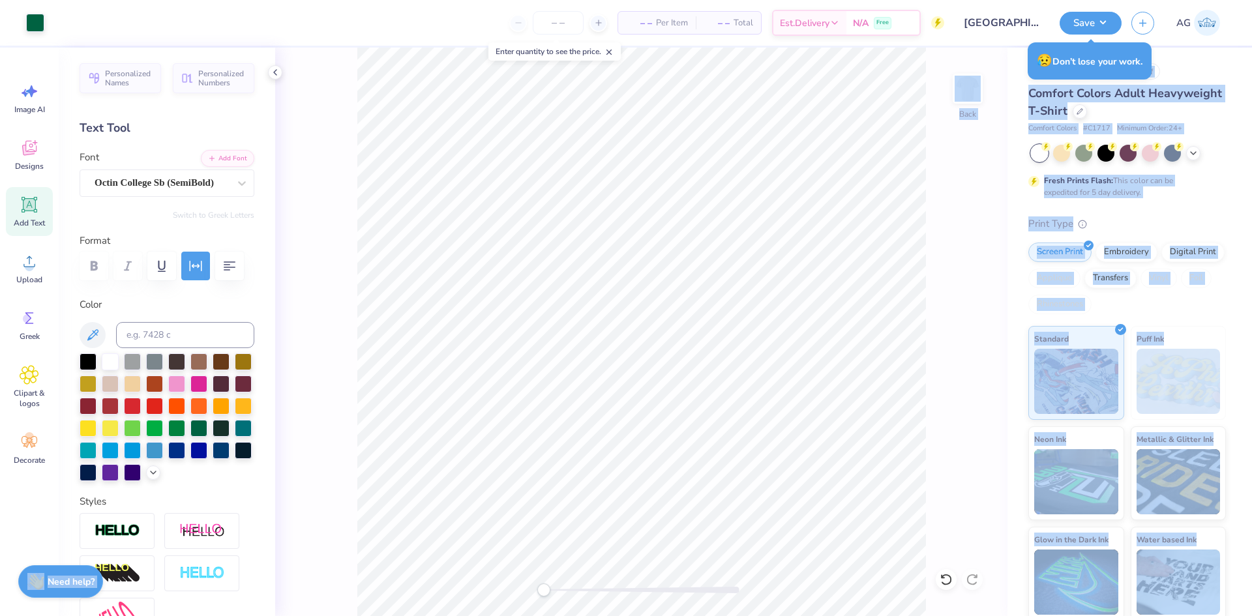
click at [1205, 85] on div "Comfort Colors Adult Heavyweight T-Shirt" at bounding box center [1127, 102] width 198 height 35
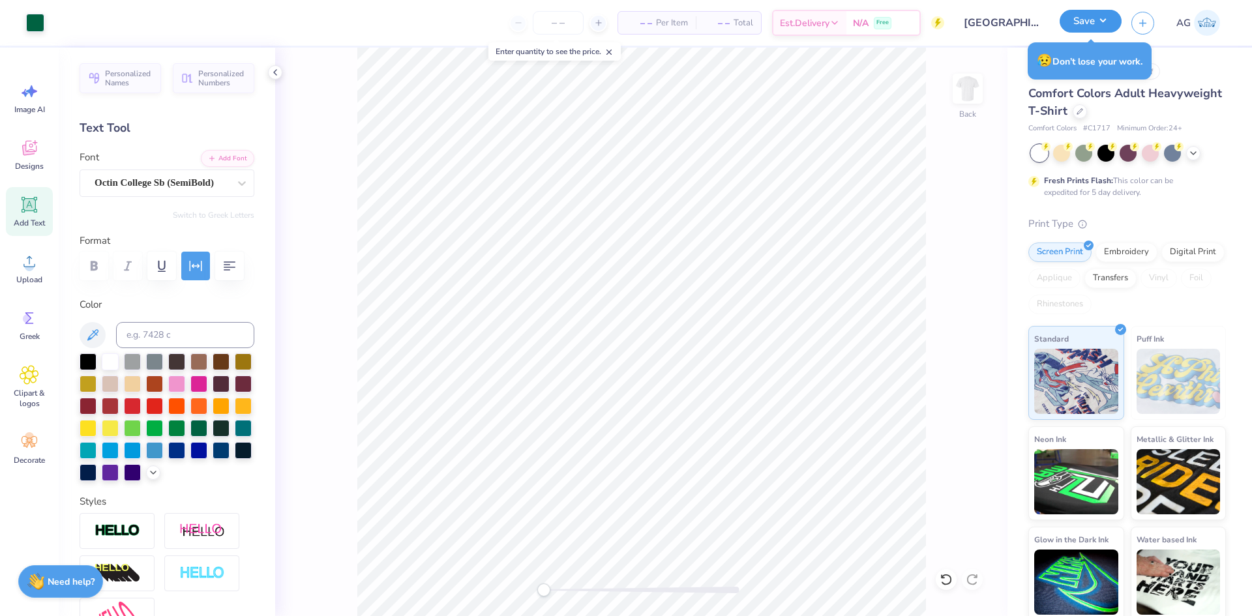
click at [1093, 24] on button "Save" at bounding box center [1090, 21] width 62 height 23
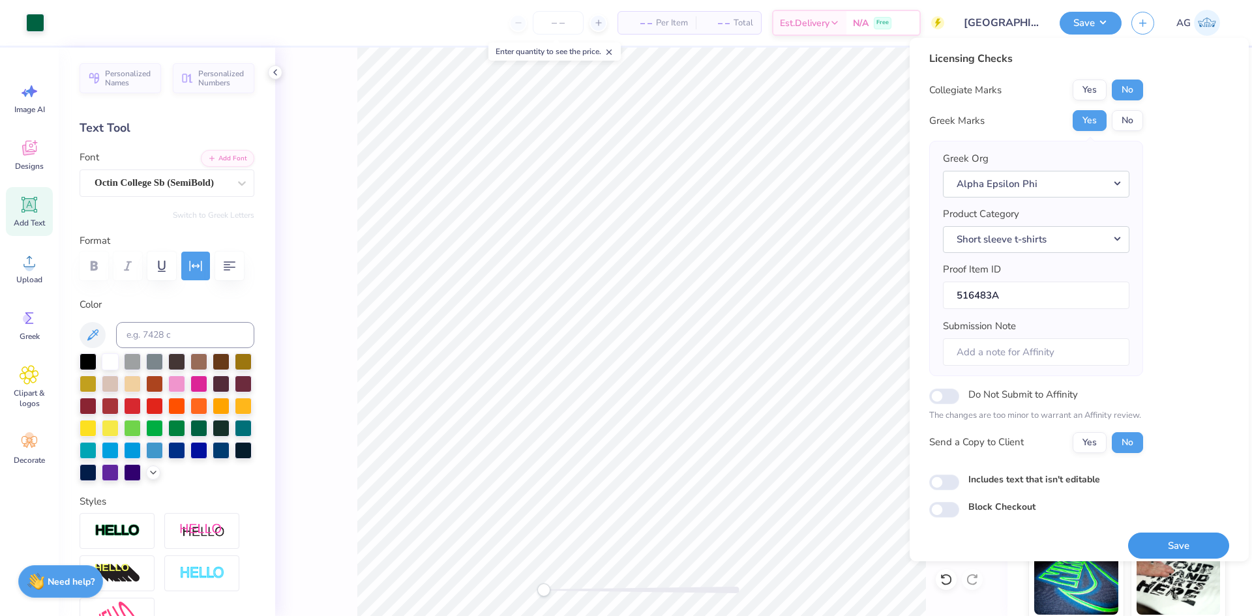
click at [1173, 537] on button "Save" at bounding box center [1178, 546] width 101 height 27
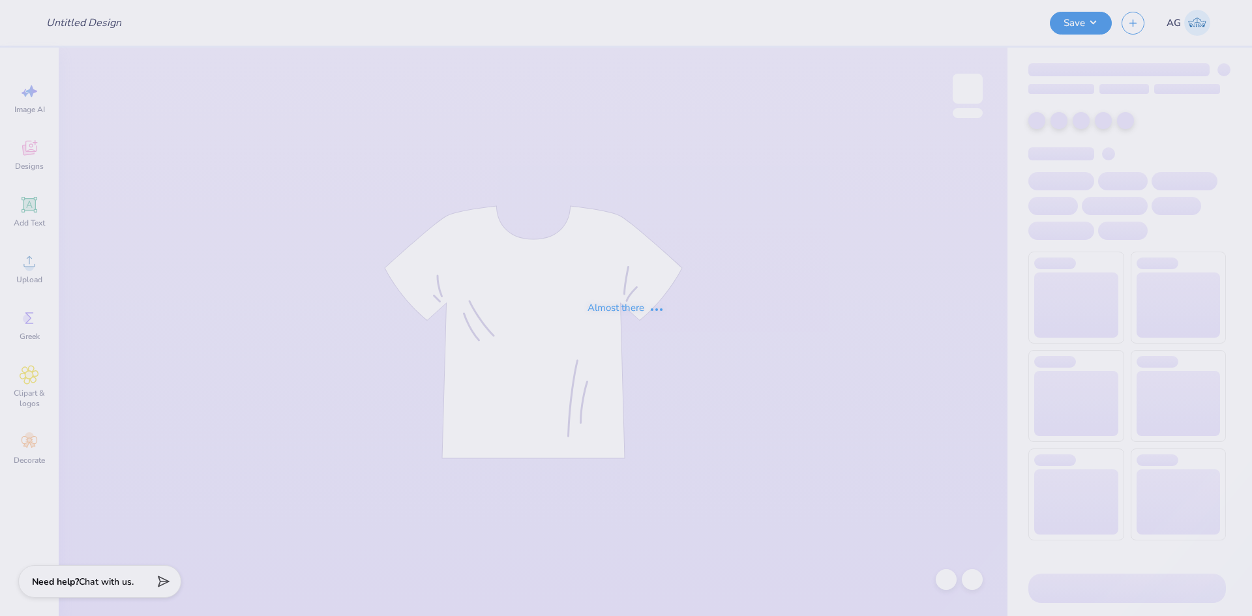
type input "Merch"
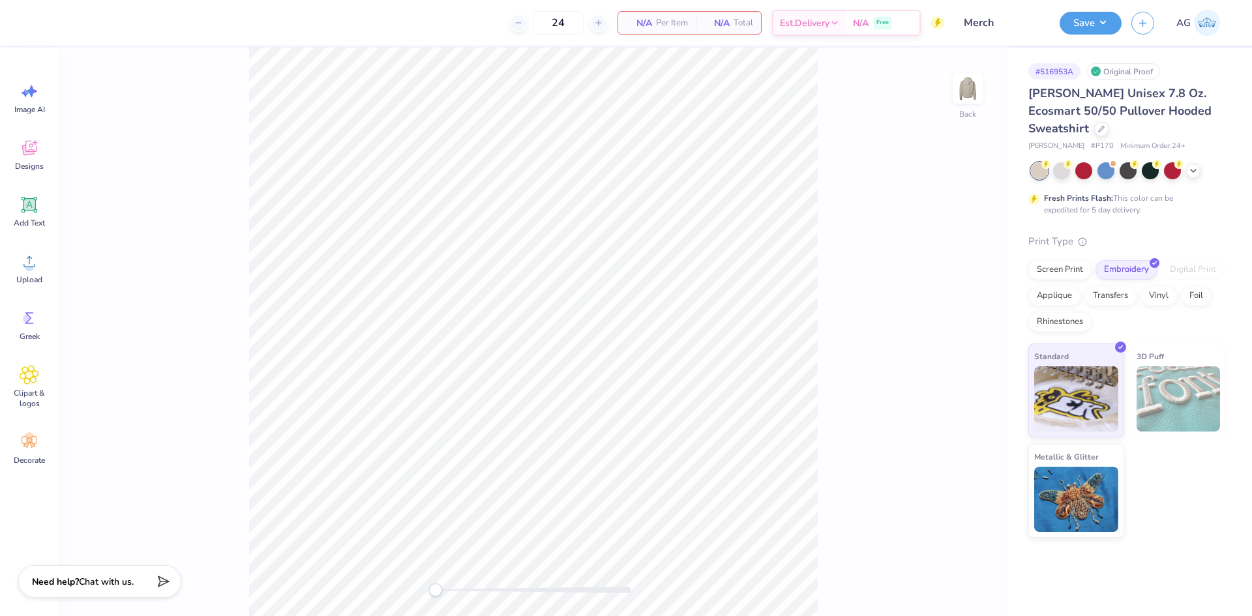
click at [943, 95] on div "Back" at bounding box center [533, 332] width 949 height 568
click at [964, 91] on img at bounding box center [967, 89] width 52 height 52
click at [15, 270] on div "Upload" at bounding box center [29, 268] width 47 height 49
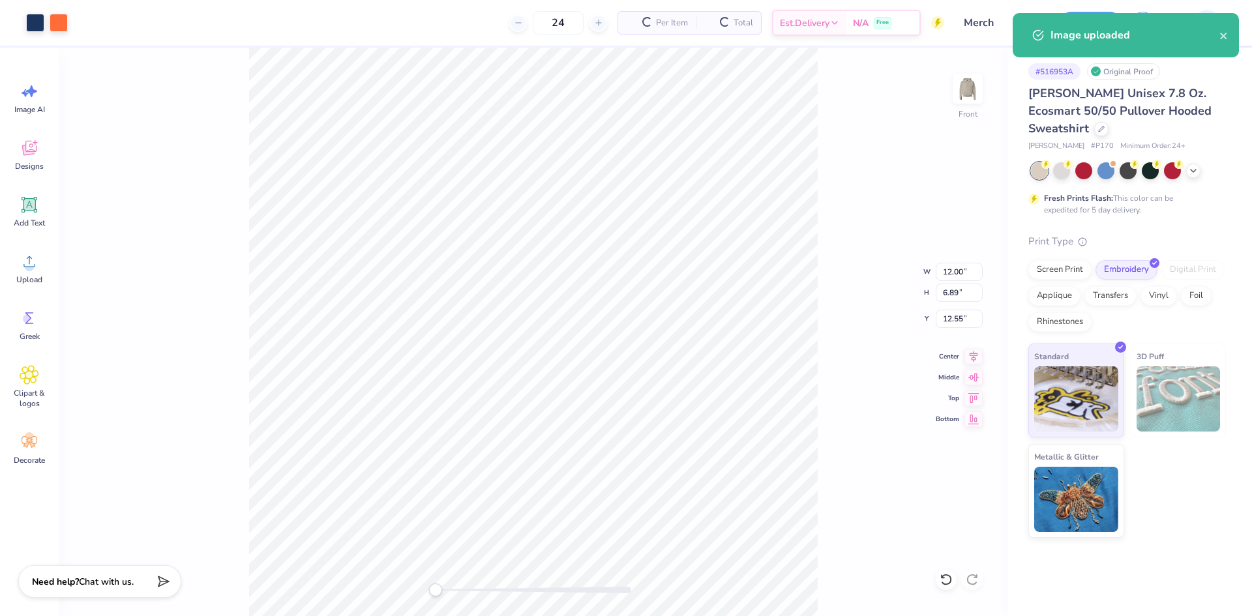
click at [933, 277] on div "Front W 12.00 12.00 " H 6.89 6.89 " Y 12.55 12.55 " Center Middle Top Bottom" at bounding box center [533, 332] width 949 height 568
click at [955, 273] on input "12.00" at bounding box center [958, 272] width 47 height 18
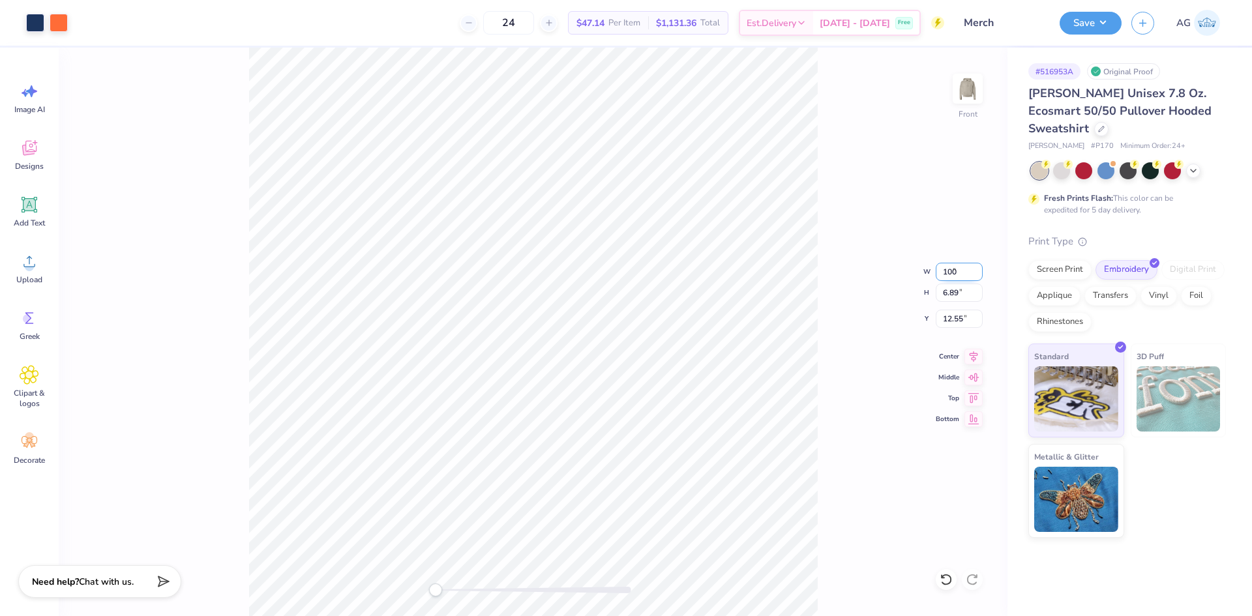
type input "100"
click at [975, 357] on icon at bounding box center [973, 355] width 18 height 16
type input "9.07"
type input "5.21"
type input "12.56"
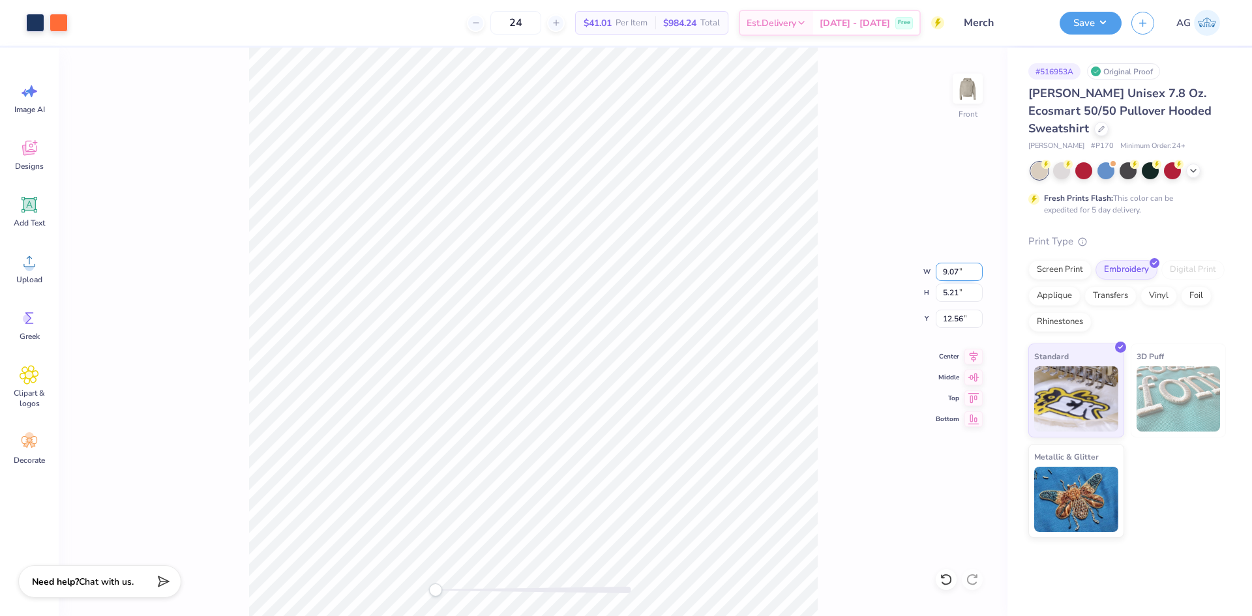
click at [965, 274] on input "9.07" at bounding box center [958, 272] width 47 height 18
type input "9"
type input "9.57"
type input "5.49"
type input "12.23"
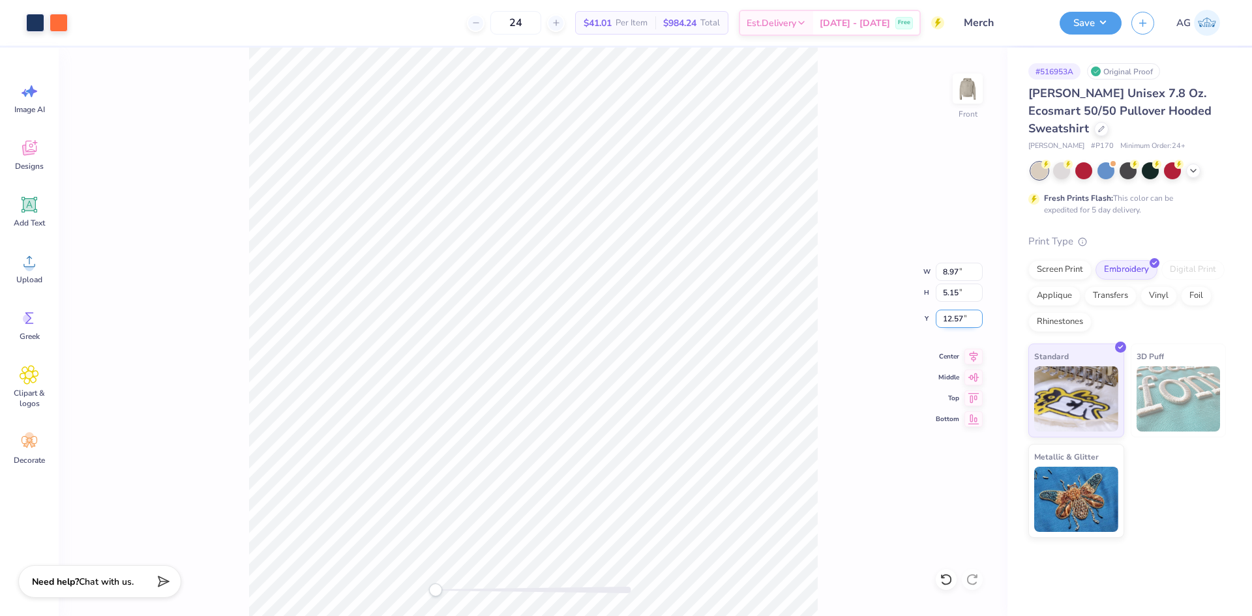
click at [950, 312] on input "12.57" at bounding box center [958, 319] width 47 height 18
type input "6"
click at [973, 359] on icon at bounding box center [973, 355] width 18 height 16
click at [965, 104] on img at bounding box center [967, 89] width 52 height 52
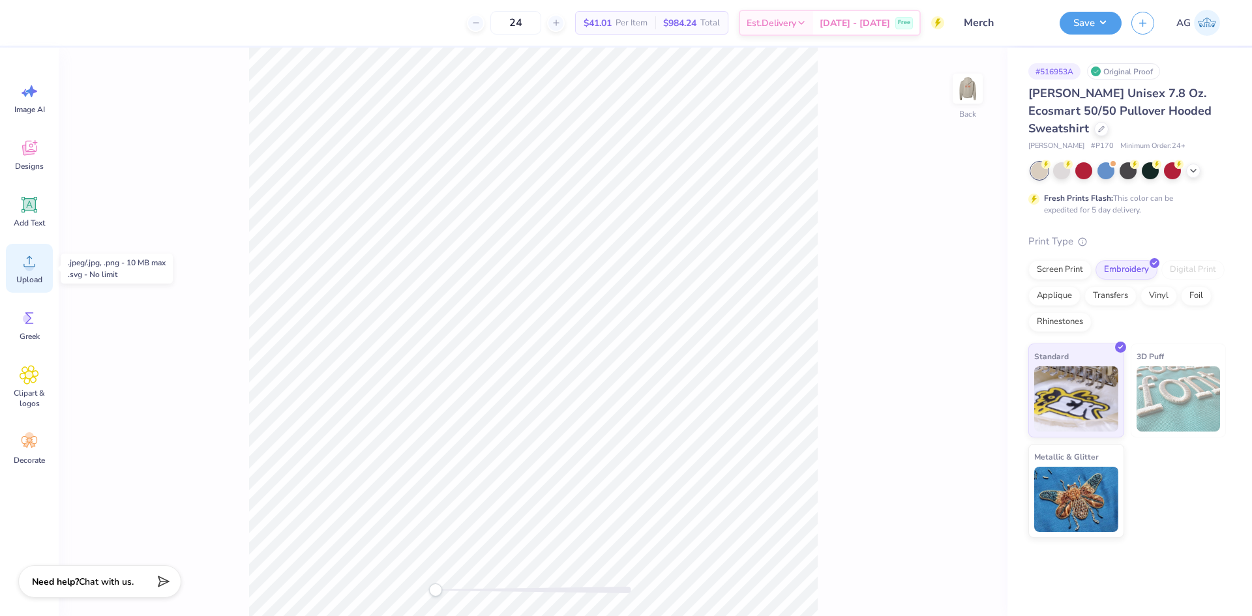
click at [42, 258] on div "Upload" at bounding box center [29, 268] width 47 height 49
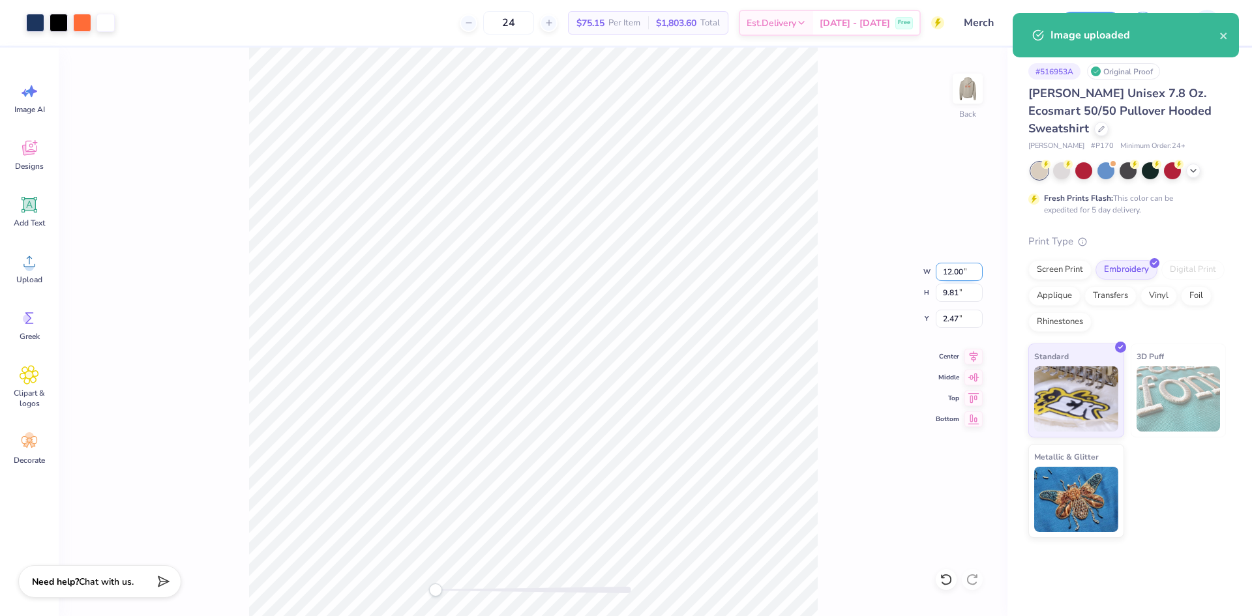
click at [963, 278] on input "12.00" at bounding box center [958, 272] width 47 height 18
type input "9"
type input "8"
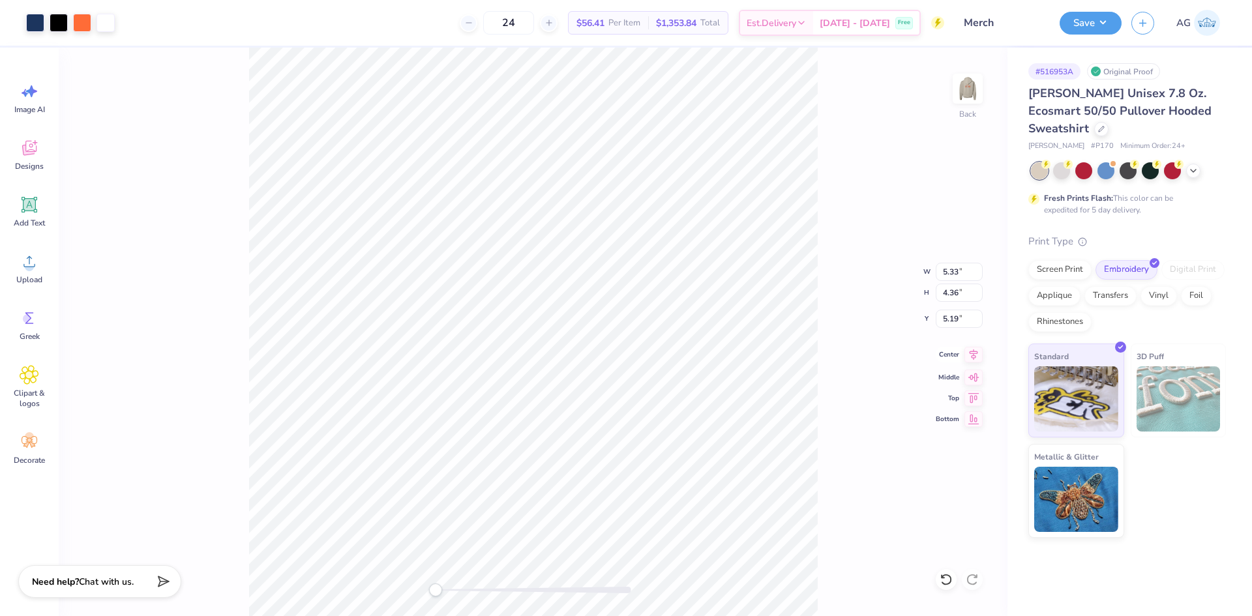
click at [970, 355] on icon at bounding box center [973, 355] width 18 height 16
click at [950, 324] on input "5.19" at bounding box center [958, 319] width 47 height 18
type input "3"
click at [975, 351] on icon at bounding box center [973, 355] width 18 height 16
type input "7.04"
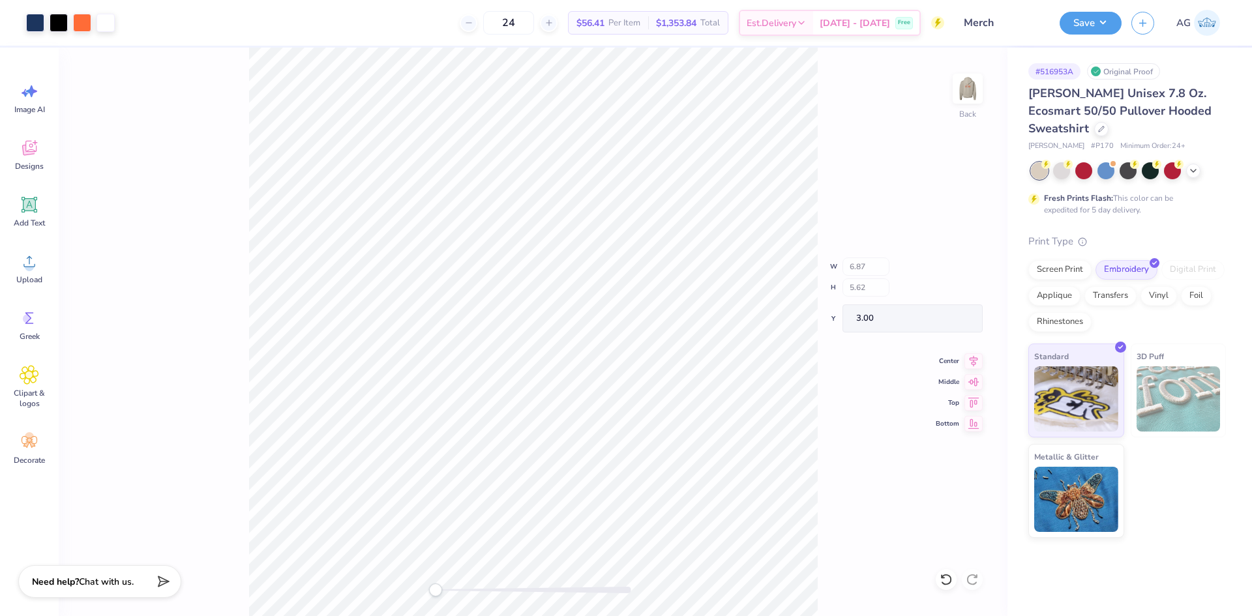
type input "5.75"
click at [938, 576] on div at bounding box center [945, 579] width 21 height 21
drag, startPoint x: 1089, startPoint y: 19, endPoint x: 1099, endPoint y: 31, distance: 15.8
click at [1089, 20] on button "Save" at bounding box center [1090, 21] width 62 height 23
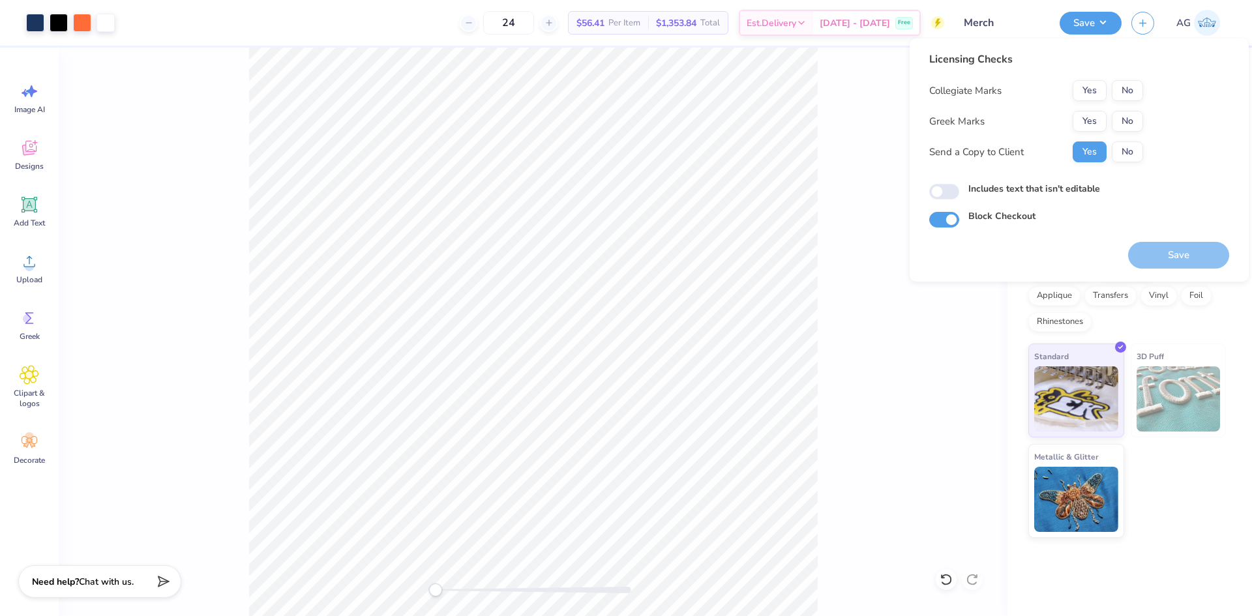
click at [1108, 87] on div "Yes No" at bounding box center [1107, 90] width 70 height 21
click at [1141, 114] on button "No" at bounding box center [1126, 121] width 31 height 21
click at [1083, 84] on button "Yes" at bounding box center [1089, 90] width 34 height 21
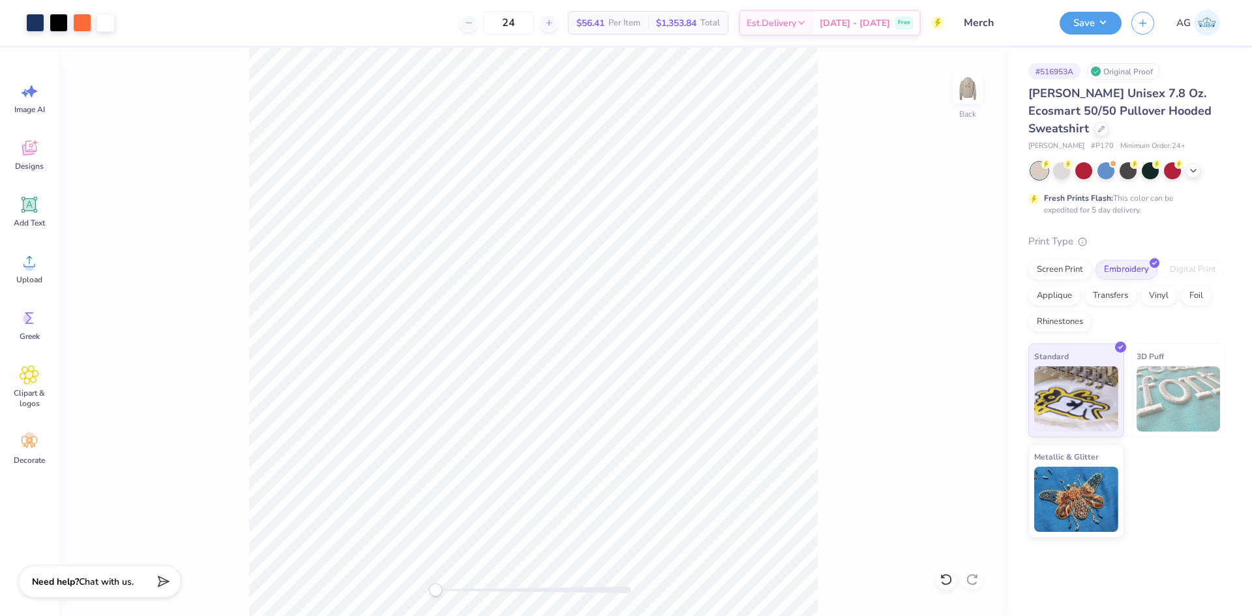
click at [950, 103] on div "Back" at bounding box center [533, 332] width 949 height 568
click at [963, 95] on img at bounding box center [967, 89] width 52 height 52
click at [969, 91] on img at bounding box center [967, 89] width 26 height 26
click at [1111, 19] on button "Save" at bounding box center [1090, 21] width 62 height 23
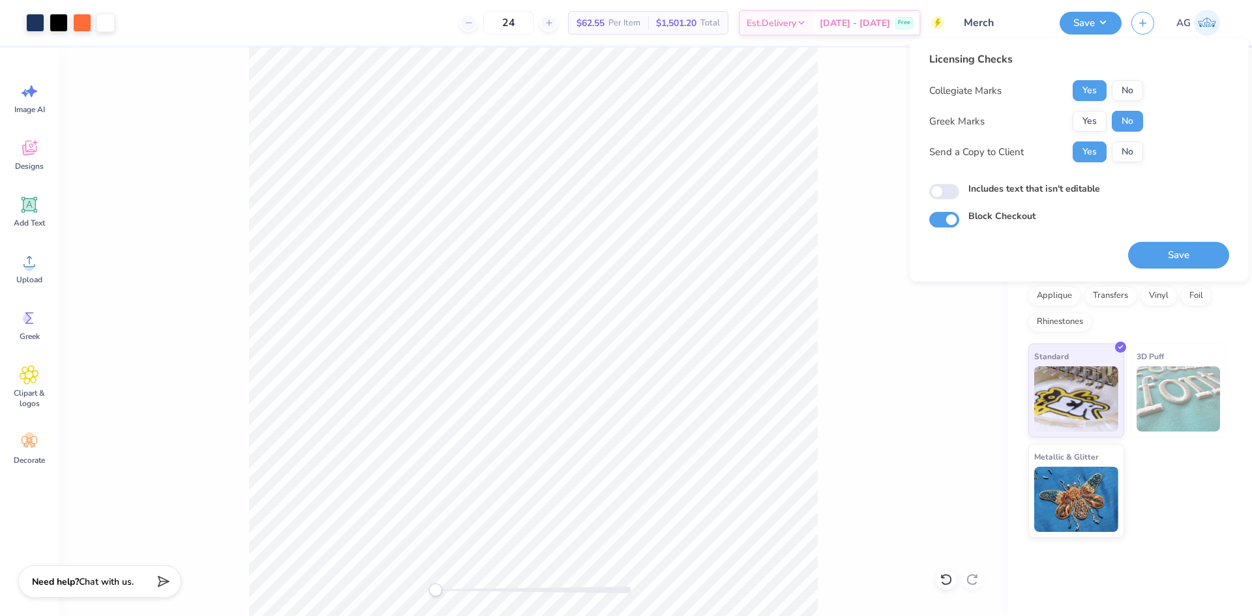
click at [1170, 257] on button "Save" at bounding box center [1178, 255] width 101 height 27
